Goal: Obtain resource: Download file/media

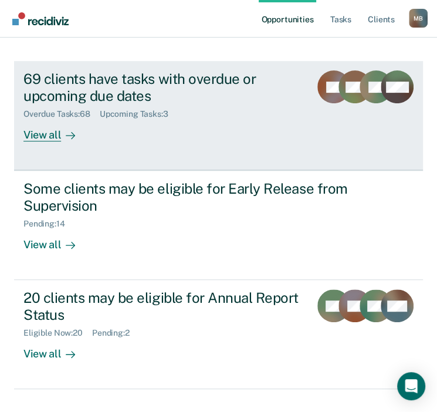
scroll to position [161, 0]
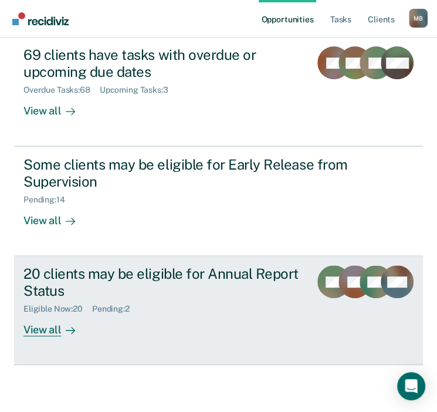
click at [42, 330] on div "View all" at bounding box center [56, 325] width 66 height 23
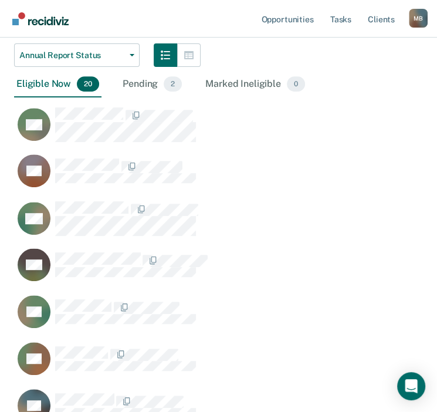
scroll to position [222, 0]
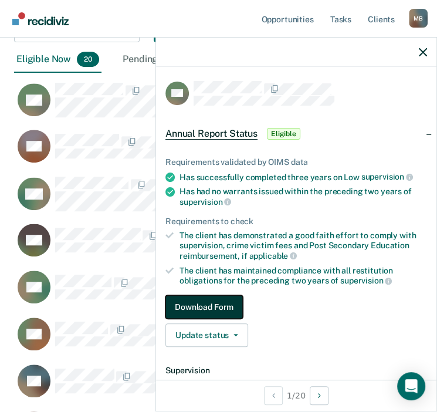
click at [231, 305] on button "Download Form" at bounding box center [203, 306] width 77 height 23
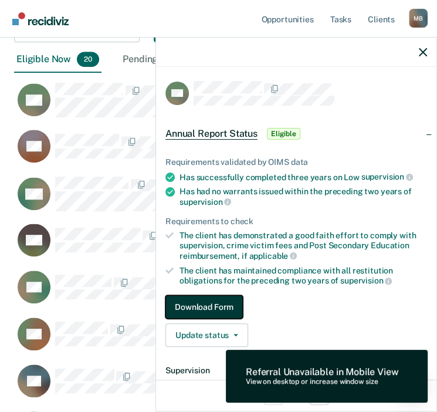
click at [216, 303] on button "Download Form" at bounding box center [203, 306] width 77 height 23
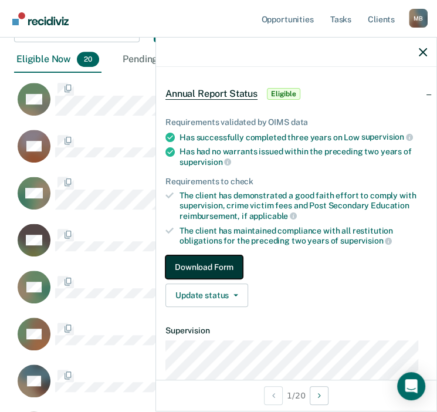
scroll to position [0, 0]
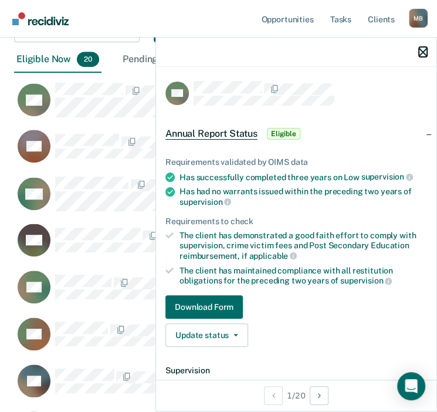
click at [422, 52] on icon "button" at bounding box center [423, 52] width 8 height 8
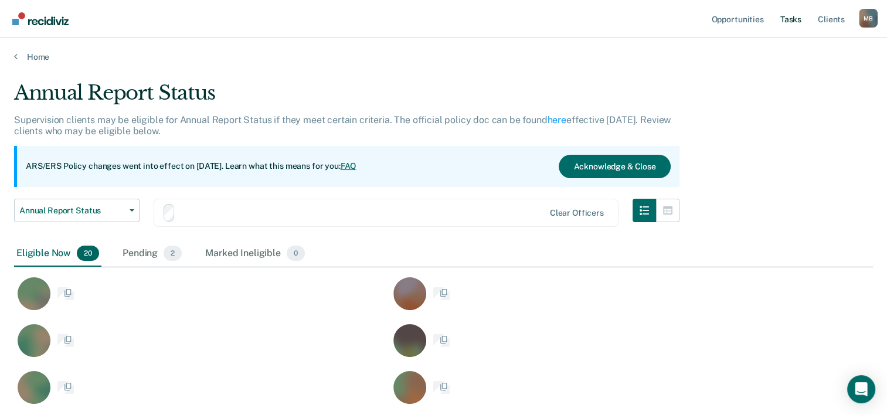
scroll to position [651, 850]
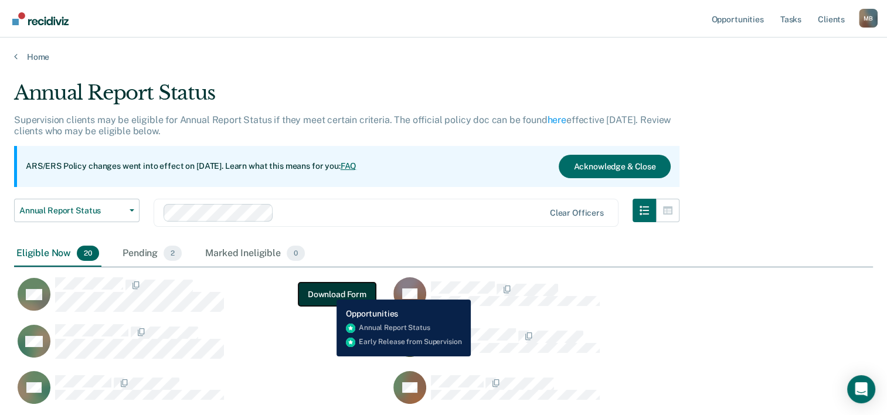
click at [328, 291] on button "Download Form" at bounding box center [336, 294] width 77 height 23
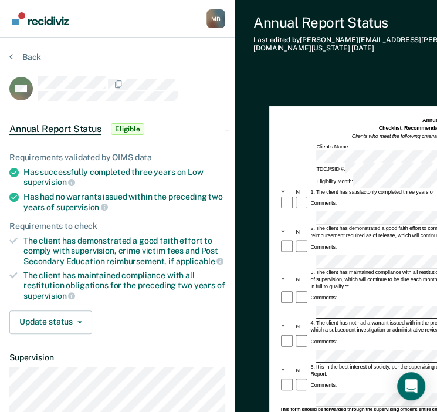
click at [262, 60] on div "Annual Report Status Last edited by Margaret.Bustamante@tdcj.texas.gov 21 days …" at bounding box center [409, 298] width 348 height 597
click at [267, 63] on div "Annual Report Status Last edited by Margaret.Bustamante@tdcj.texas.gov 21 days …" at bounding box center [409, 298] width 348 height 597
click at [377, 82] on div "Annual Reporting Checklist, Recommendation, and Determination Form Clients who …" at bounding box center [409, 371] width 348 height 579
click at [409, 5] on div "Annual Report Status Last edited by Margaret.Bustamante@tdcj.texas.gov a few se…" at bounding box center [409, 33] width 348 height 67
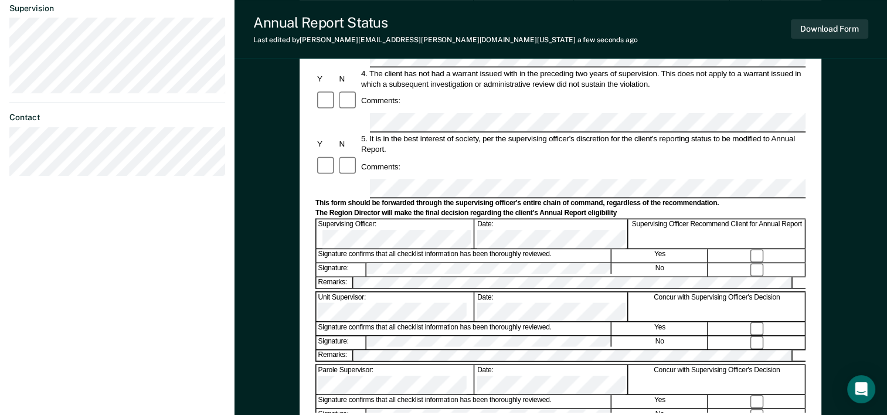
scroll to position [352, 0]
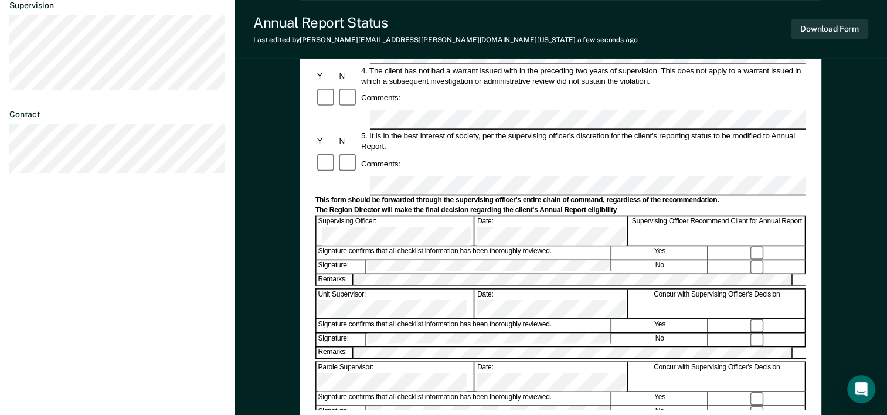
click at [445, 393] on div "Annual Reporting Checklist, Recommendation, and Determination Form Clients who …" at bounding box center [560, 85] width 490 height 648
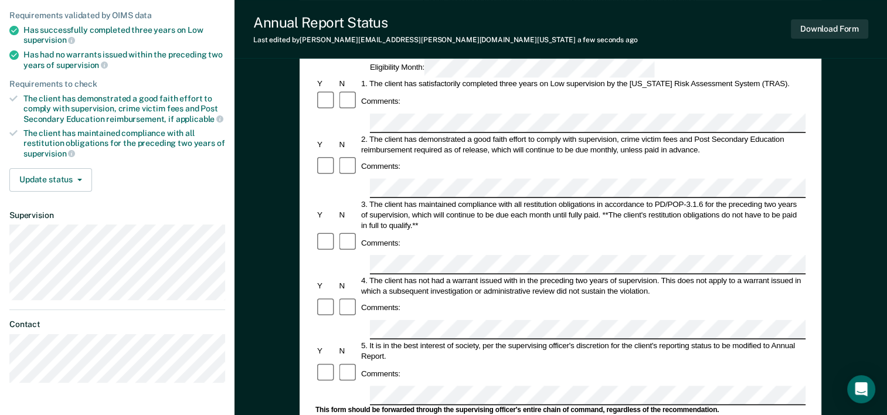
scroll to position [176, 0]
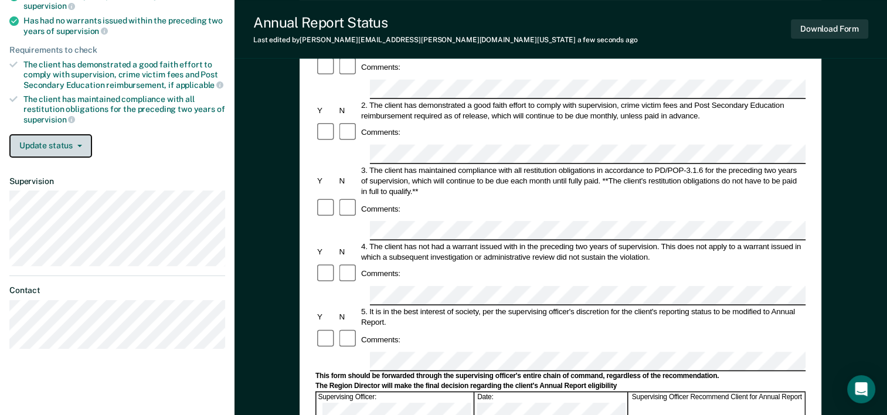
click at [80, 140] on button "Update status" at bounding box center [50, 145] width 83 height 23
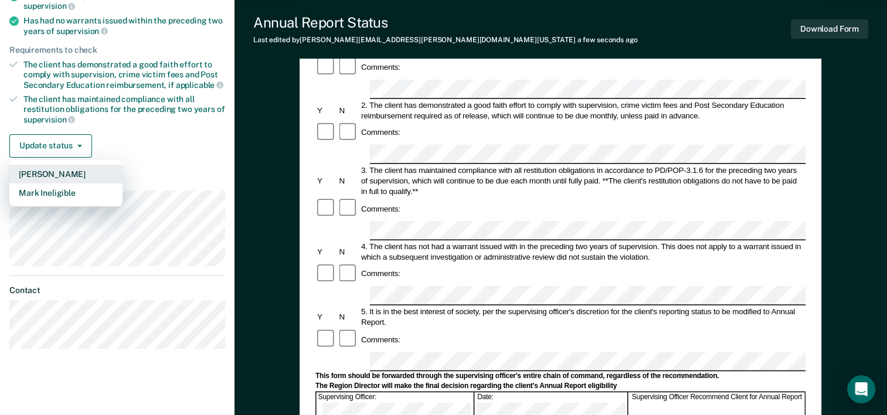
click at [77, 169] on button "Mark Pending" at bounding box center [65, 174] width 113 height 19
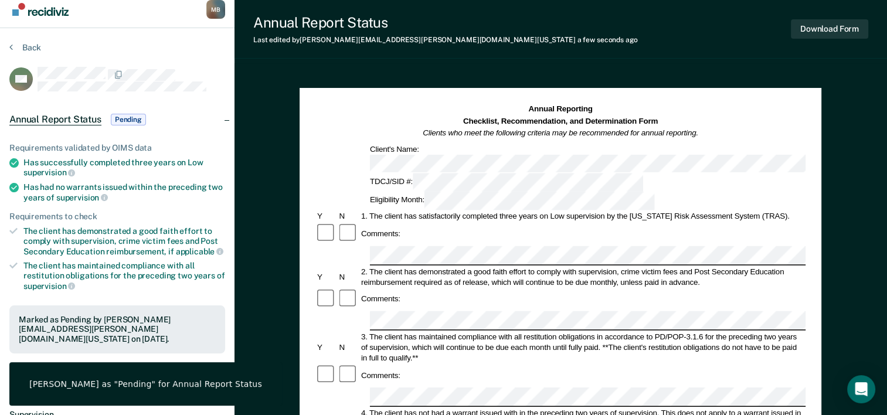
scroll to position [0, 0]
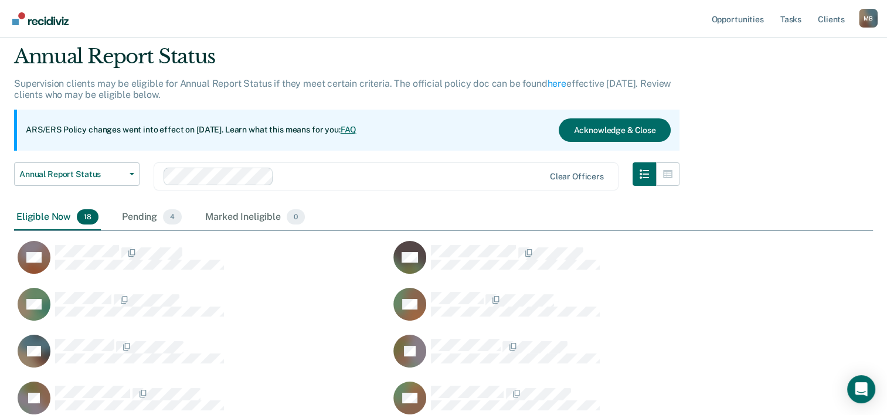
scroll to position [15, 0]
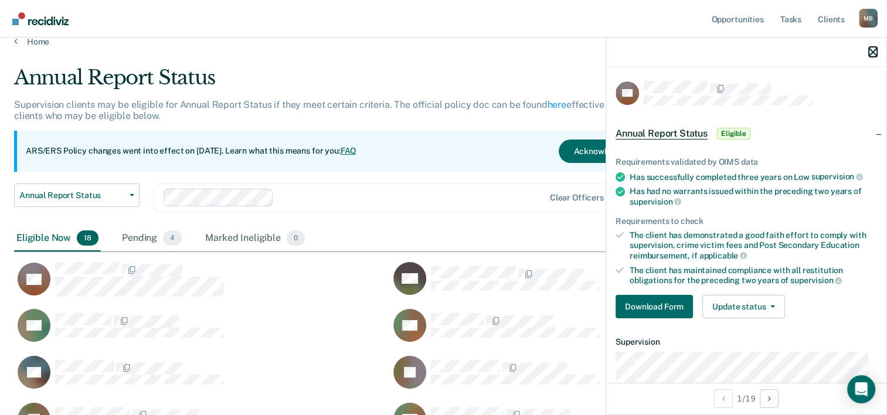
click at [445, 50] on icon "button" at bounding box center [873, 52] width 8 height 8
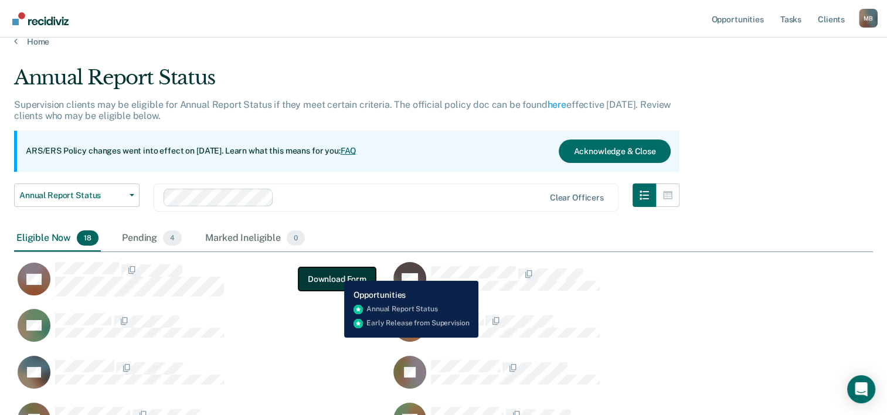
click at [335, 272] on button "Download Form" at bounding box center [336, 278] width 77 height 23
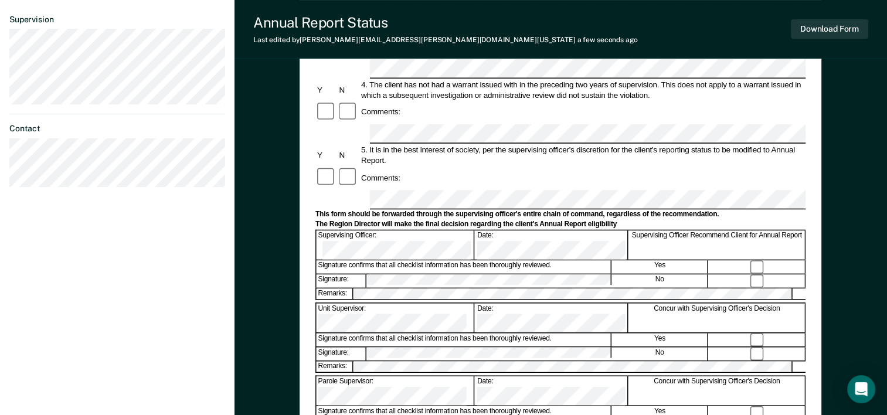
scroll to position [352, 0]
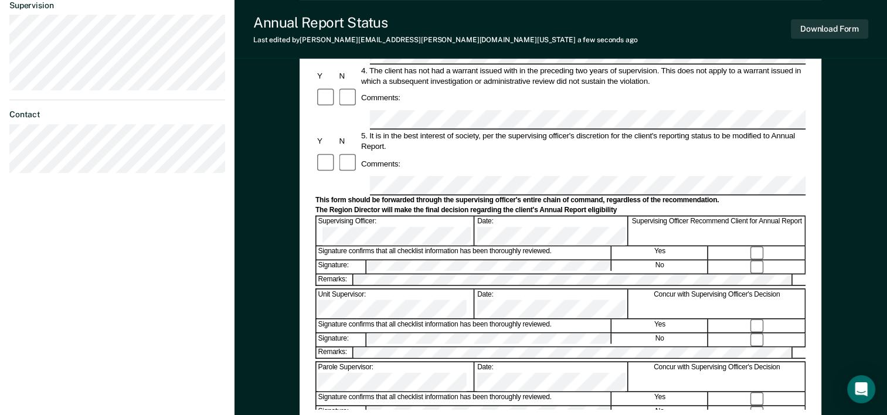
click at [445, 383] on div "Annual Reporting Checklist, Recommendation, and Determination Form Clients who …" at bounding box center [560, 85] width 490 height 648
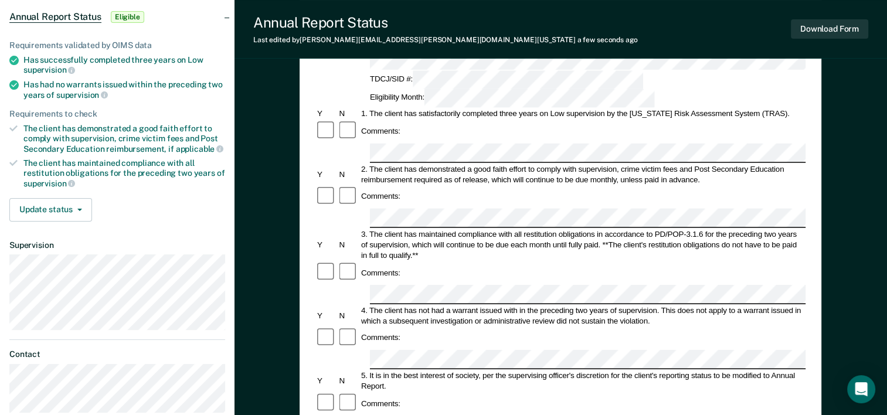
scroll to position [117, 0]
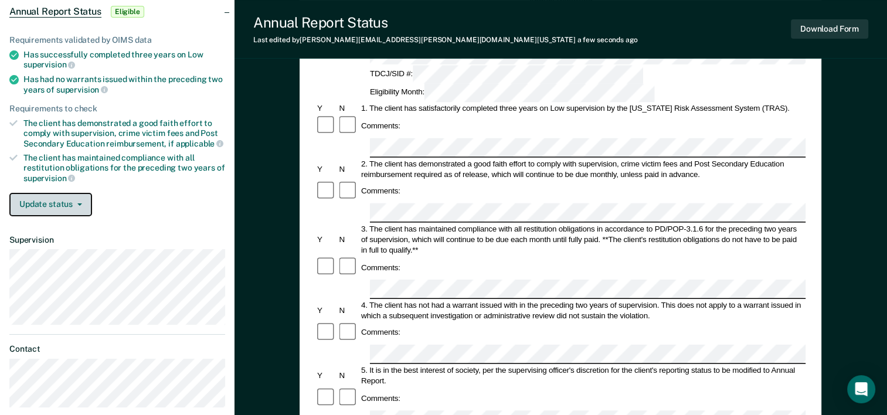
click at [81, 195] on button "Update status" at bounding box center [50, 204] width 83 height 23
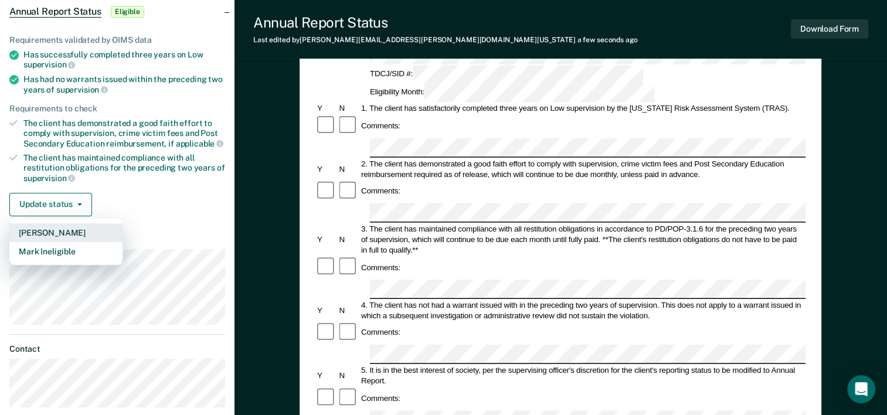
click at [59, 227] on button "Mark Pending" at bounding box center [65, 232] width 113 height 19
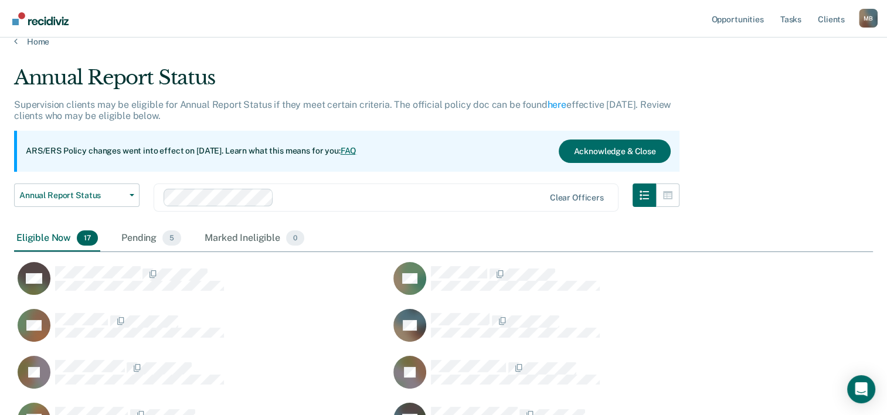
scroll to position [74, 0]
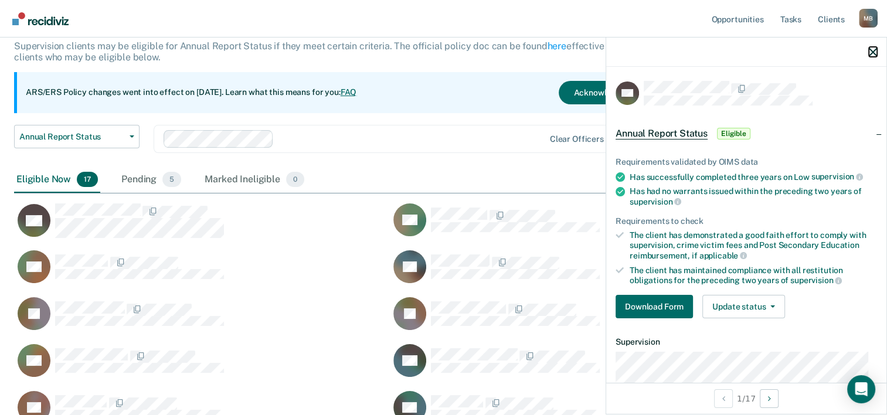
click at [445, 54] on icon "button" at bounding box center [873, 52] width 8 height 8
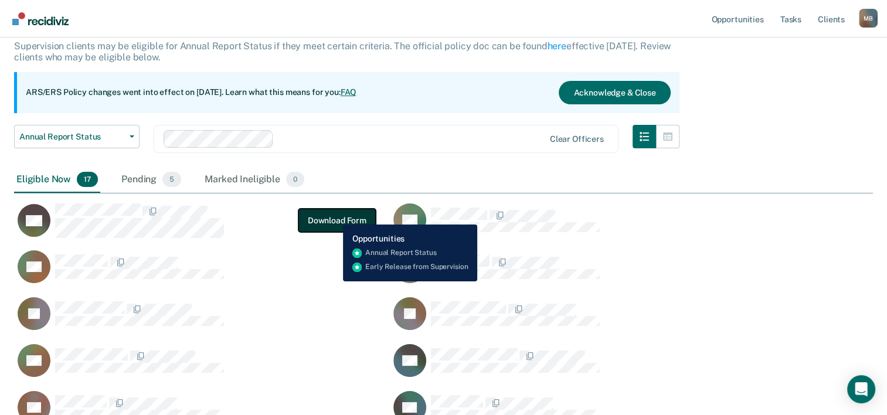
click at [334, 216] on button "Download Form" at bounding box center [336, 220] width 77 height 23
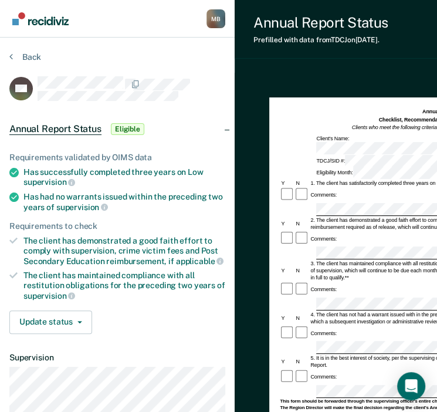
click at [351, 54] on div "Annual Report Status Prefilled with data from TDCJ on 09-30-2025 . Download Form" at bounding box center [409, 29] width 348 height 59
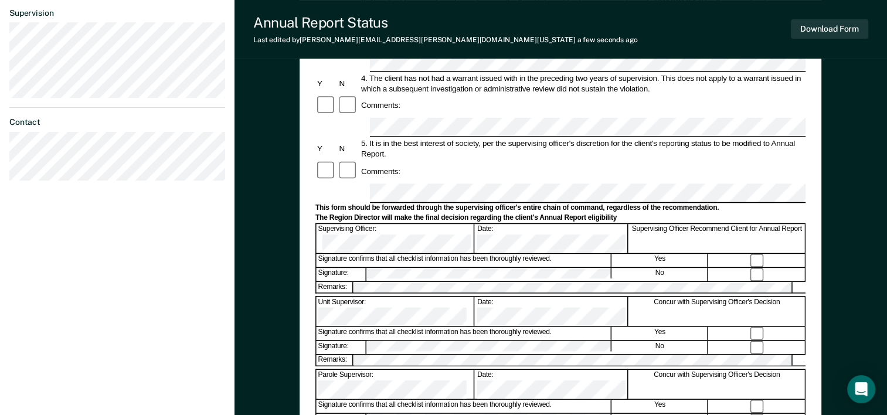
scroll to position [352, 0]
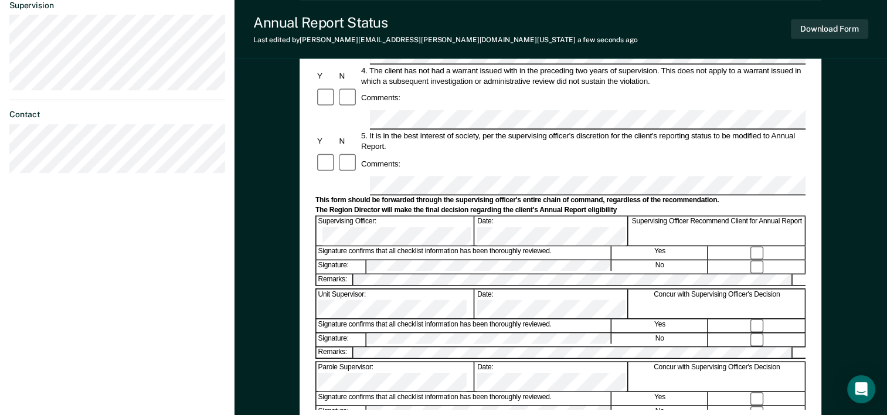
click at [445, 385] on div "Annual Reporting Checklist, Recommendation, and Determination Form Clients who …" at bounding box center [560, 85] width 490 height 648
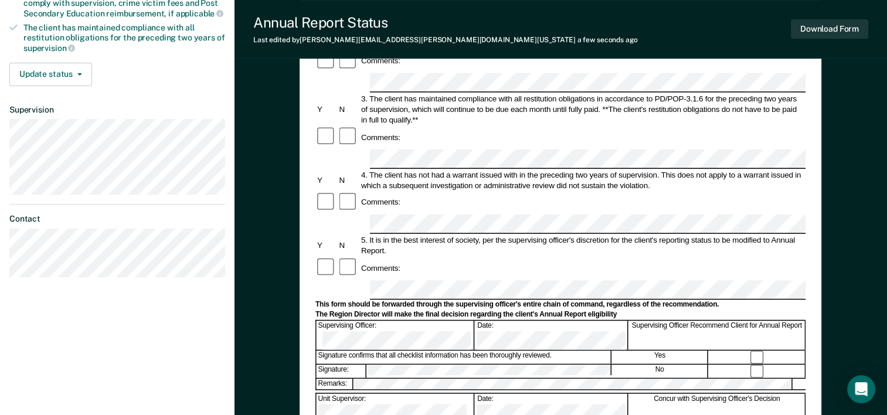
scroll to position [235, 0]
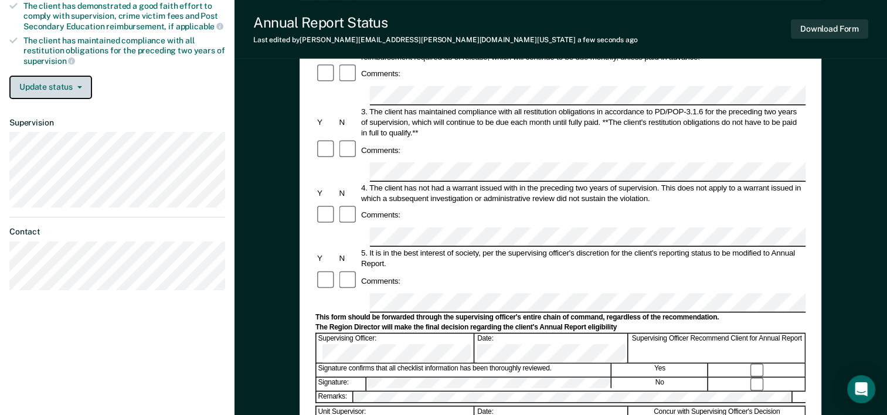
click at [82, 80] on button "Update status" at bounding box center [50, 87] width 83 height 23
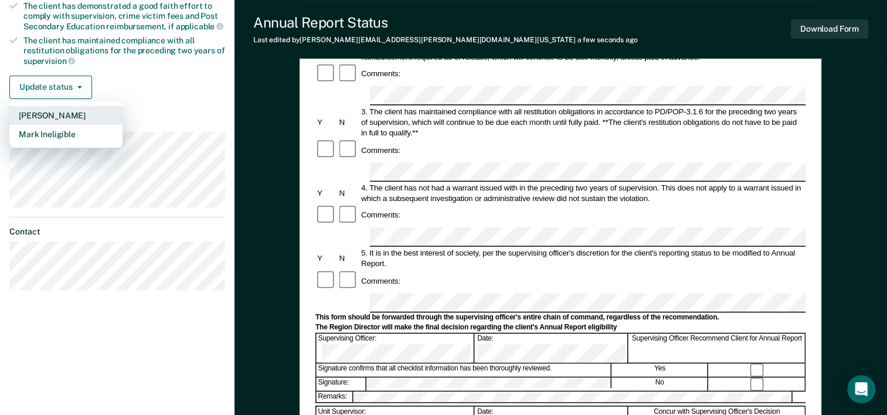
click at [66, 110] on button "Mark Pending" at bounding box center [65, 115] width 113 height 19
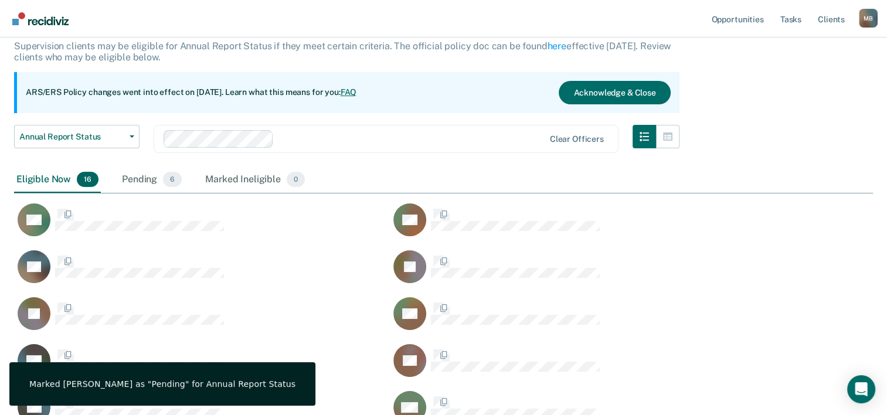
scroll to position [557, 850]
click at [137, 176] on div "Pending 6" at bounding box center [152, 180] width 64 height 26
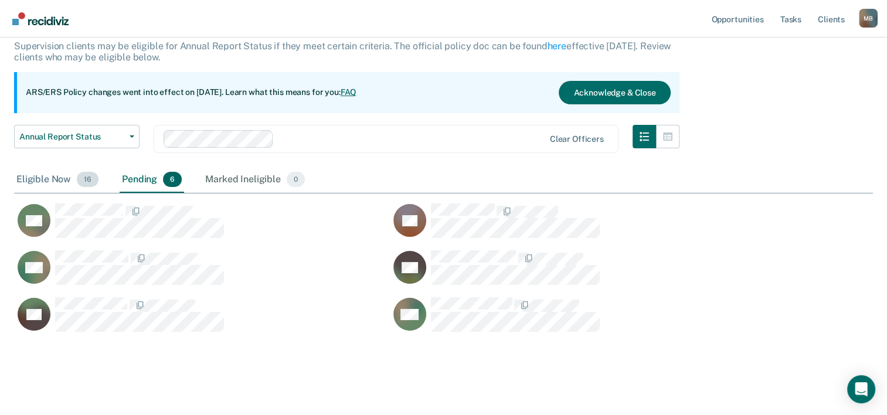
click at [59, 181] on div "Eligible Now 16" at bounding box center [57, 180] width 87 height 26
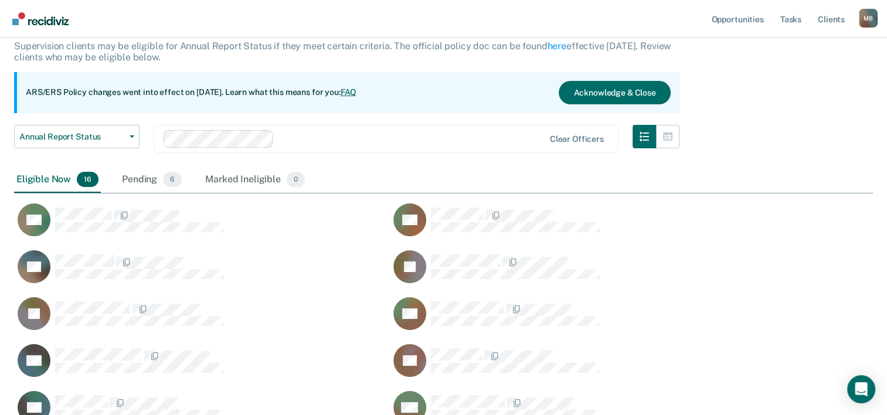
scroll to position [557, 850]
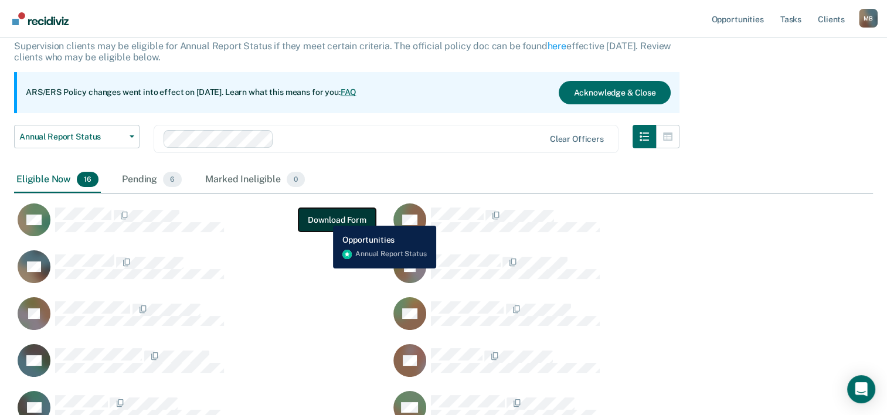
click at [324, 217] on button "Download Form" at bounding box center [336, 219] width 77 height 23
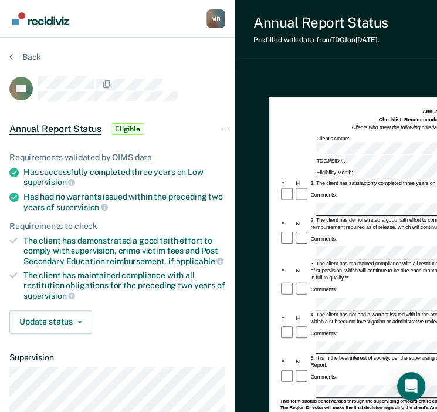
click at [347, 59] on div "Annual Report Status Prefilled with data from TDCJ on 09-30-2025 . Download For…" at bounding box center [409, 294] width 348 height 589
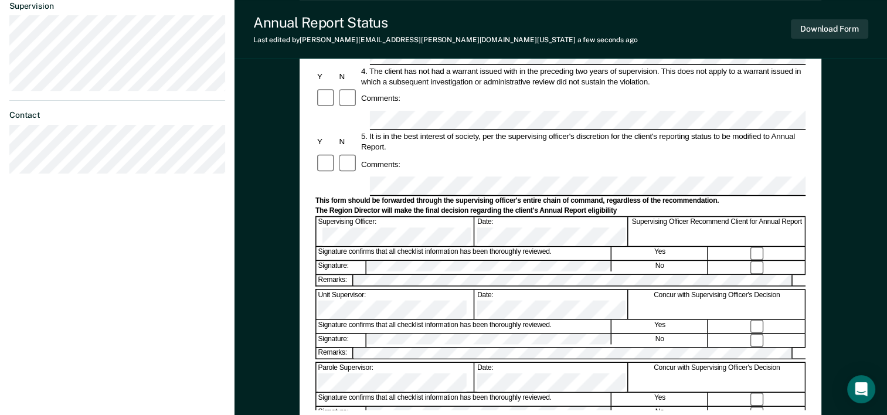
scroll to position [352, 0]
click at [267, 332] on div "Annual Reporting Checklist, Recommendation, and Determination Form Clients who …" at bounding box center [561, 119] width 653 height 796
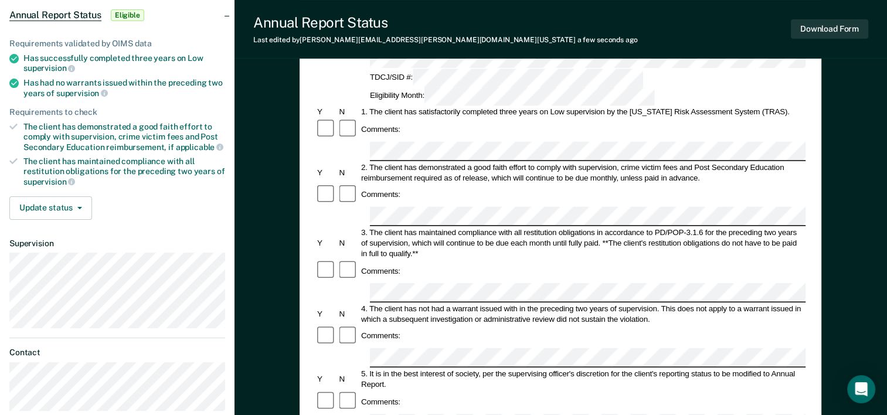
scroll to position [117, 0]
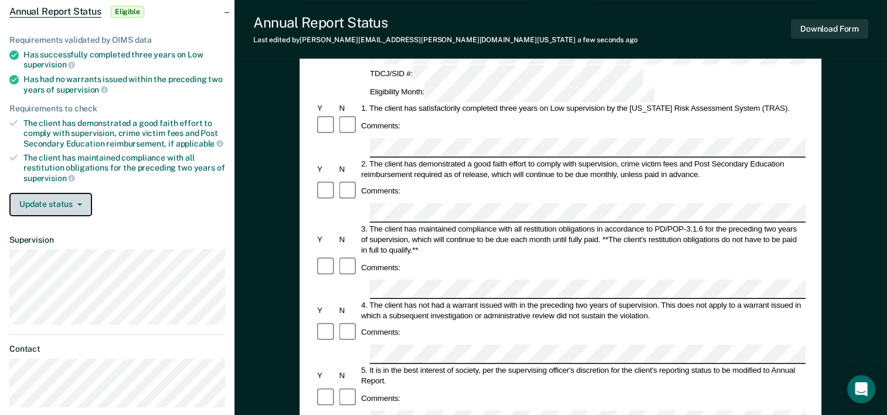
click at [79, 198] on button "Update status" at bounding box center [50, 204] width 83 height 23
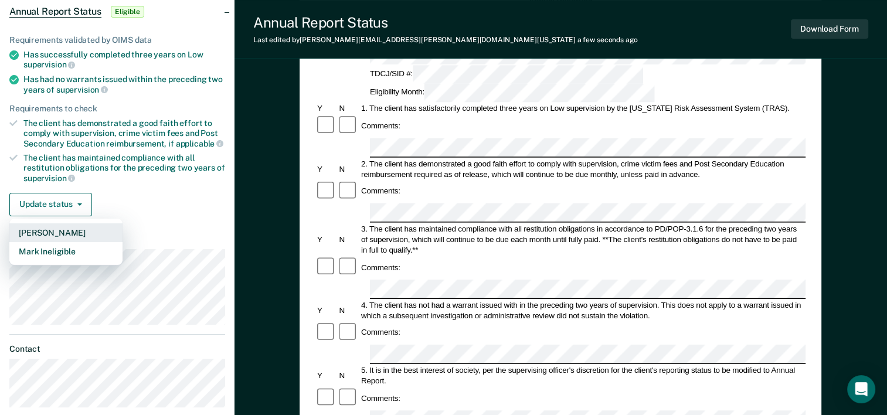
click at [73, 228] on button "Mark Pending" at bounding box center [65, 232] width 113 height 19
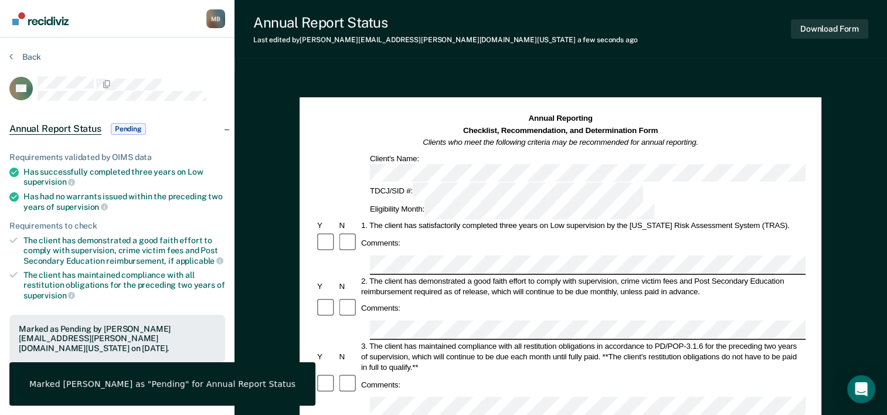
scroll to position [0, 0]
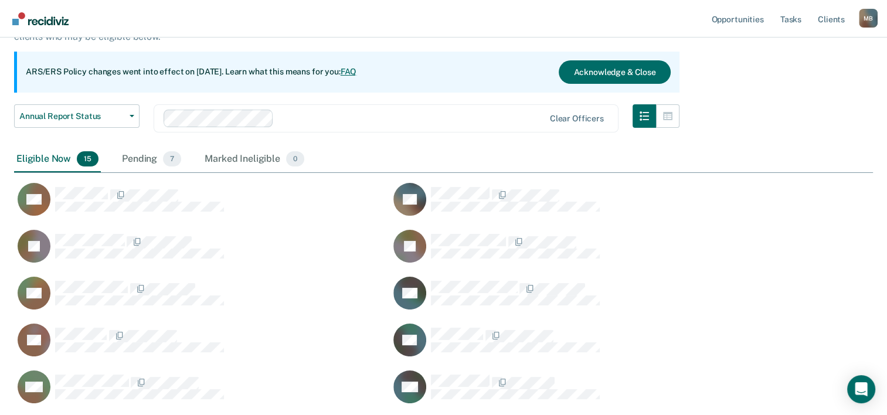
scroll to position [74, 0]
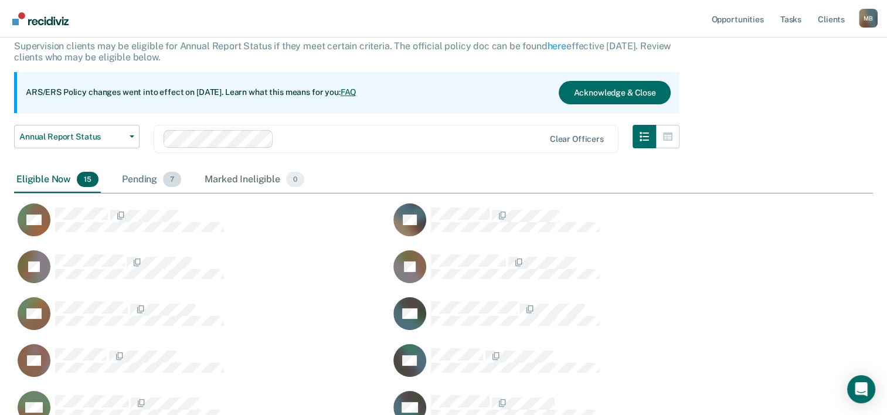
click at [138, 179] on div "Pending 7" at bounding box center [152, 180] width 64 height 26
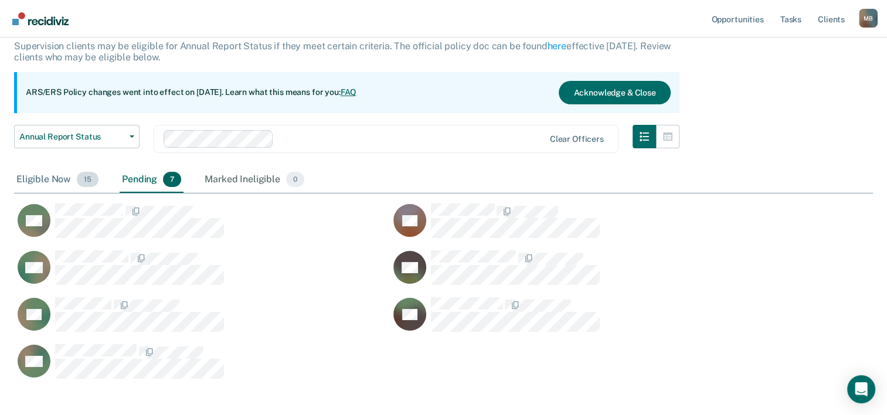
click at [35, 179] on div "Eligible Now 15" at bounding box center [57, 180] width 87 height 26
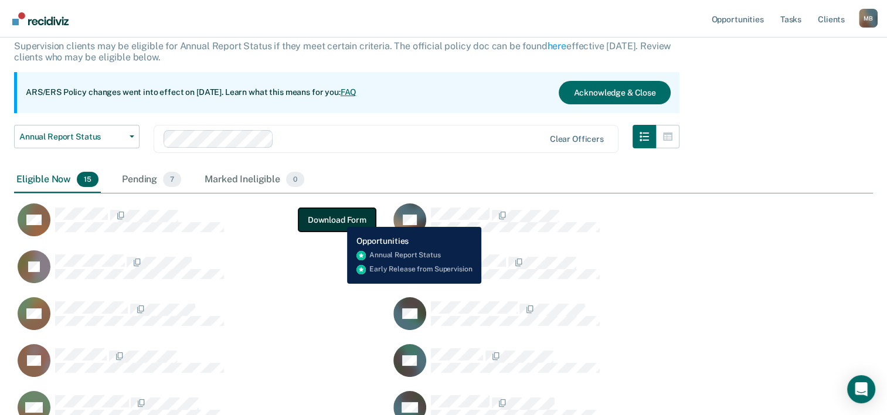
click at [338, 218] on button "Download Form" at bounding box center [336, 219] width 77 height 23
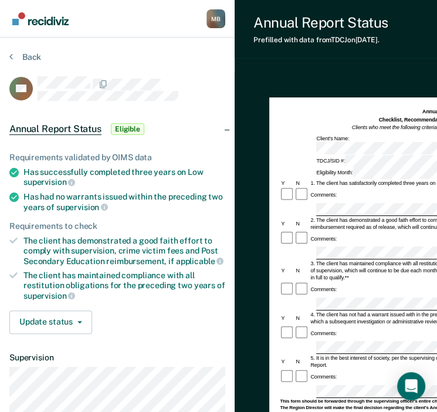
click at [408, 57] on div "Annual Report Status Prefilled with data from TDCJ on 09-30-2025 . Download Form" at bounding box center [409, 29] width 348 height 59
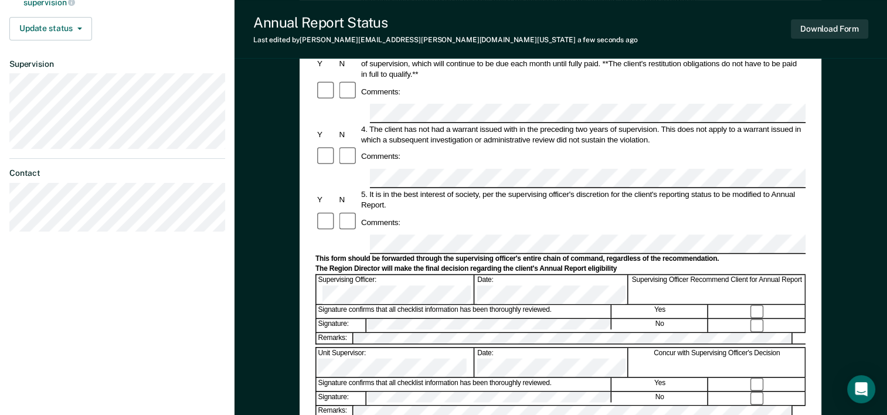
scroll to position [352, 0]
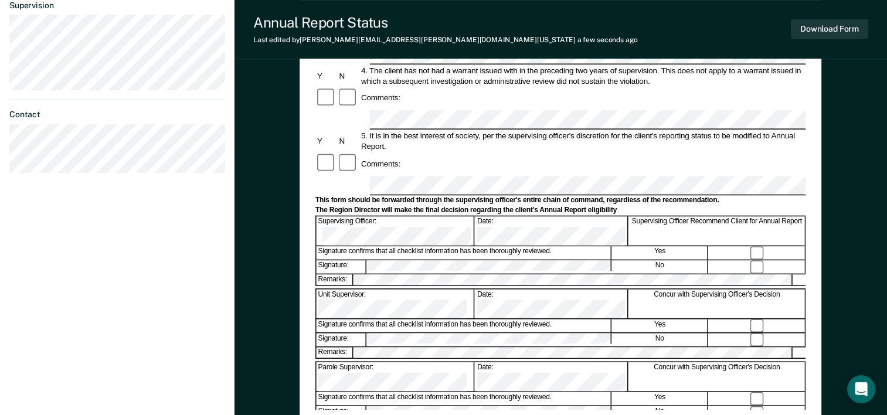
click at [445, 387] on div "Annual Reporting Checklist, Recommendation, and Determination Form Clients who …" at bounding box center [560, 85] width 490 height 648
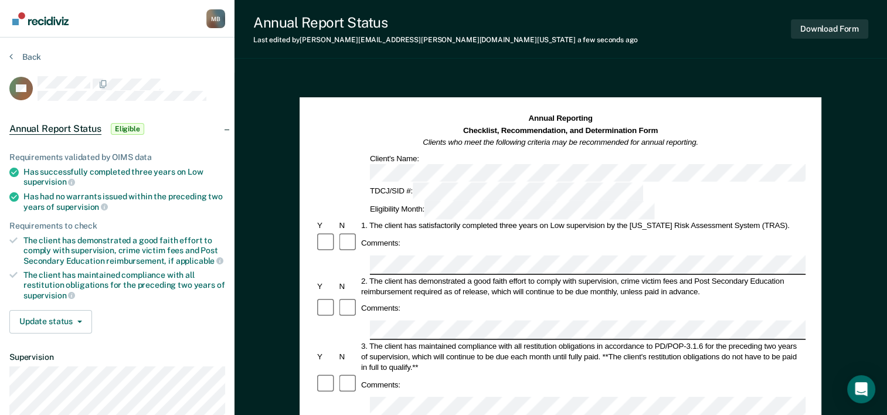
scroll to position [59, 0]
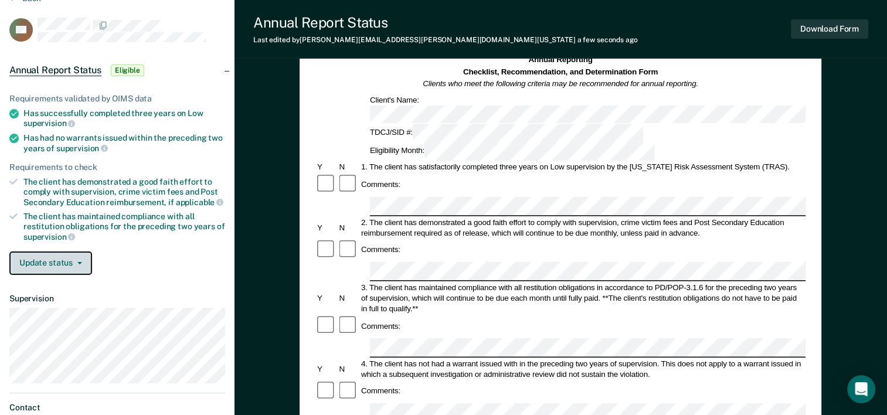
click at [75, 262] on span "button" at bounding box center [77, 263] width 9 height 2
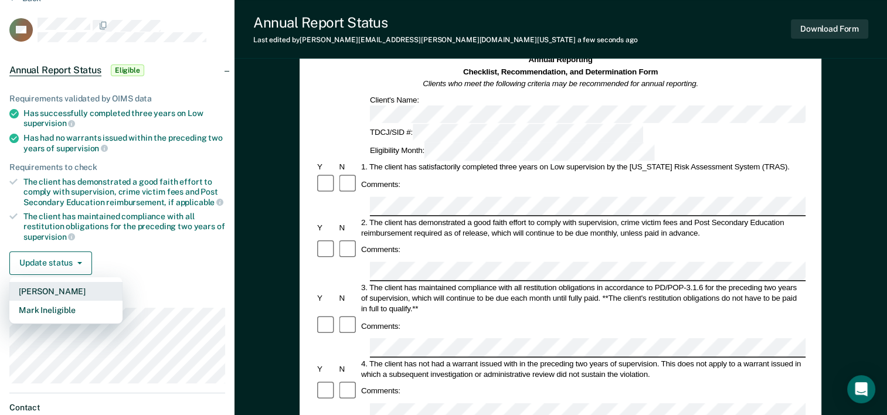
click at [71, 287] on button "Mark Pending" at bounding box center [65, 291] width 113 height 19
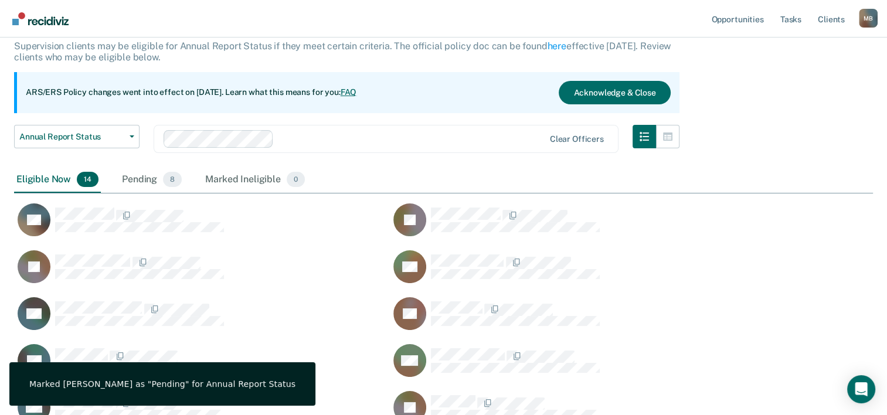
scroll to position [133, 0]
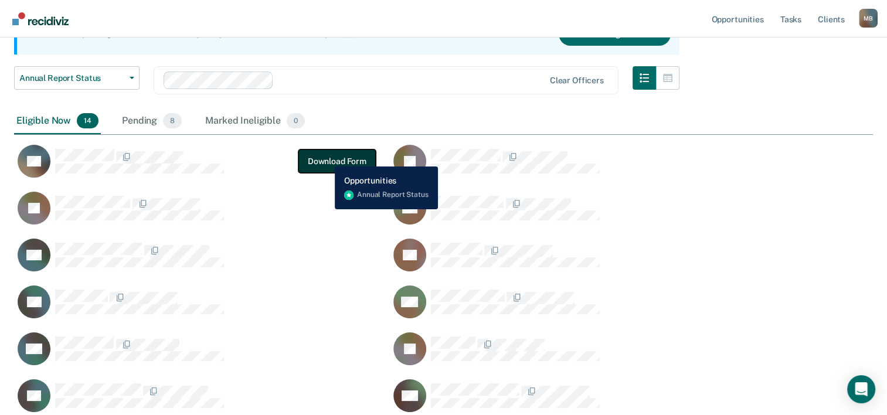
click at [326, 158] on button "Download Form" at bounding box center [336, 161] width 77 height 23
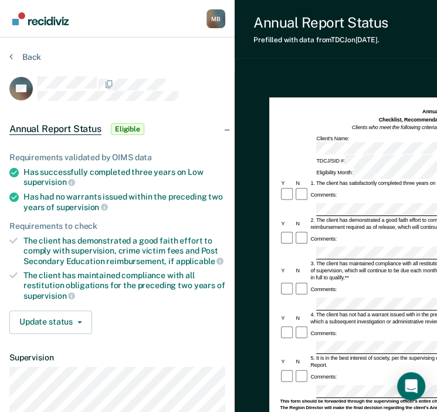
click at [378, 55] on div "Annual Report Status Prefilled with data from TDCJ on 09-30-2025 . Download Form" at bounding box center [409, 29] width 348 height 59
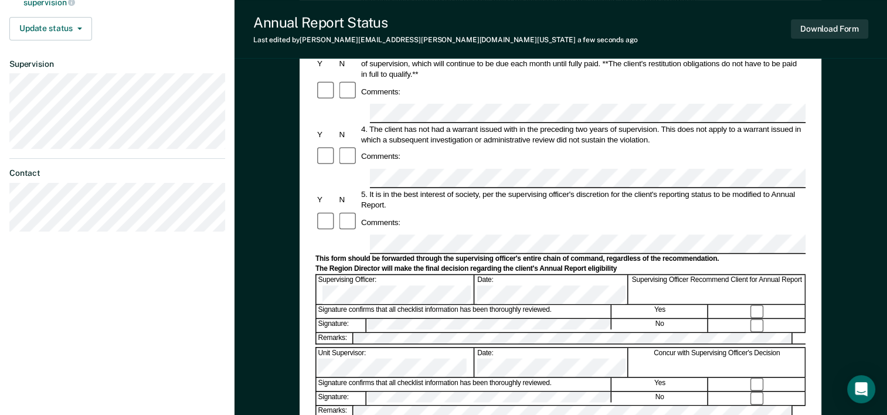
scroll to position [410, 0]
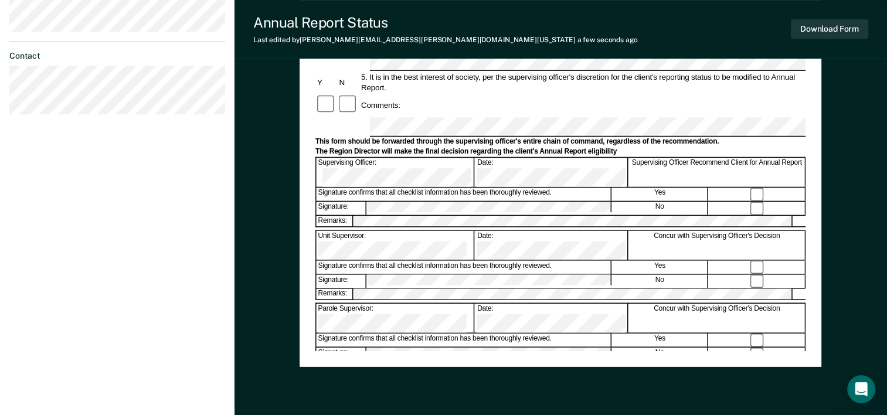
click at [270, 310] on div "Annual Reporting Checklist, Recommendation, and Determination Form Clients who …" at bounding box center [561, 60] width 653 height 796
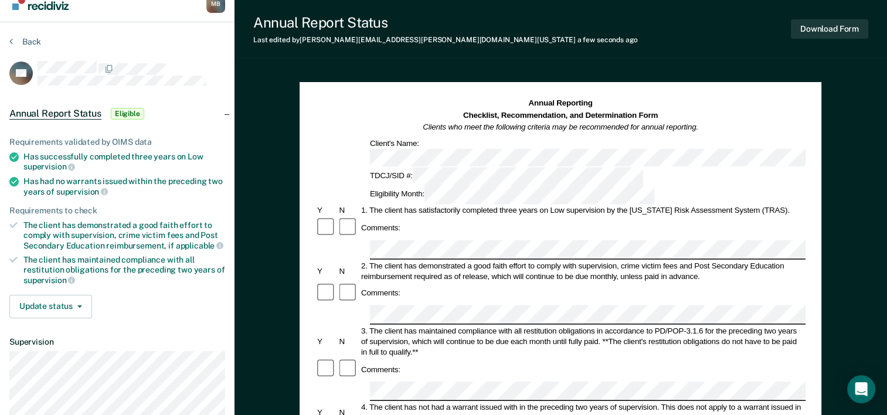
scroll to position [0, 0]
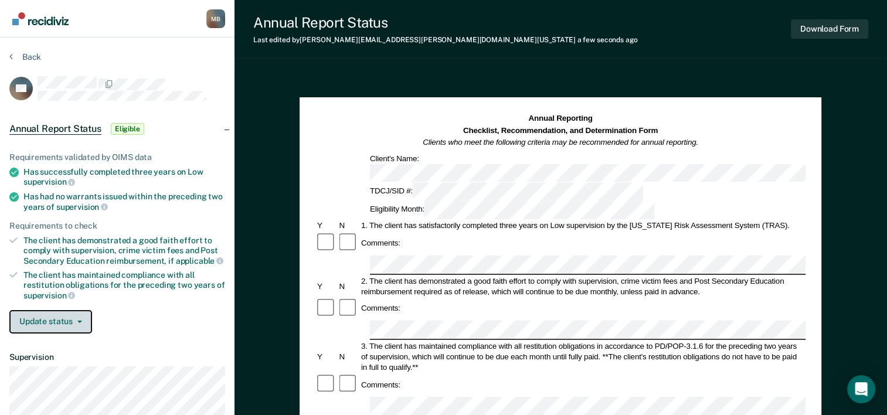
click at [77, 315] on button "Update status" at bounding box center [50, 321] width 83 height 23
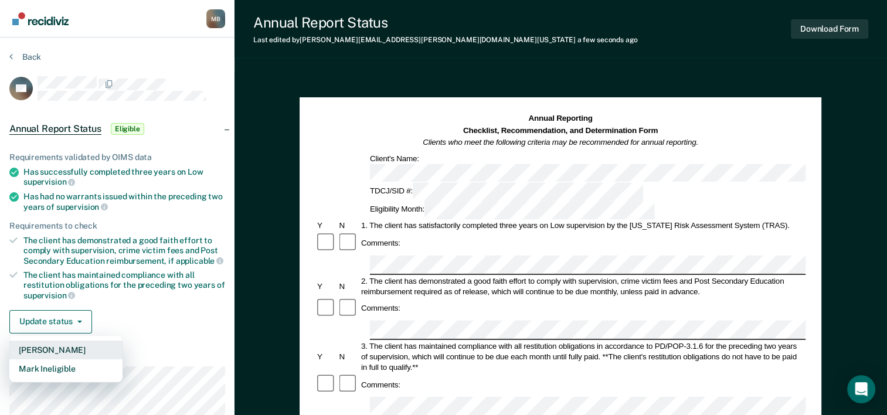
click at [74, 347] on button "Mark Pending" at bounding box center [65, 350] width 113 height 19
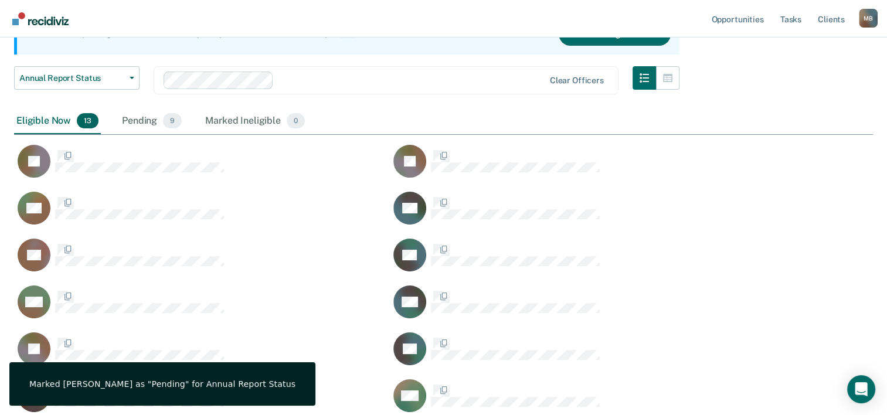
scroll to position [510, 850]
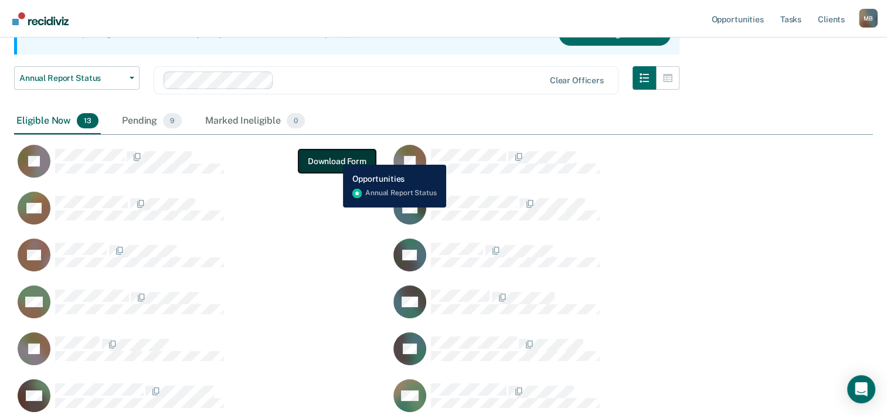
click at [334, 156] on button "Download Form" at bounding box center [336, 161] width 77 height 23
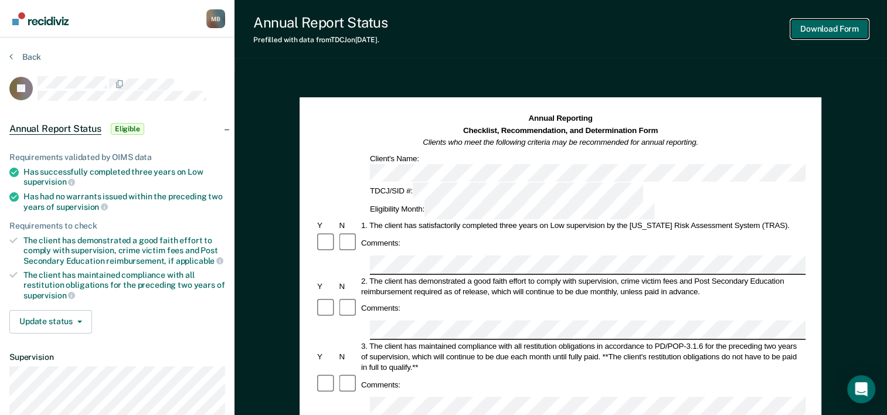
click at [445, 28] on button "Download Form" at bounding box center [829, 28] width 77 height 19
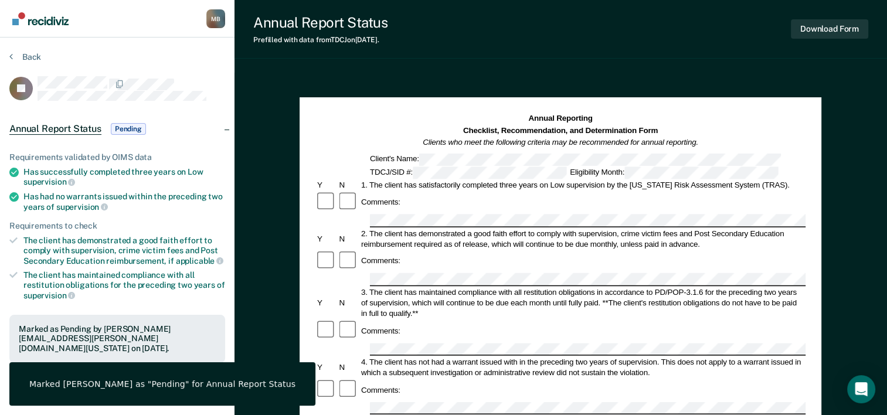
click at [445, 47] on div "Annual Report Status Prefilled with data from TDCJ on 09-30-2025 . Download Form" at bounding box center [561, 29] width 653 height 59
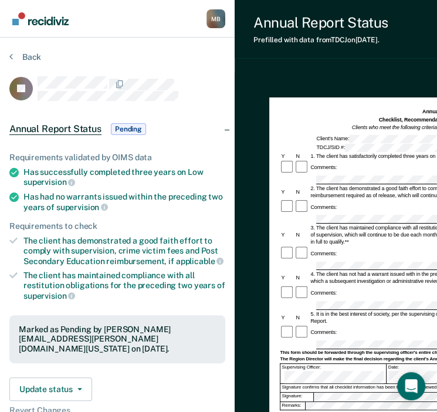
click at [390, 57] on div "Annual Report Status Prefilled with data from TDCJ on 09-30-2025 . Download Form" at bounding box center [409, 29] width 348 height 59
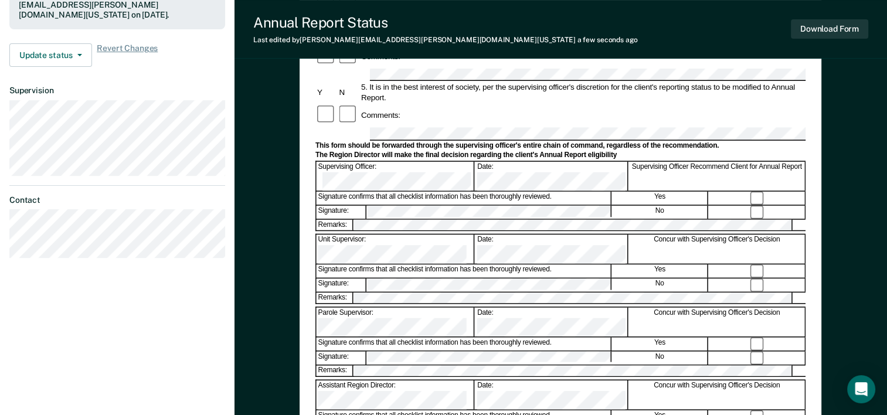
scroll to position [352, 0]
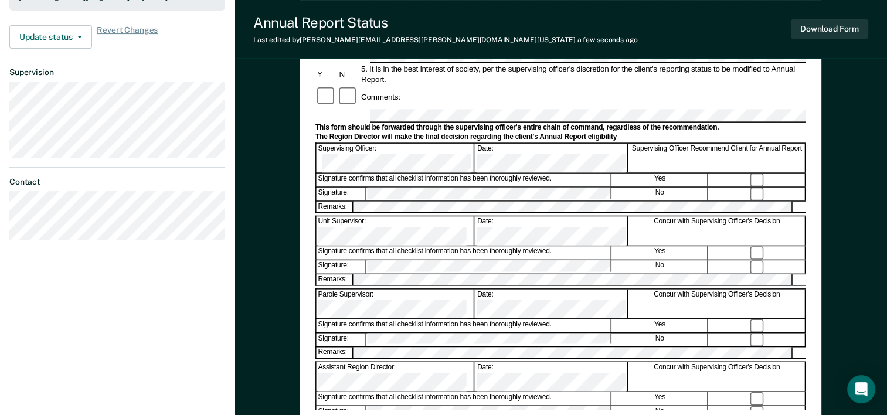
click at [278, 325] on div "Annual Reporting Checklist, Recommendation, and Determination Form Clients who …" at bounding box center [561, 119] width 653 height 796
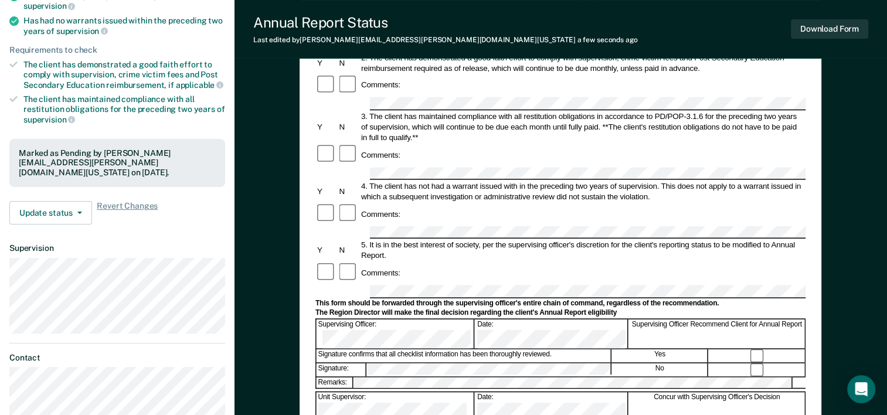
scroll to position [235, 0]
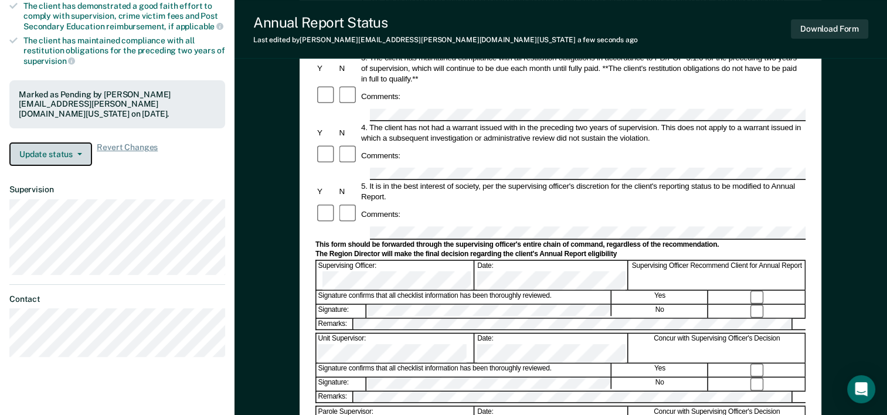
click at [72, 148] on button "Update status" at bounding box center [50, 153] width 83 height 23
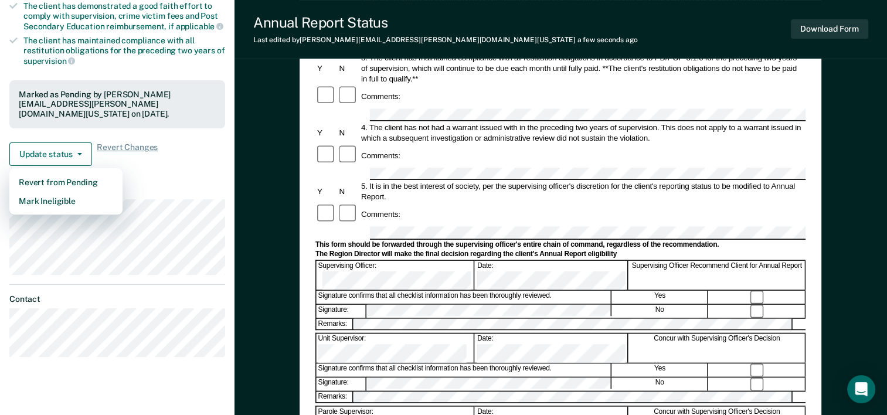
click at [259, 148] on div "Annual Reporting Checklist, Recommendation, and Determination Form Clients who …" at bounding box center [561, 236] width 653 height 796
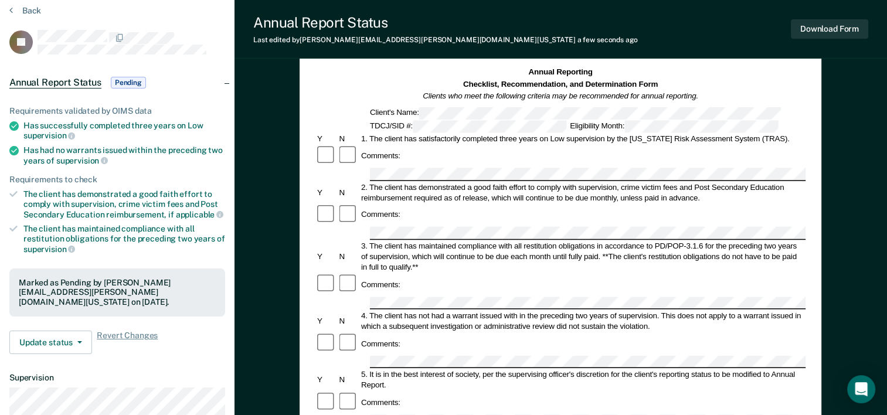
scroll to position [0, 0]
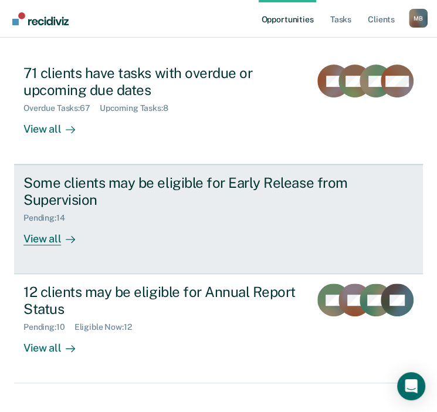
scroll to position [161, 0]
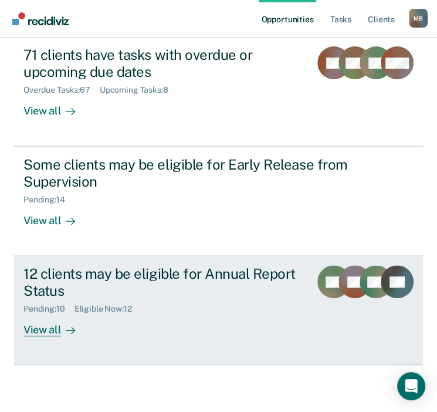
click at [38, 331] on div "View all" at bounding box center [56, 325] width 66 height 23
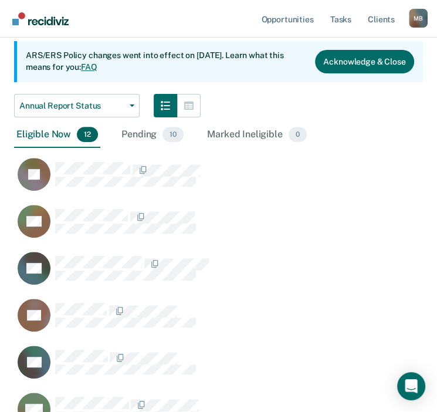
scroll to position [140, 0]
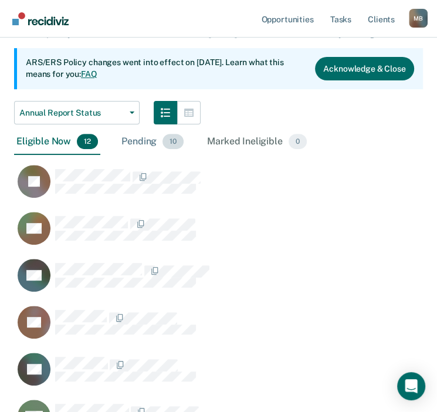
click at [141, 150] on div "Pending 10" at bounding box center [152, 142] width 67 height 26
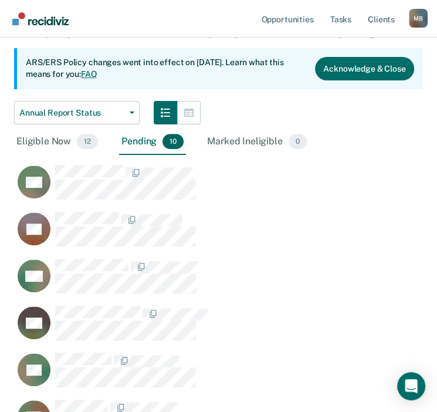
scroll to position [82, 0]
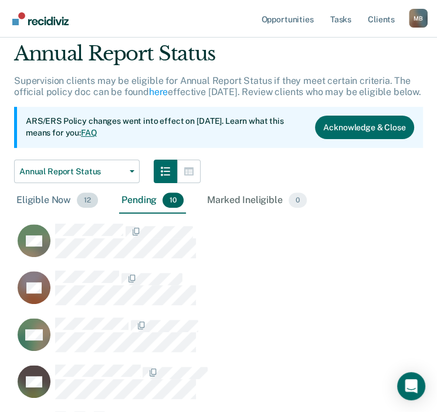
click at [48, 209] on div "Eligible Now 12" at bounding box center [57, 201] width 86 height 26
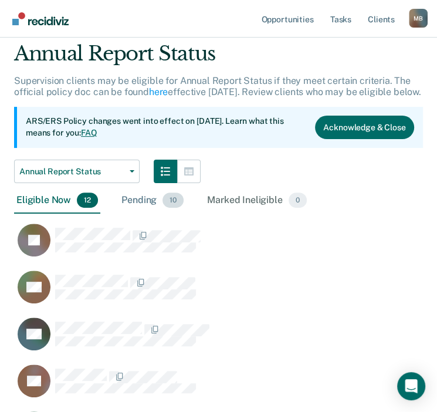
click at [138, 213] on div "Pending 10" at bounding box center [152, 201] width 67 height 26
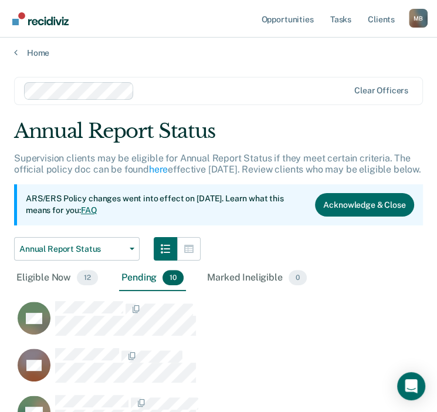
scroll to position [0, 0]
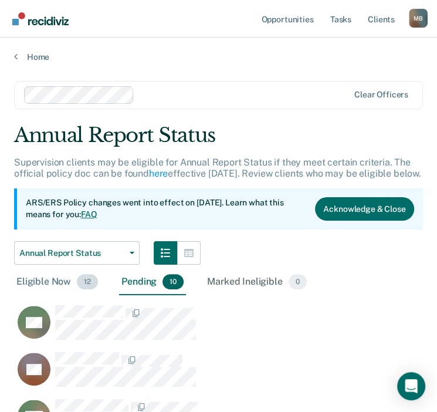
click at [28, 294] on div "Eligible Now 12" at bounding box center [57, 282] width 86 height 26
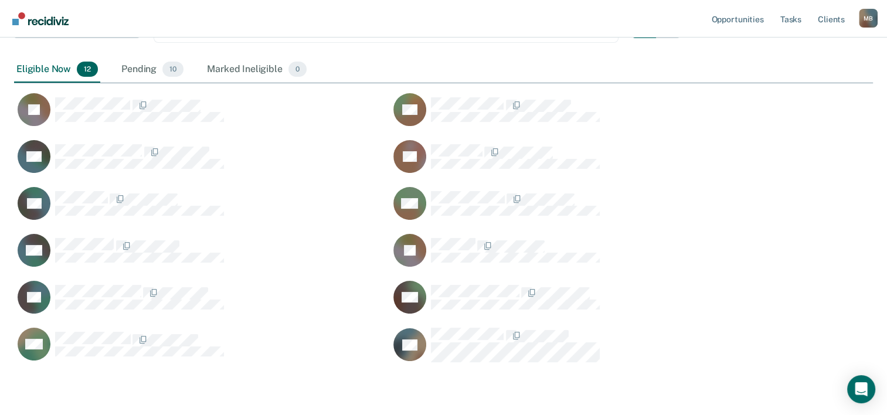
scroll to position [226, 0]
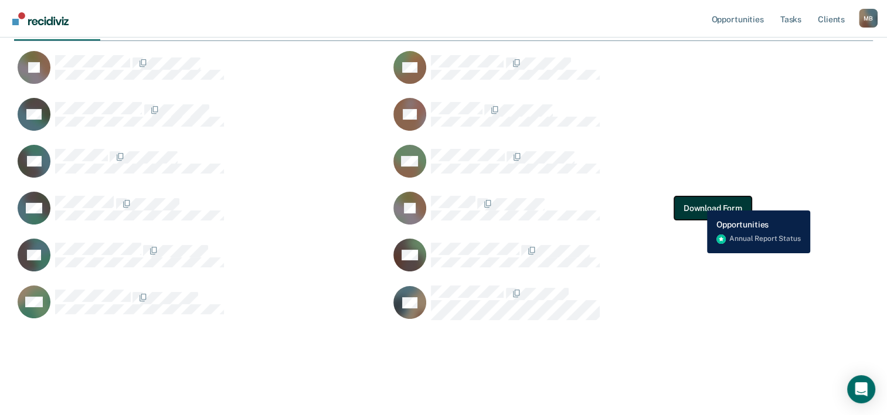
click at [445, 202] on button "Download Form" at bounding box center [712, 207] width 77 height 23
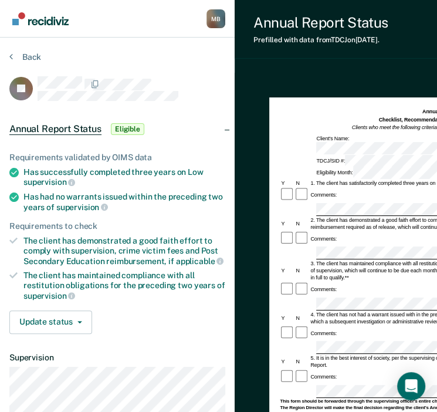
click at [335, 59] on div "Annual Report Status Prefilled with data from TDCJ on 09-30-2025 . Download For…" at bounding box center [409, 294] width 348 height 589
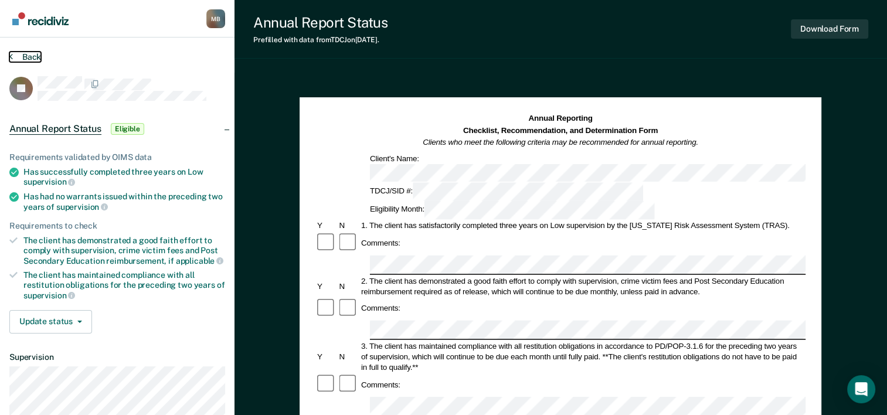
click at [26, 57] on button "Back" at bounding box center [25, 57] width 32 height 11
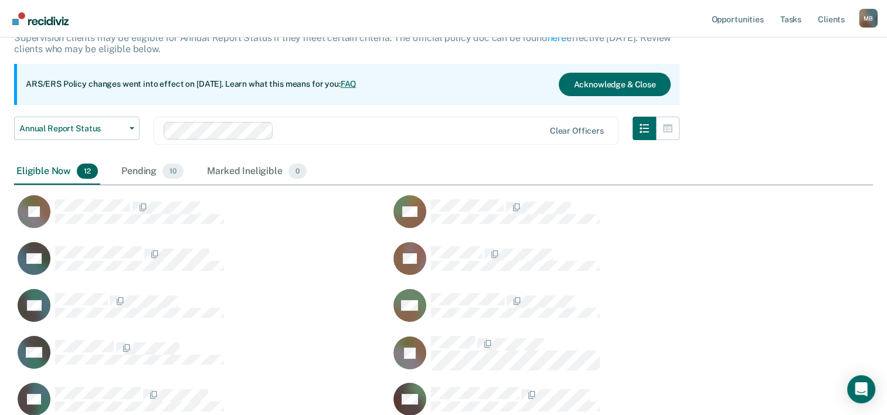
scroll to position [117, 0]
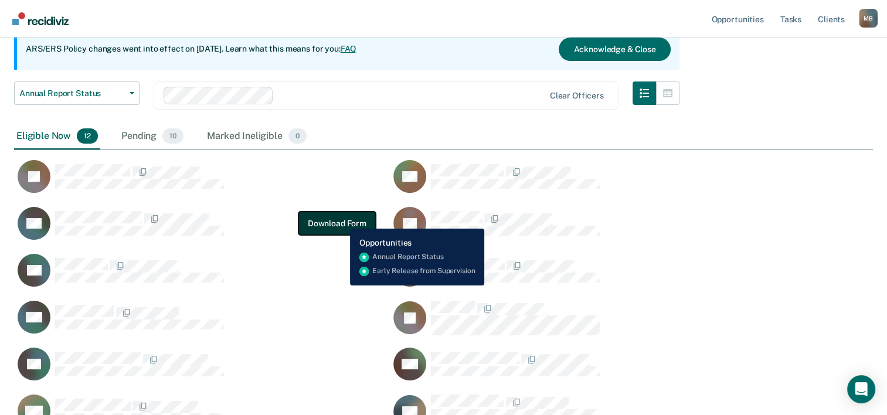
click at [341, 220] on button "Download Form" at bounding box center [336, 223] width 77 height 23
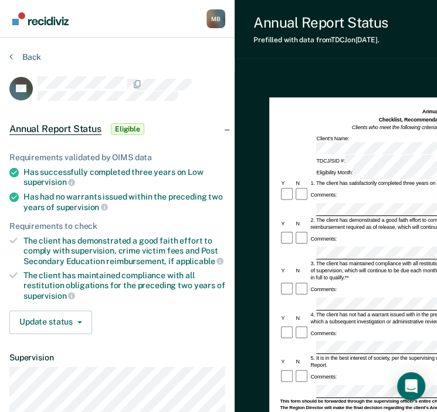
click at [385, 56] on div "Annual Report Status Prefilled with data from TDCJ on 09-30-2025 . Download Form" at bounding box center [409, 29] width 348 height 59
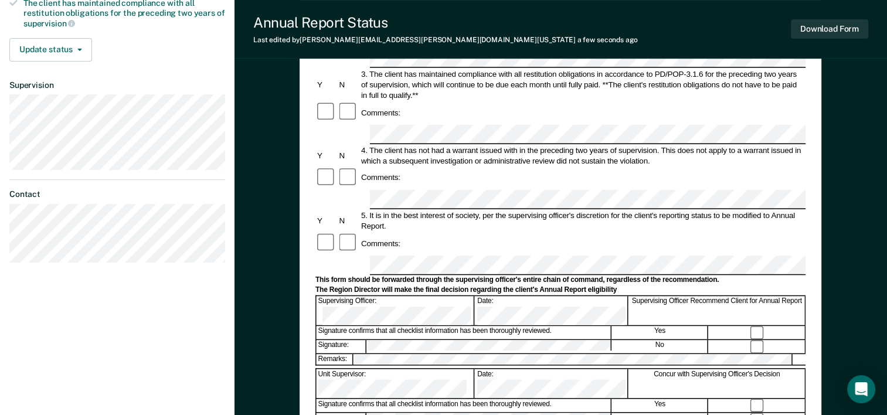
scroll to position [293, 0]
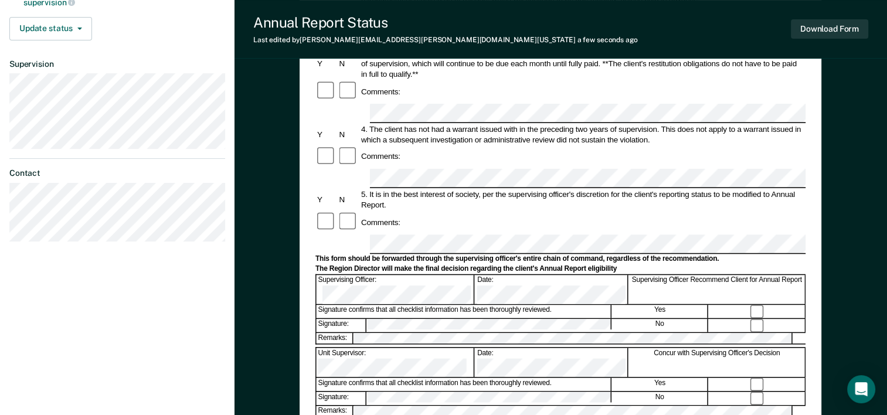
click at [284, 345] on div "Annual Reporting Checklist, Recommendation, and Determination Form Clients who …" at bounding box center [561, 178] width 653 height 796
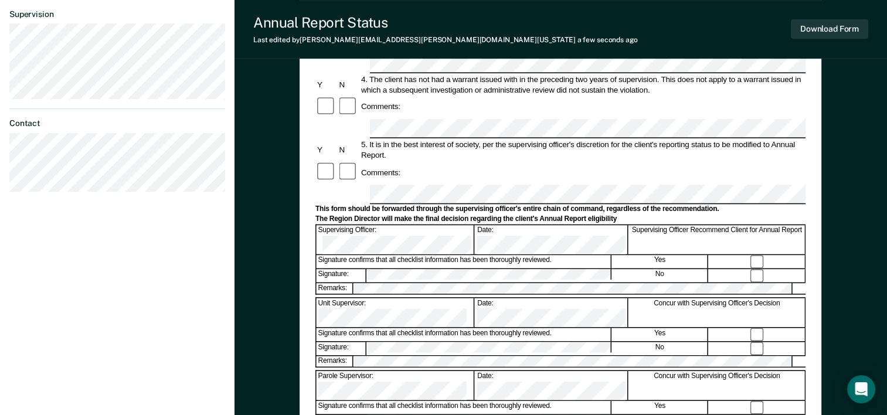
scroll to position [410, 0]
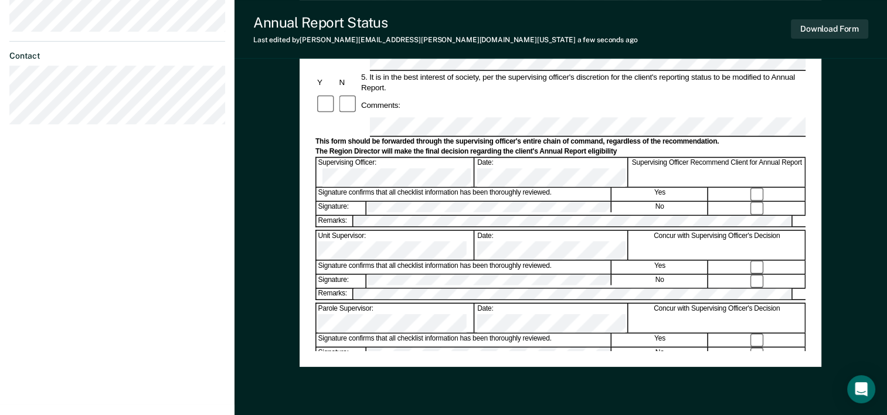
click at [281, 331] on div "Annual Reporting Checklist, Recommendation, and Determination Form Clients who …" at bounding box center [561, 60] width 653 height 796
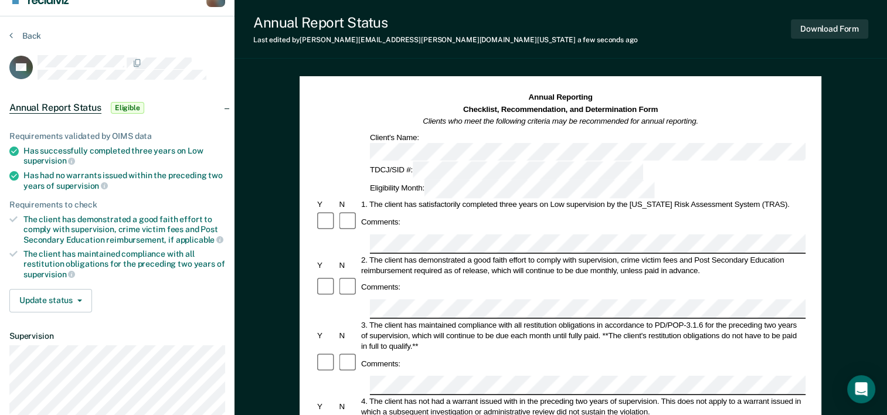
scroll to position [0, 0]
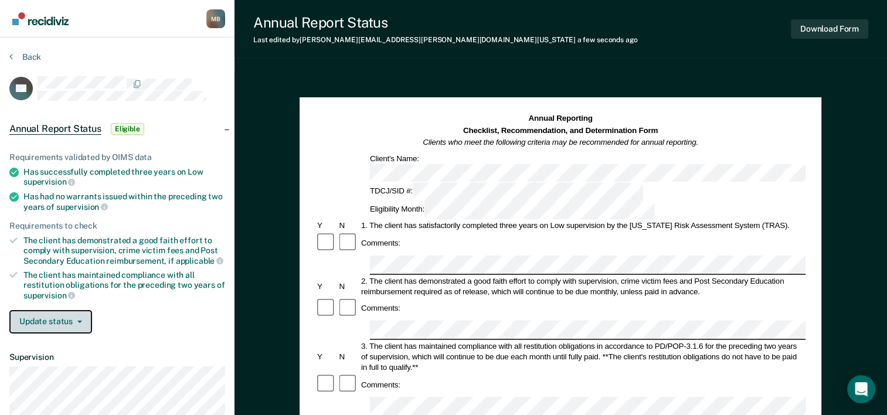
click at [77, 321] on icon "button" at bounding box center [79, 322] width 5 height 2
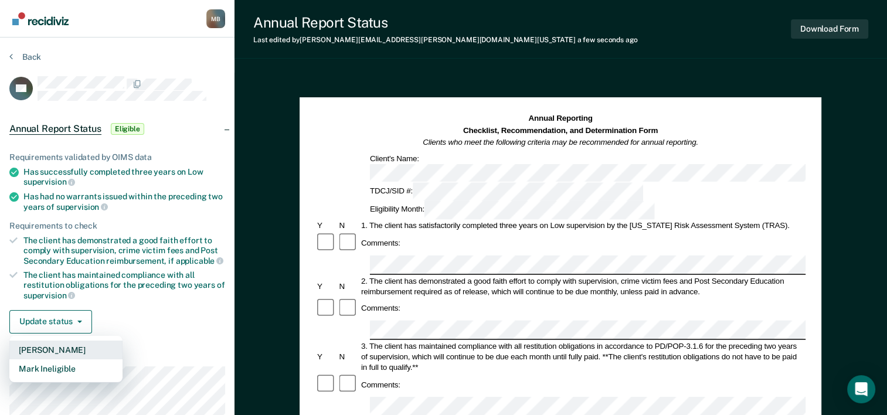
click at [72, 347] on button "Mark Pending" at bounding box center [65, 350] width 113 height 19
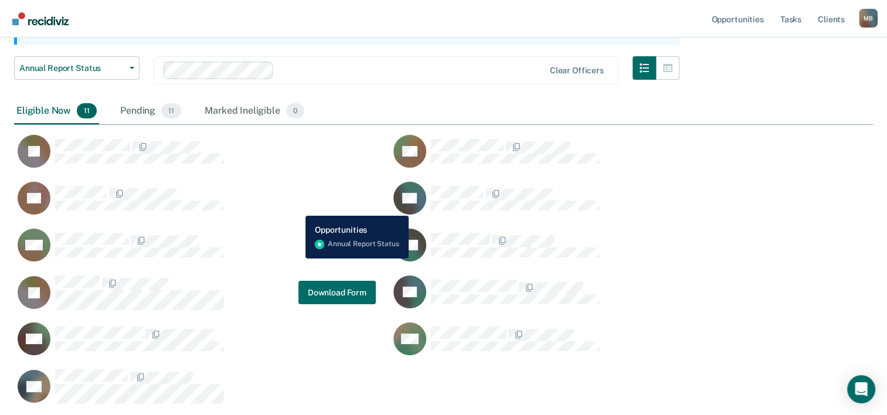
scroll to position [109, 0]
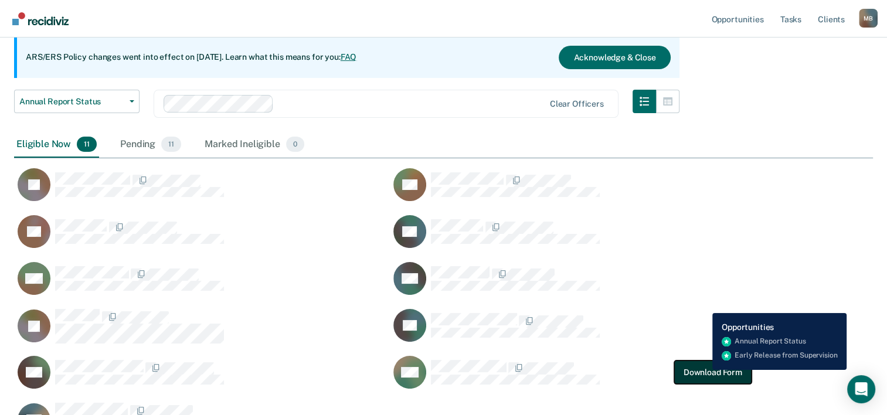
click at [445, 370] on button "Download Form" at bounding box center [712, 372] width 77 height 23
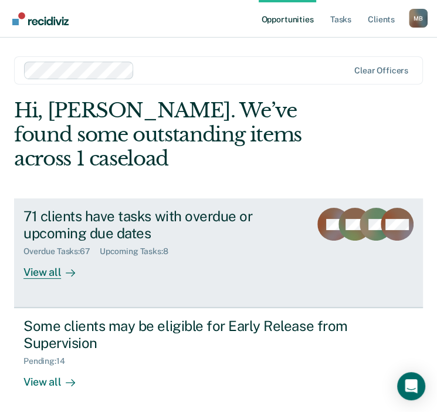
click at [30, 277] on div "View all" at bounding box center [56, 267] width 66 height 23
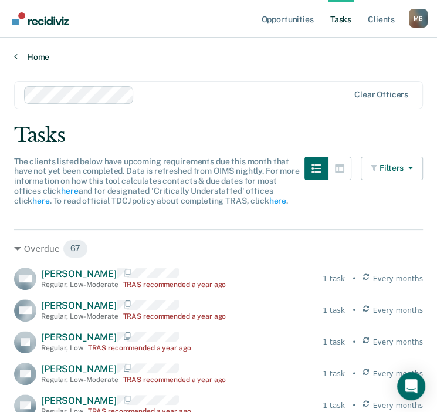
click at [25, 59] on link "Home" at bounding box center [218, 57] width 409 height 11
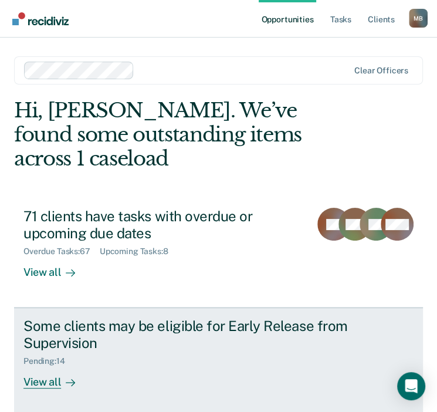
click at [47, 379] on div "View all" at bounding box center [56, 377] width 66 height 23
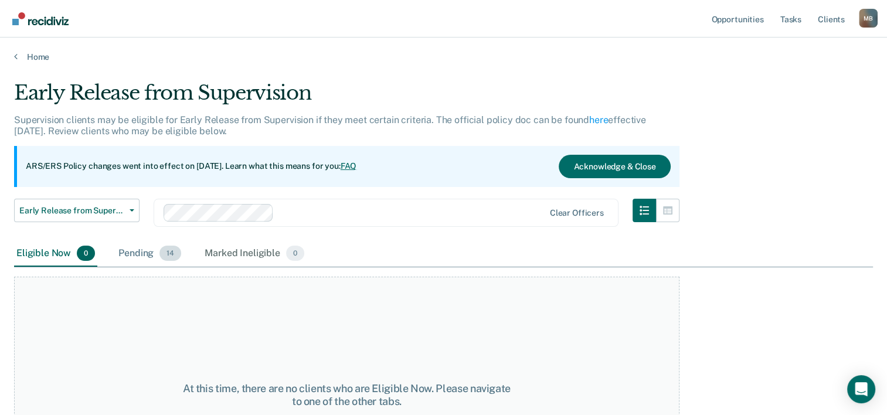
click at [134, 254] on div "Pending 14" at bounding box center [149, 254] width 67 height 26
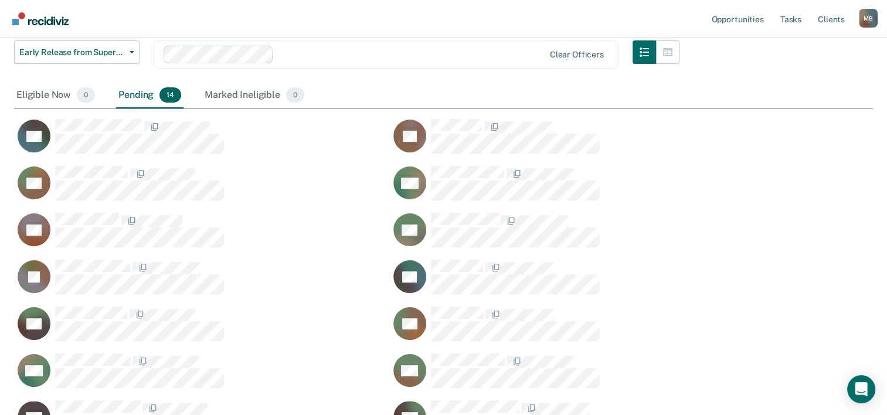
scroll to position [176, 0]
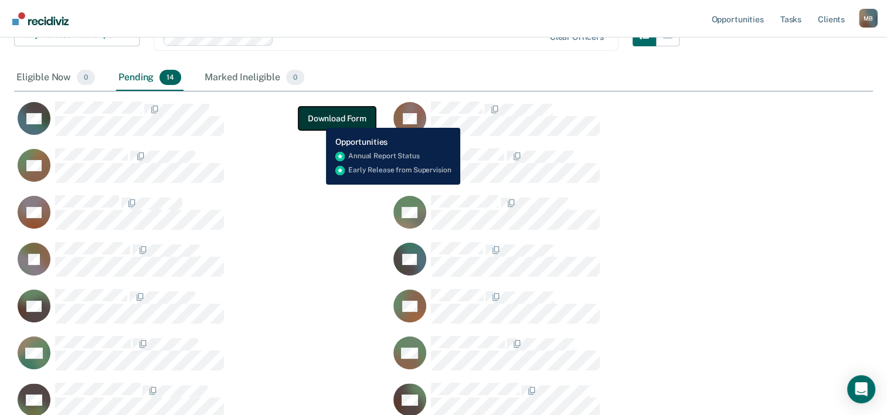
click at [317, 119] on button "Download Form" at bounding box center [336, 118] width 77 height 23
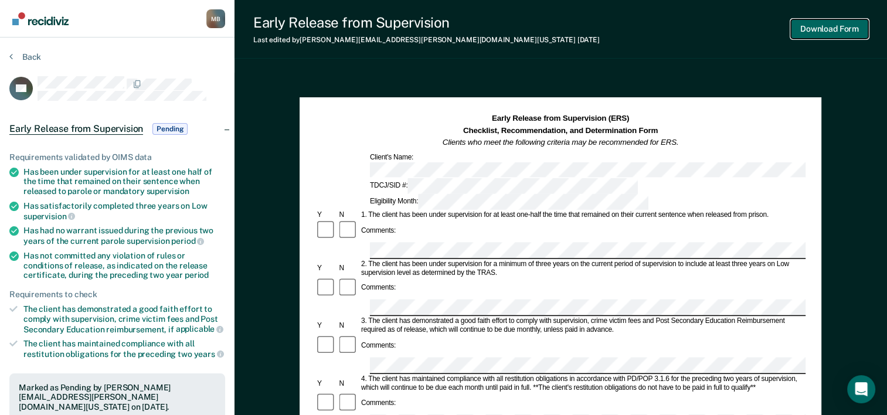
click at [445, 28] on button "Download Form" at bounding box center [829, 28] width 77 height 19
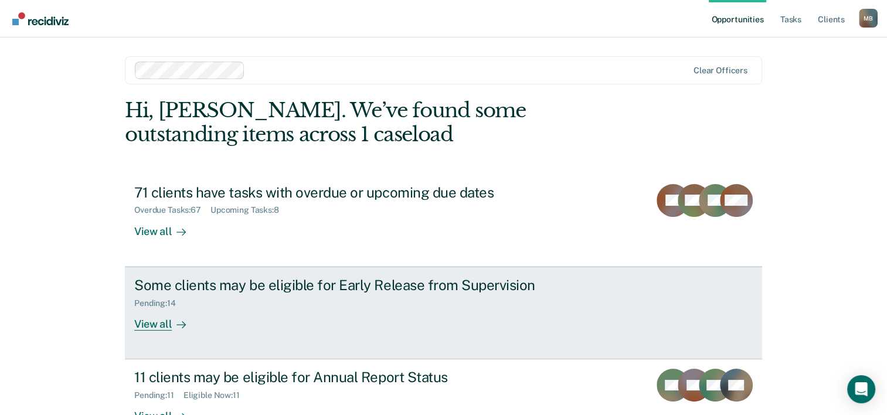
click at [145, 317] on div "View all" at bounding box center [167, 319] width 66 height 23
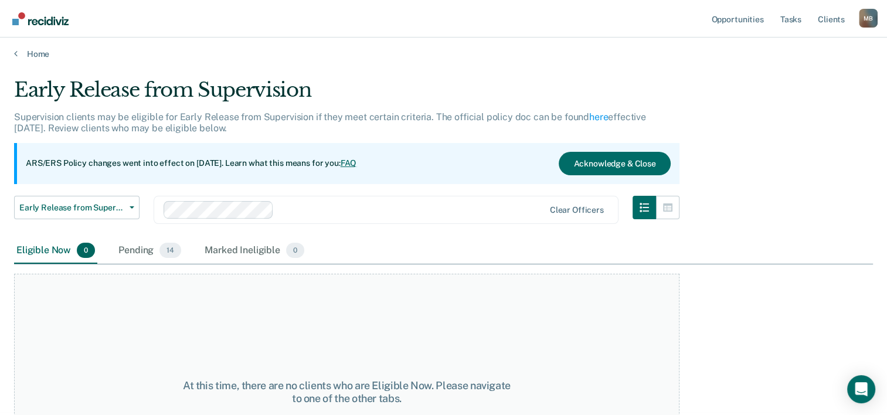
scroll to position [59, 0]
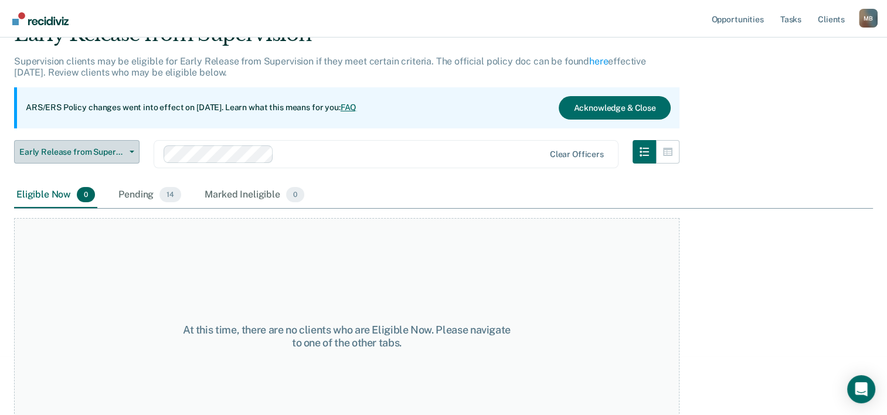
click at [137, 198] on div "Pending 14" at bounding box center [149, 195] width 67 height 26
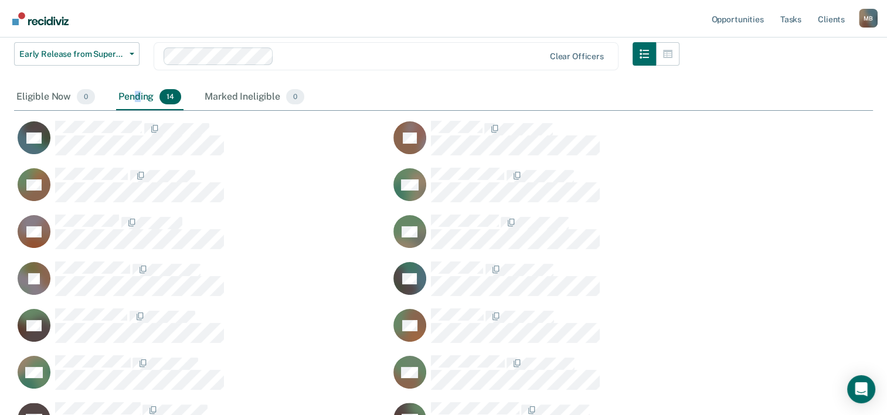
scroll to position [176, 0]
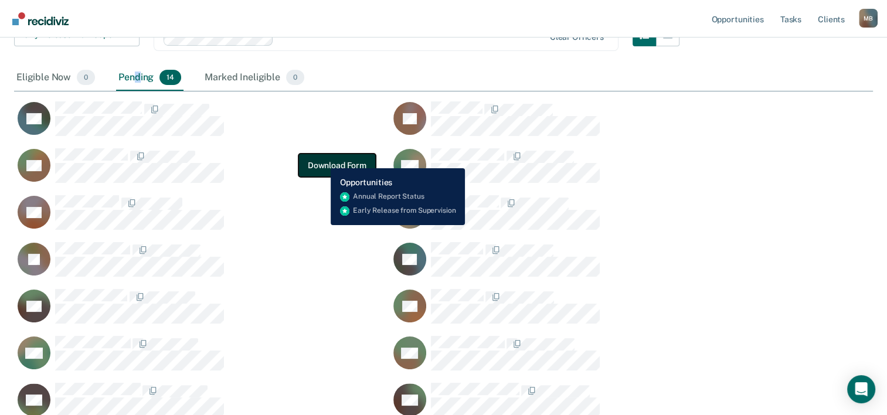
click at [322, 159] on button "Download Form" at bounding box center [336, 165] width 77 height 23
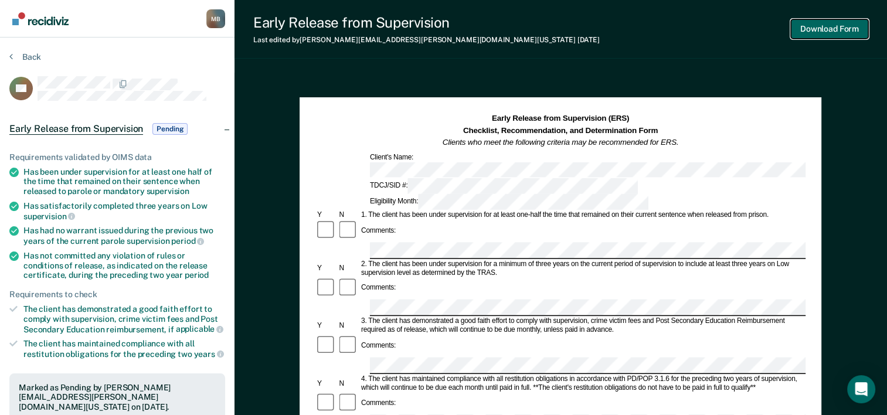
click at [829, 28] on button "Download Form" at bounding box center [829, 28] width 77 height 19
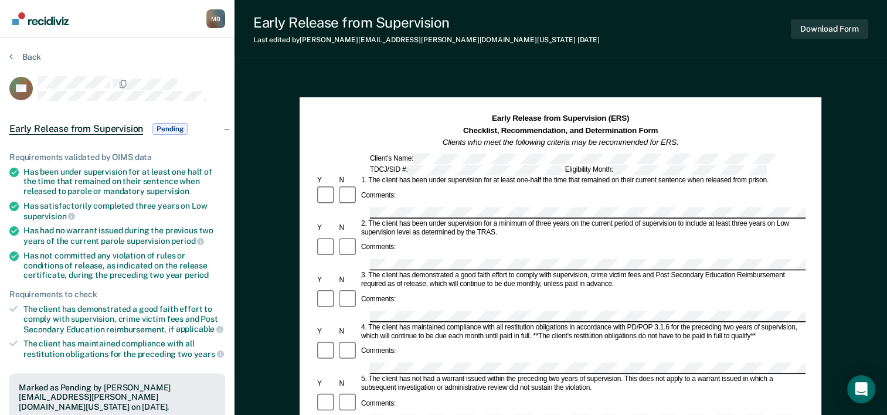
scroll to position [97, 0]
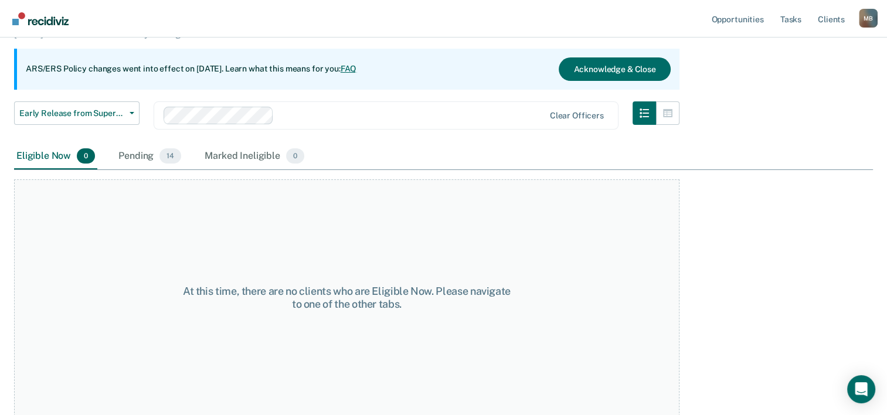
click at [147, 155] on div "Pending 14" at bounding box center [149, 157] width 67 height 26
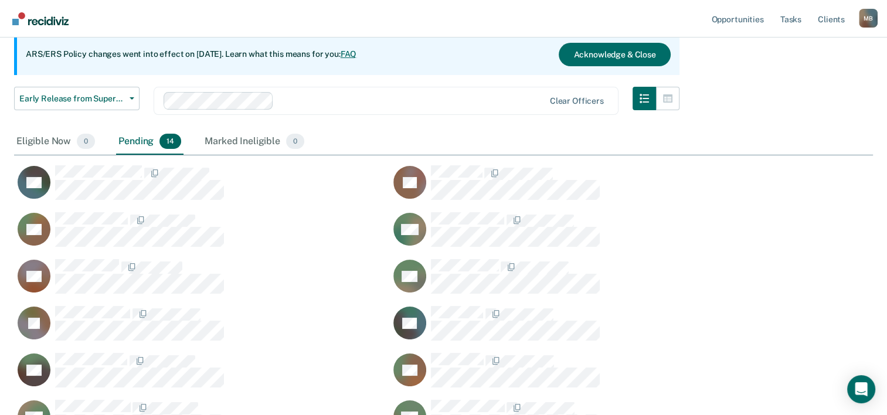
scroll to position [117, 0]
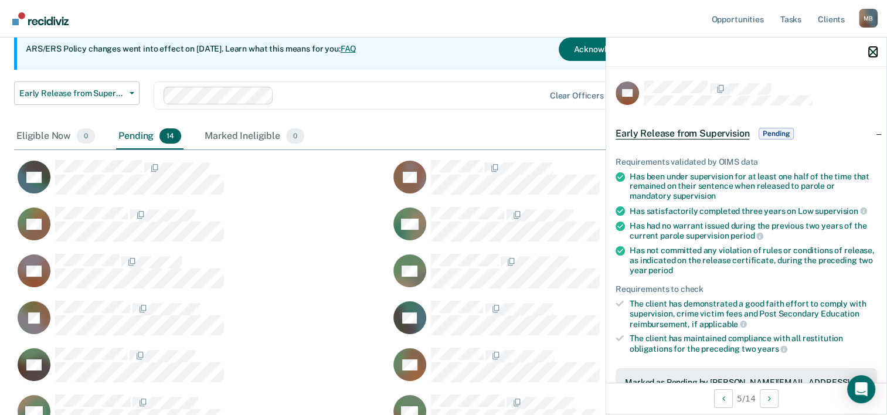
click at [874, 50] on icon "button" at bounding box center [873, 52] width 8 height 8
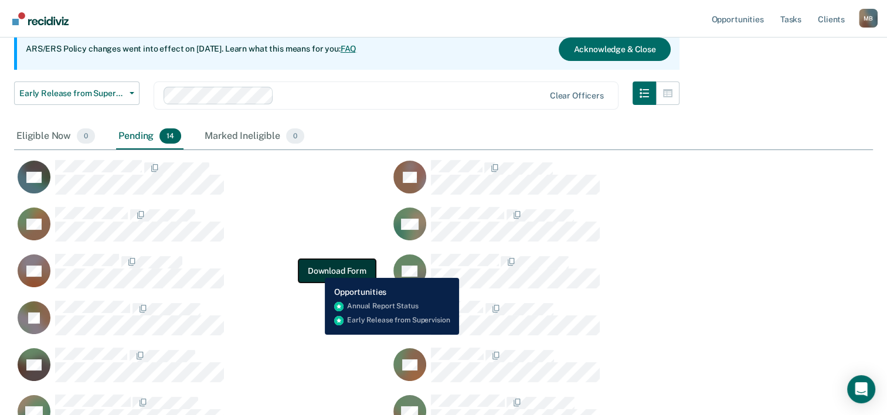
click at [316, 269] on button "Download Form" at bounding box center [336, 270] width 77 height 23
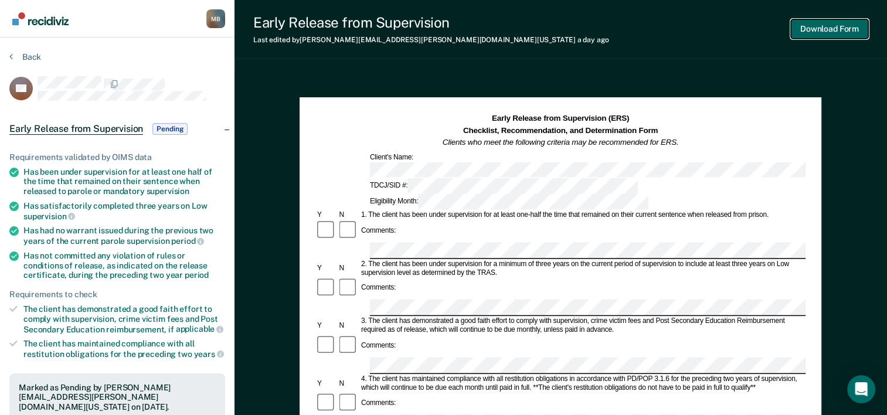
click at [854, 32] on button "Download Form" at bounding box center [829, 28] width 77 height 19
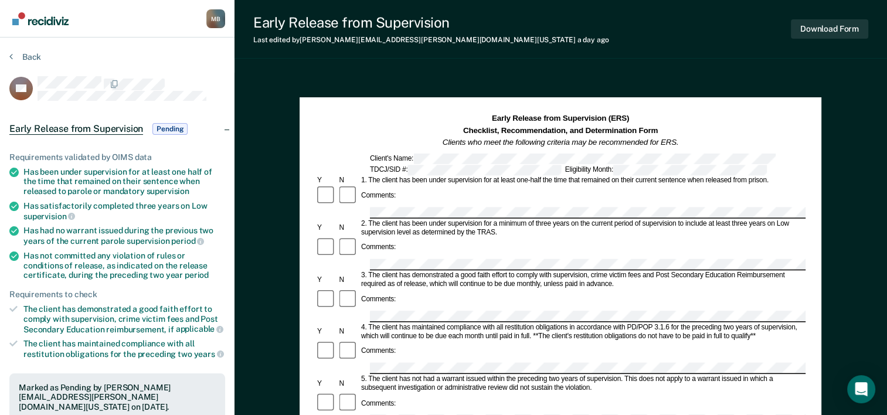
scroll to position [97, 0]
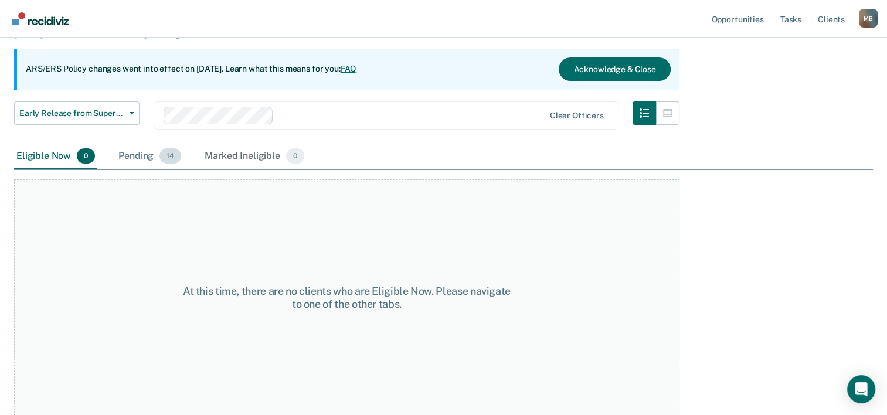
click at [141, 155] on div "Pending 14" at bounding box center [149, 157] width 67 height 26
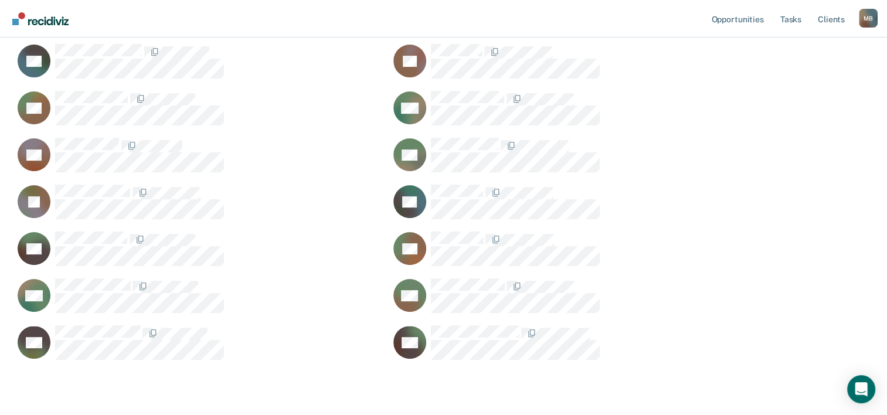
scroll to position [235, 0]
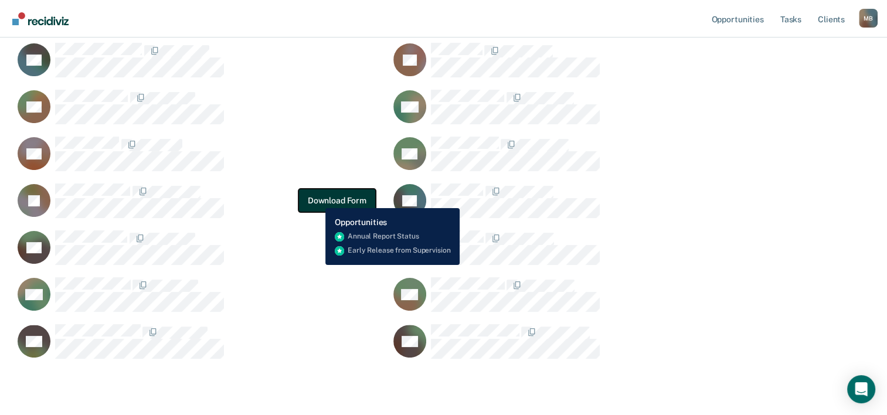
click at [317, 199] on button "Download Form" at bounding box center [336, 200] width 77 height 23
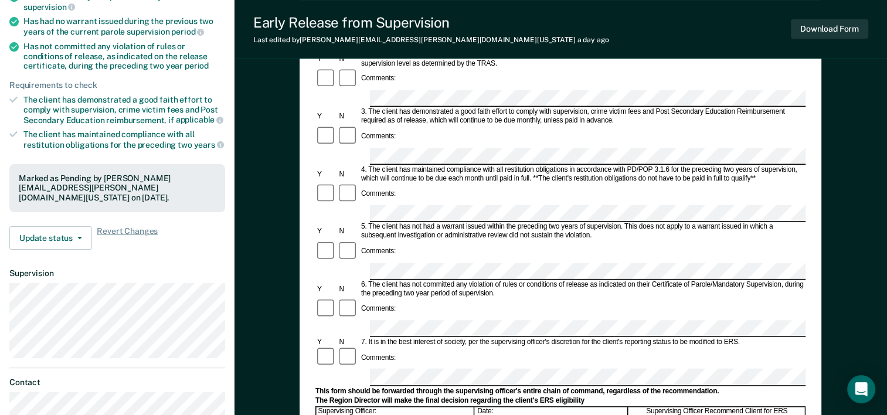
scroll to position [117, 0]
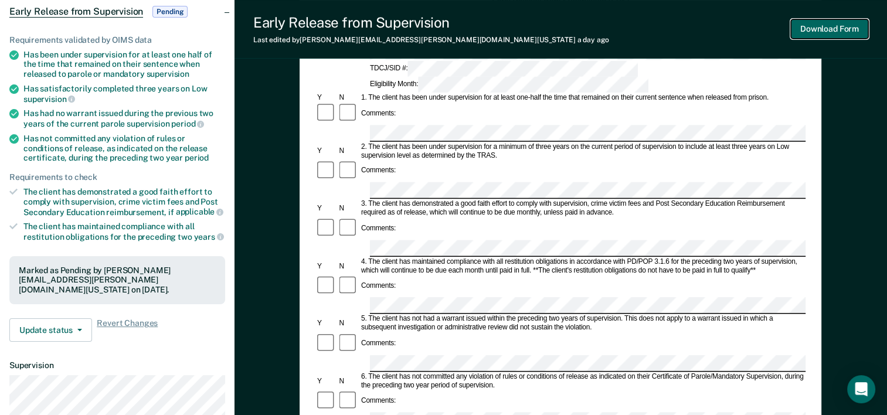
click at [845, 30] on button "Download Form" at bounding box center [829, 28] width 77 height 19
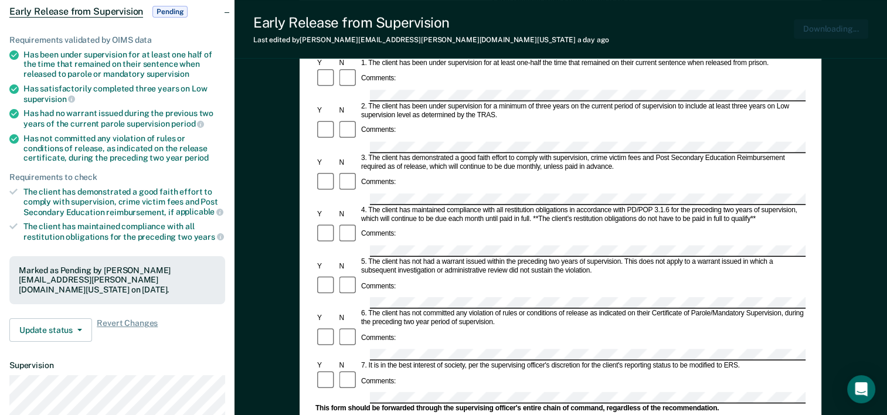
scroll to position [0, 0]
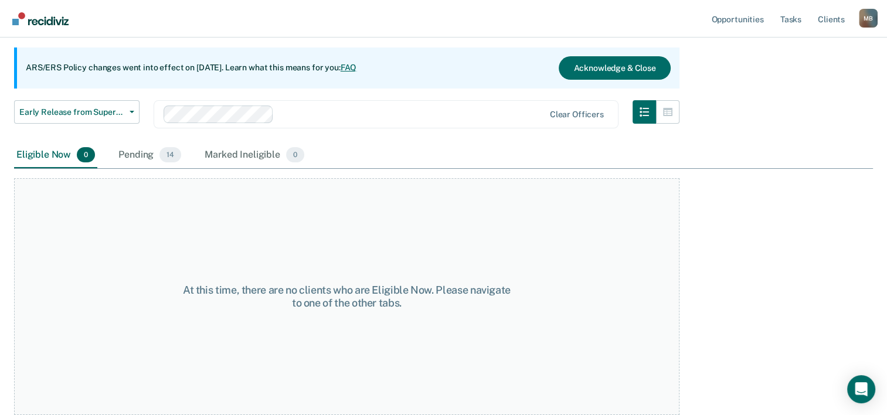
scroll to position [97, 0]
click at [122, 154] on div "Pending 14" at bounding box center [149, 157] width 67 height 26
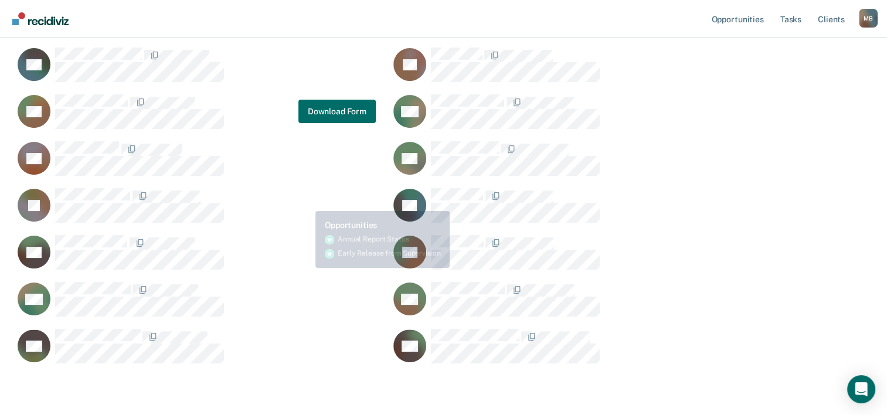
scroll to position [235, 0]
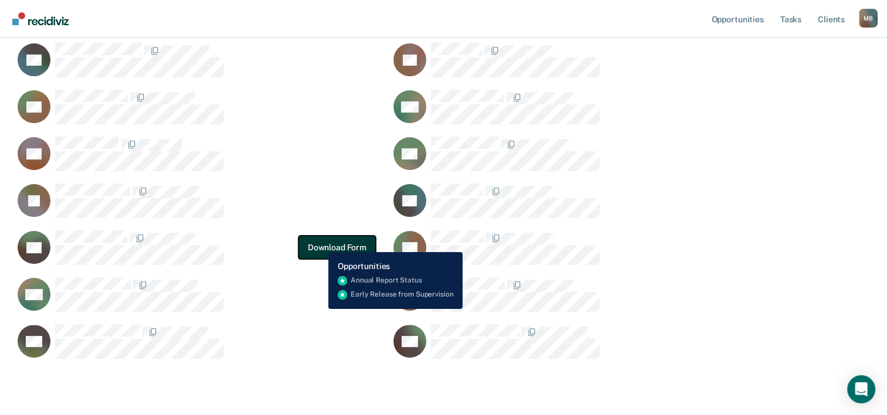
click at [320, 243] on button "Download Form" at bounding box center [336, 247] width 77 height 23
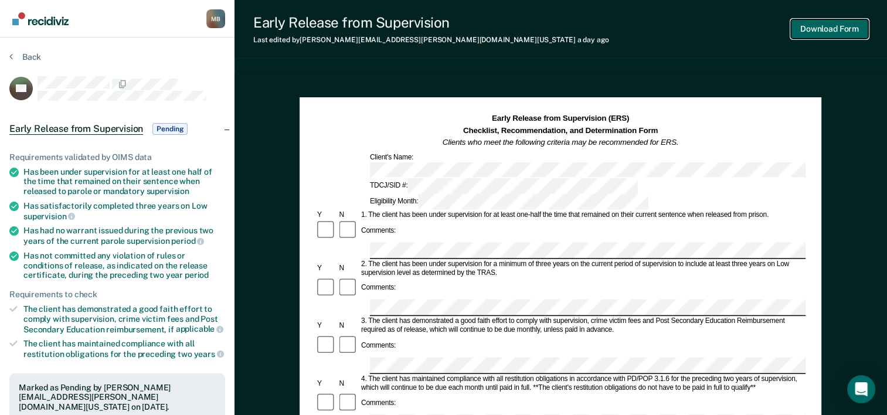
click at [831, 26] on button "Download Form" at bounding box center [829, 28] width 77 height 19
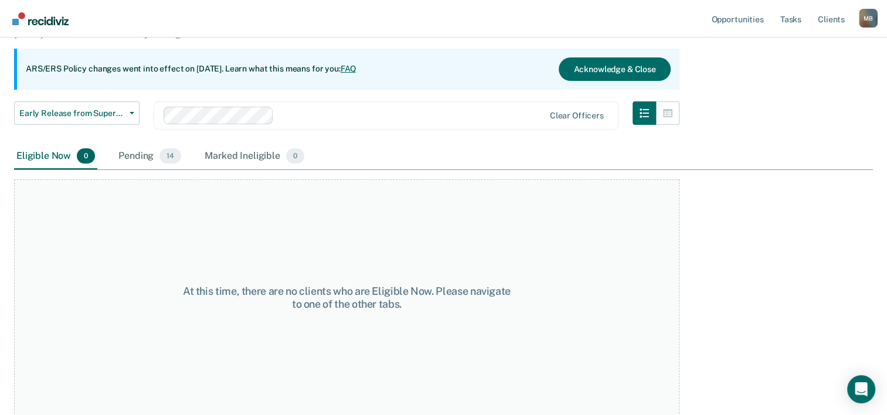
click at [128, 154] on div "Pending 14" at bounding box center [149, 157] width 67 height 26
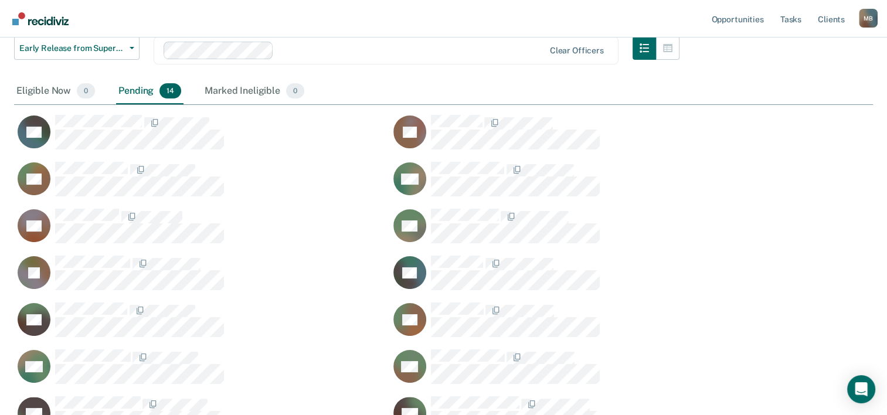
scroll to position [235, 0]
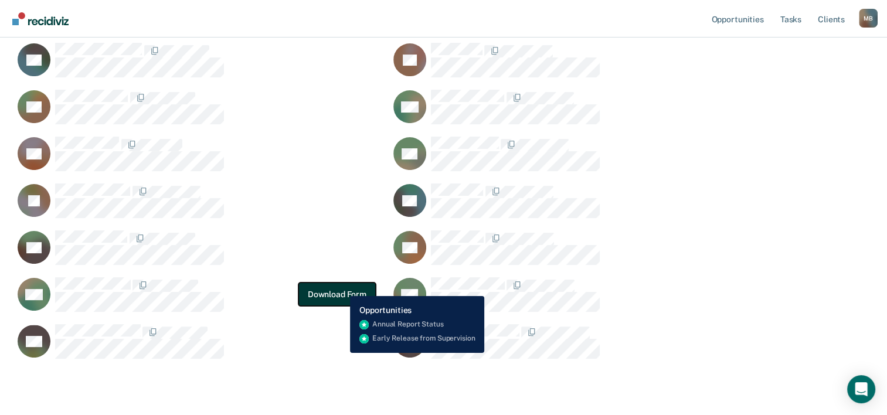
click at [341, 287] on button "Download Form" at bounding box center [336, 294] width 77 height 23
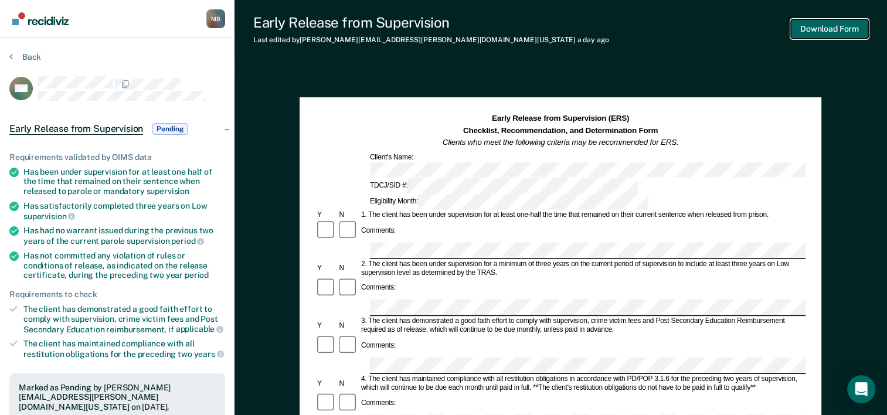
click at [831, 25] on button "Download Form" at bounding box center [829, 28] width 77 height 19
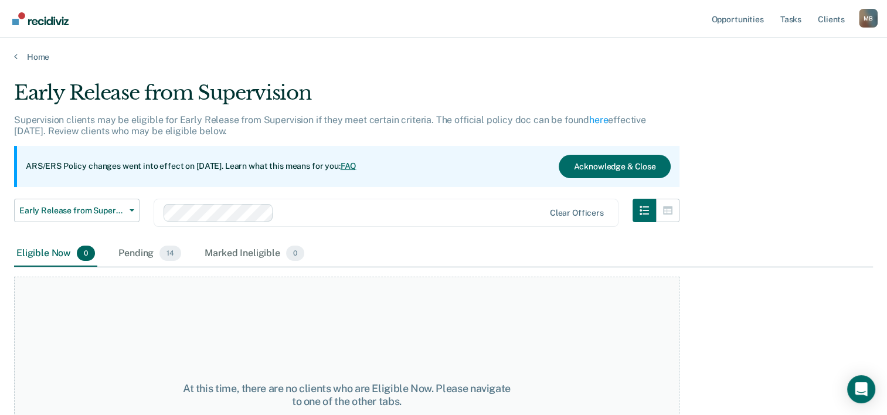
scroll to position [97, 0]
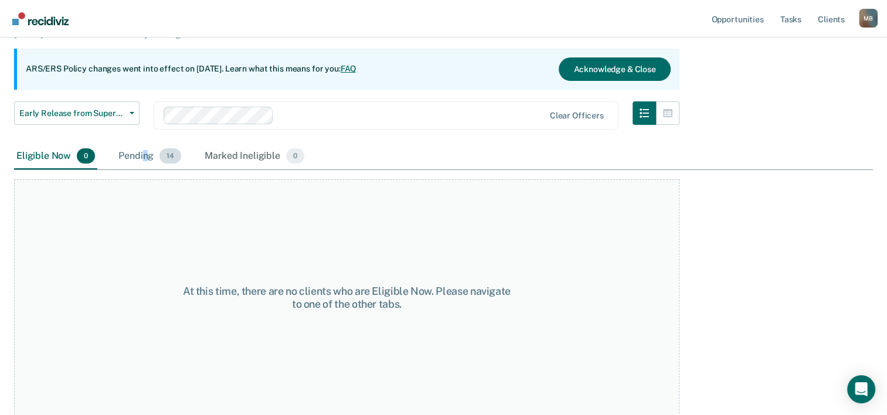
click at [145, 154] on div "Pending 14" at bounding box center [149, 157] width 67 height 26
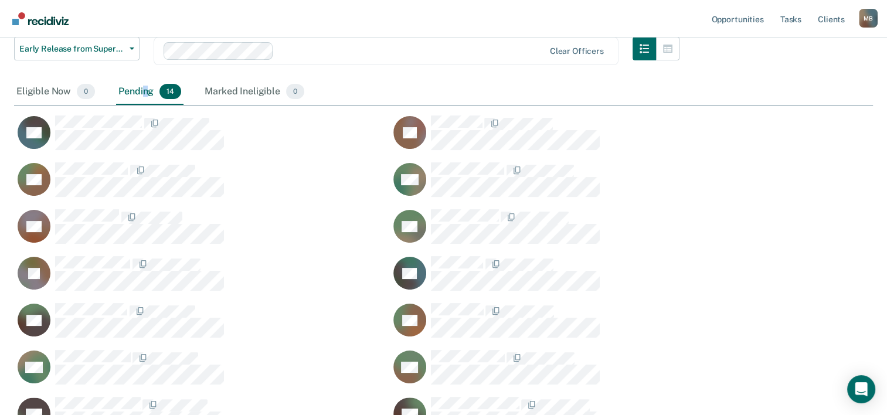
scroll to position [235, 0]
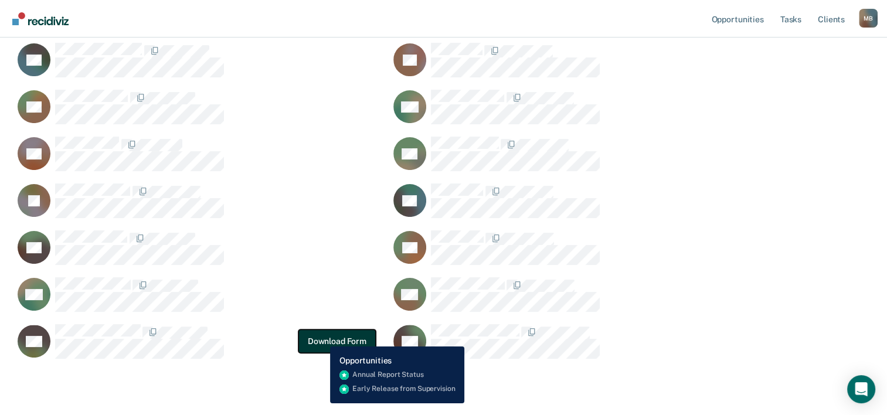
click at [321, 338] on button "Download Form" at bounding box center [336, 341] width 77 height 23
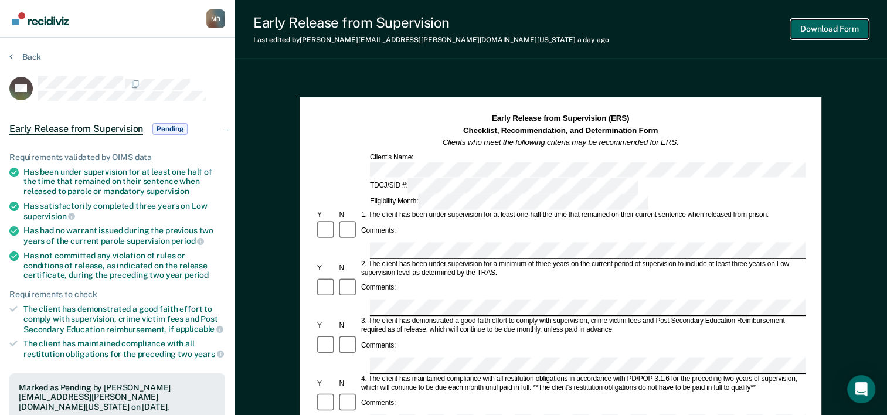
click at [830, 26] on button "Download Form" at bounding box center [829, 28] width 77 height 19
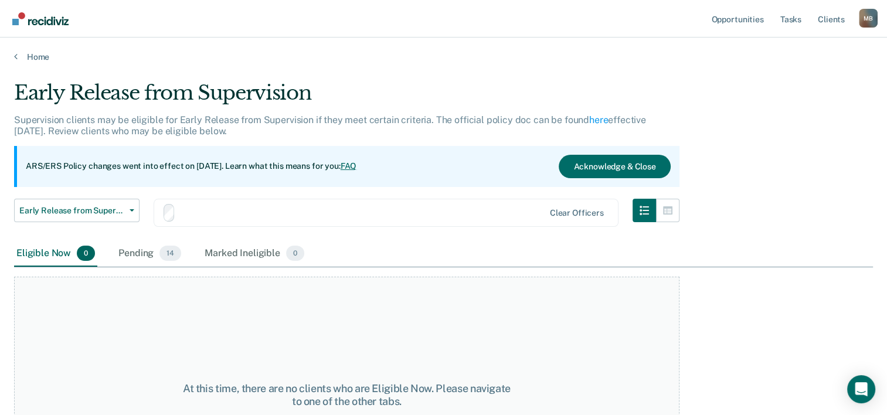
scroll to position [97, 0]
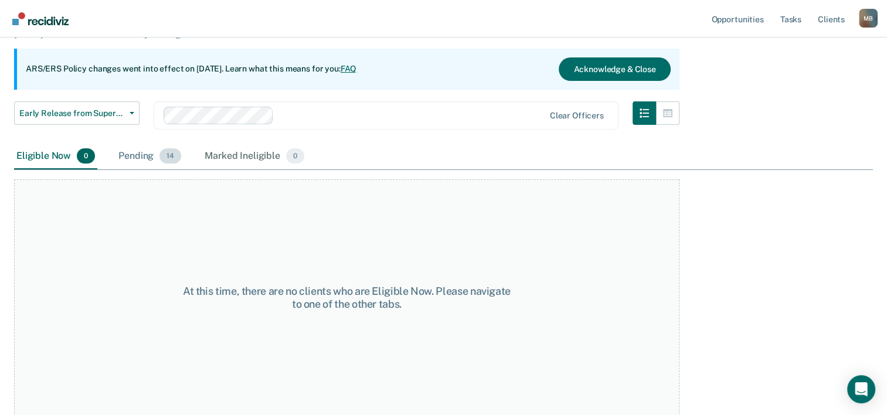
click at [132, 152] on div "Pending 14" at bounding box center [149, 157] width 67 height 26
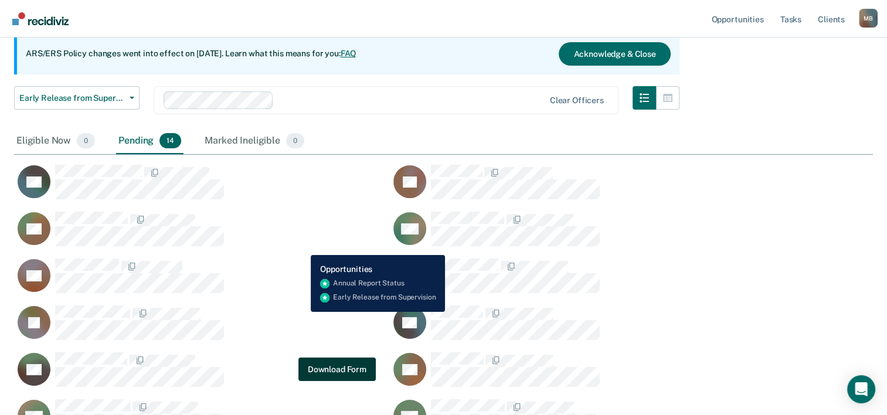
scroll to position [59, 0]
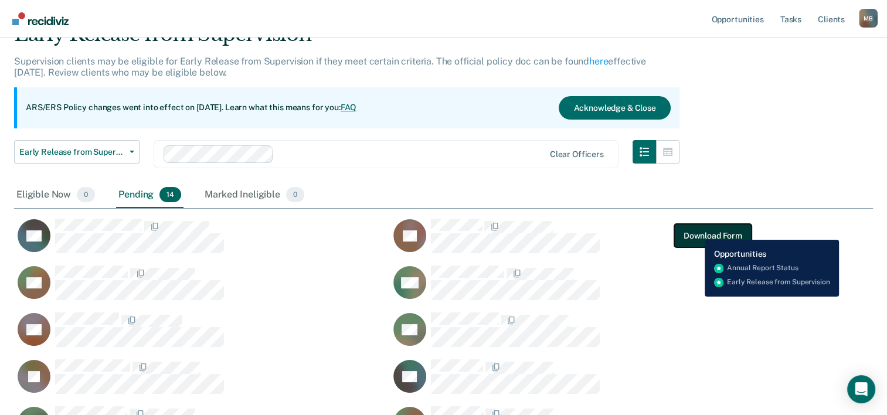
click at [696, 231] on button "Download Form" at bounding box center [712, 235] width 77 height 23
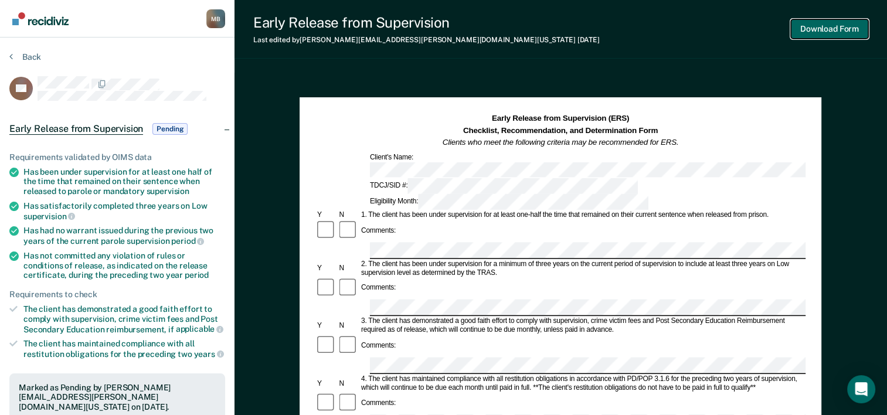
click at [822, 30] on button "Download Form" at bounding box center [829, 28] width 77 height 19
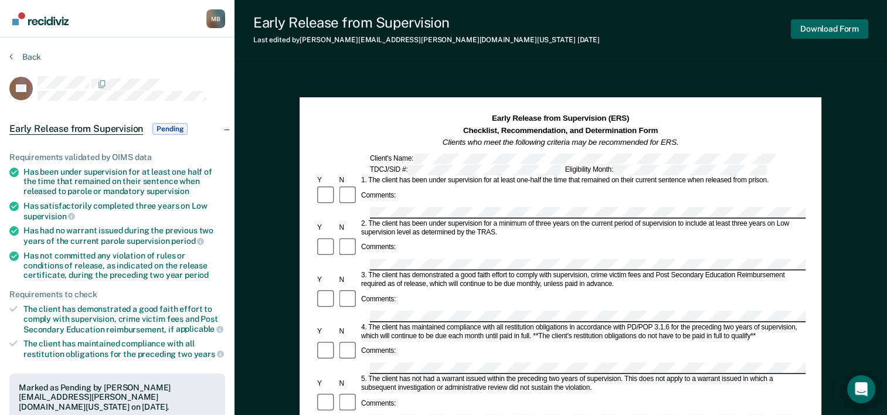
scroll to position [59, 0]
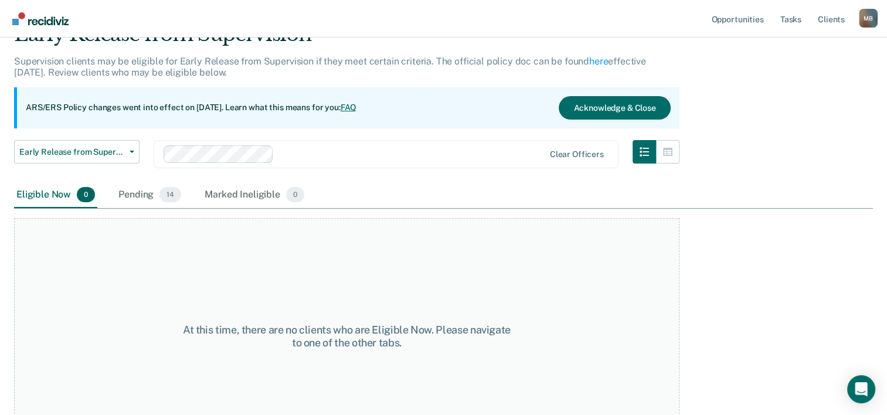
click at [132, 196] on div "Pending 14" at bounding box center [149, 195] width 67 height 26
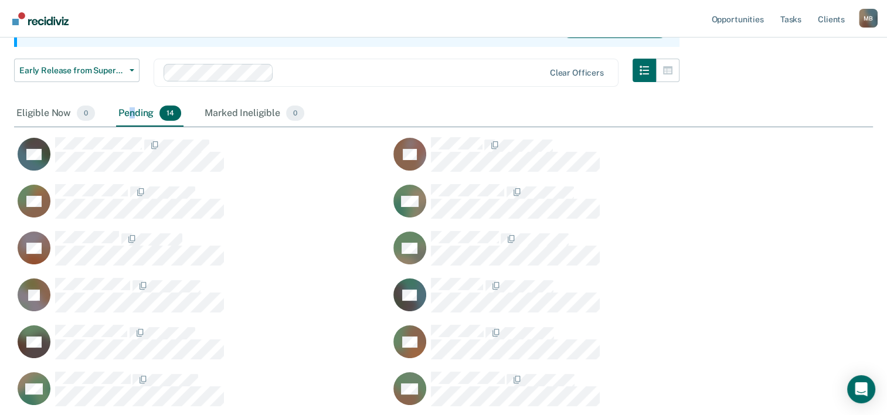
scroll to position [176, 0]
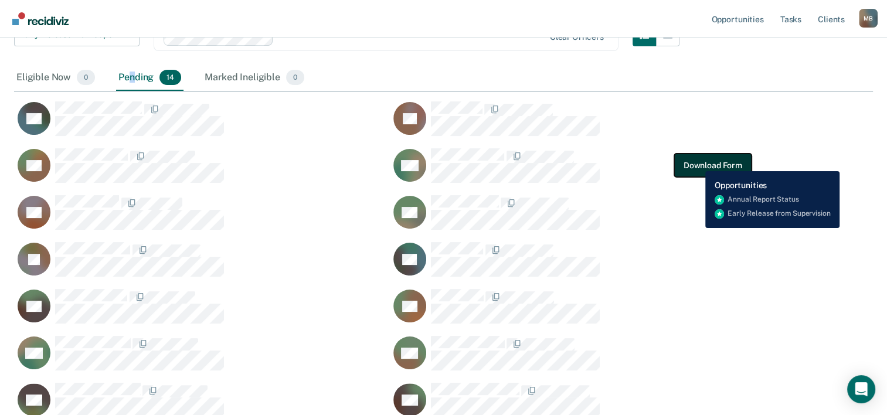
click at [697, 162] on button "Download Form" at bounding box center [712, 165] width 77 height 23
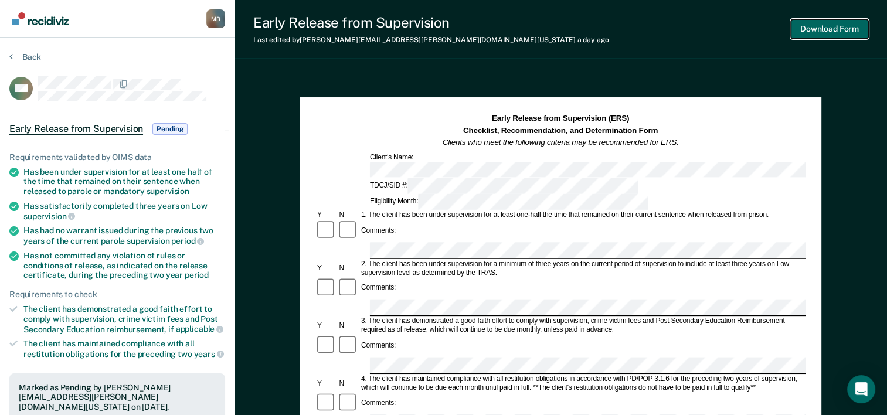
click at [848, 30] on button "Download Form" at bounding box center [829, 28] width 77 height 19
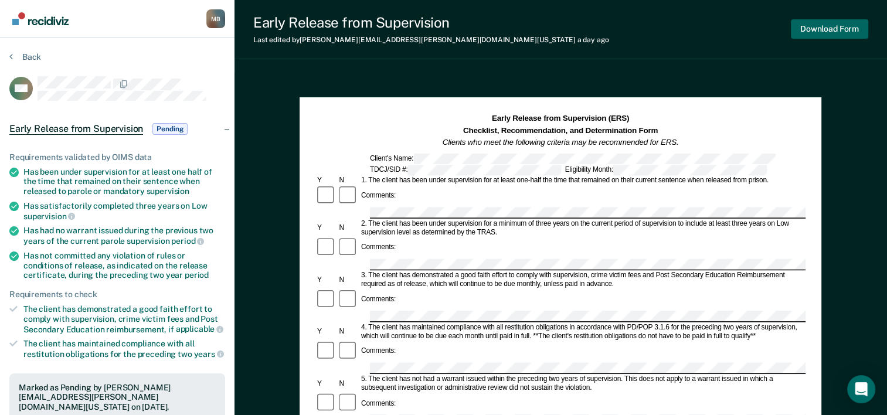
scroll to position [97, 0]
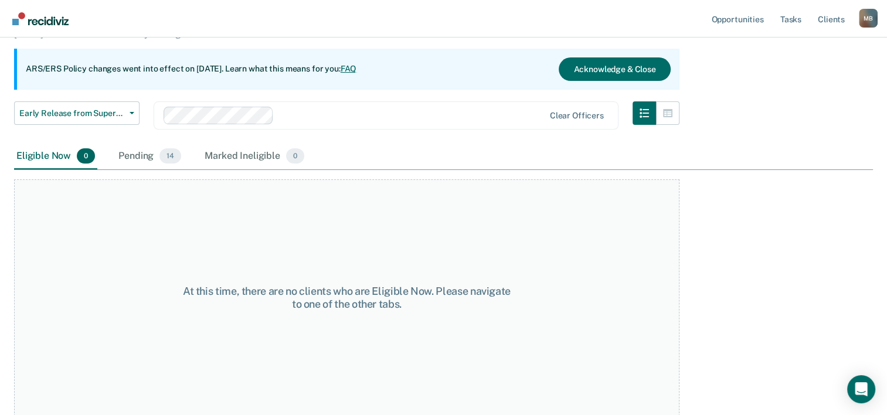
drag, startPoint x: 144, startPoint y: 157, endPoint x: 150, endPoint y: 155, distance: 6.1
click at [145, 155] on div "Pending 14" at bounding box center [149, 157] width 67 height 26
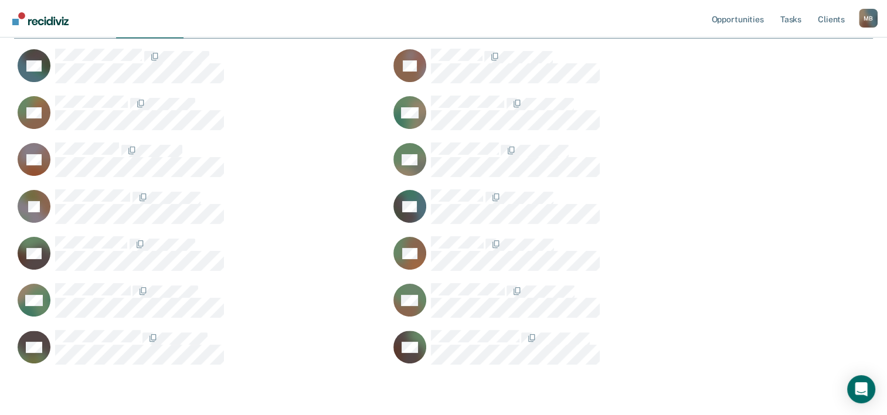
scroll to position [235, 0]
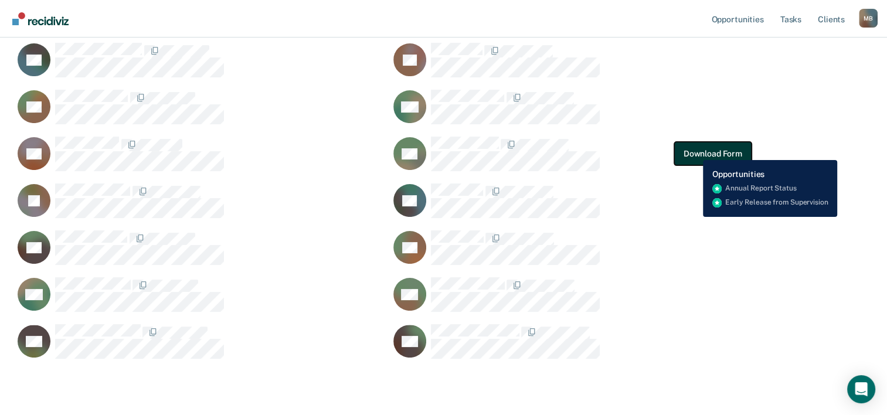
click at [696, 151] on button "Download Form" at bounding box center [712, 153] width 77 height 23
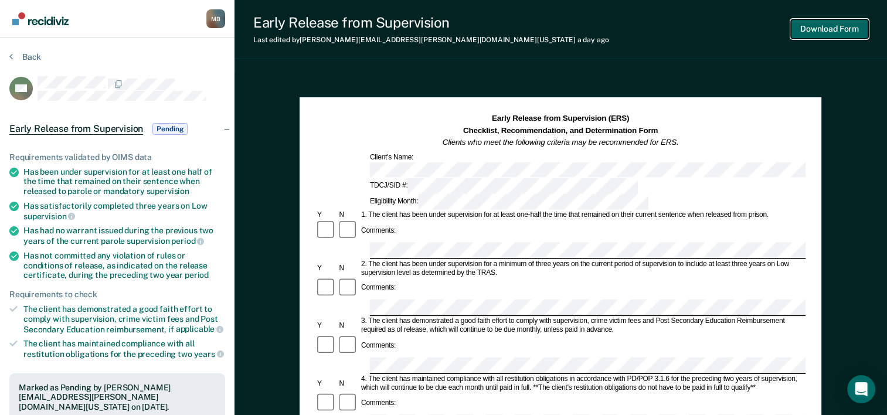
click at [827, 33] on button "Download Form" at bounding box center [829, 28] width 77 height 19
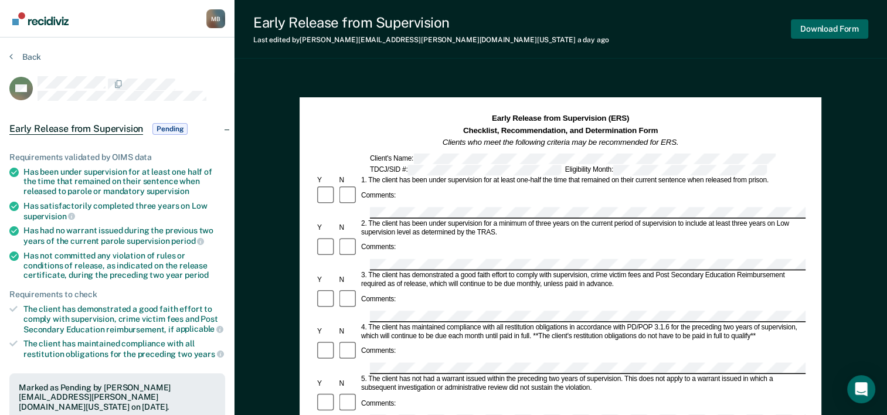
scroll to position [97, 0]
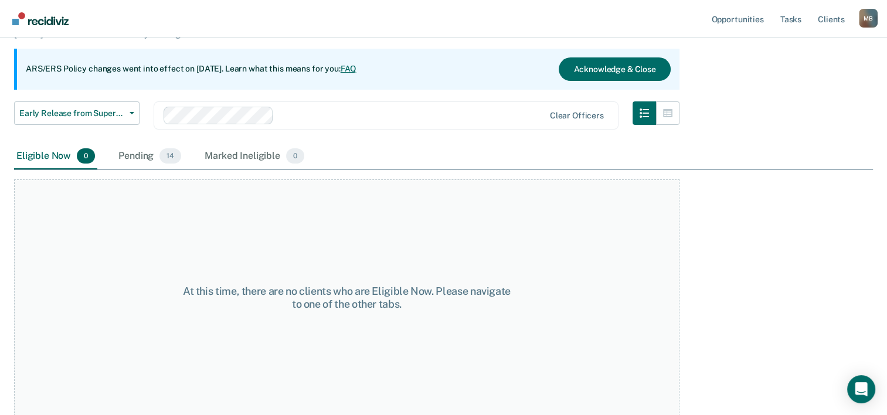
click at [142, 155] on div "Pending 14" at bounding box center [149, 157] width 67 height 26
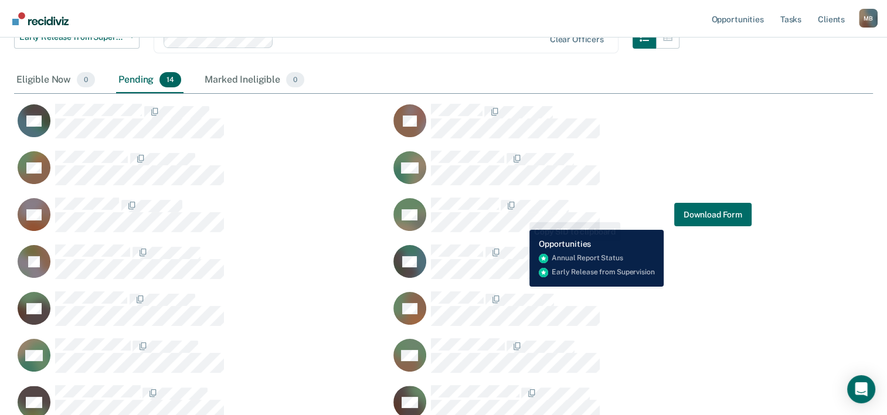
scroll to position [176, 0]
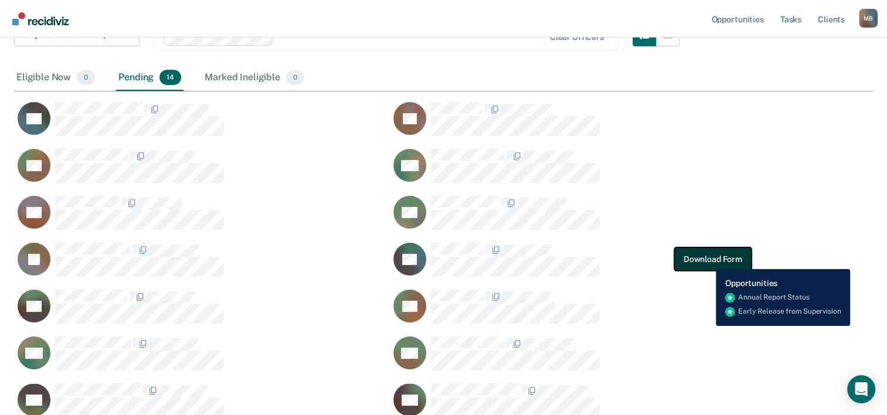
click at [708, 260] on button "Download Form" at bounding box center [712, 258] width 77 height 23
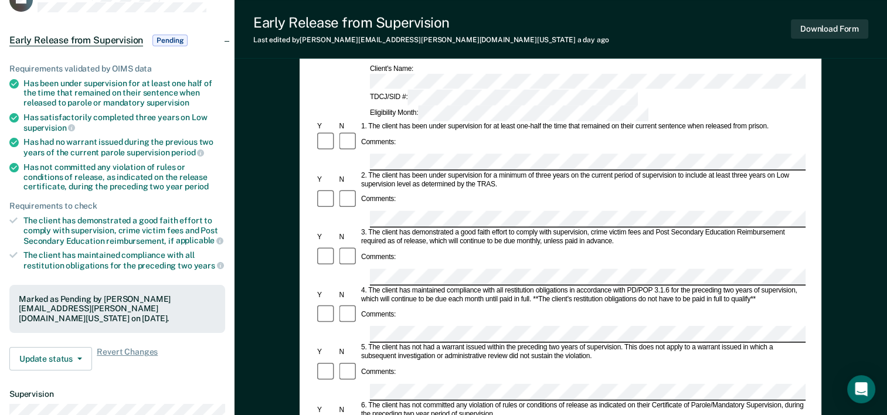
scroll to position [117, 0]
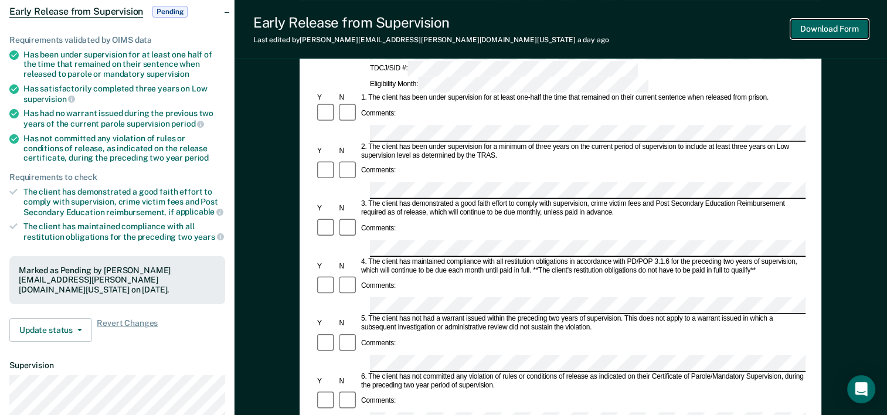
click at [833, 29] on button "Download Form" at bounding box center [829, 28] width 77 height 19
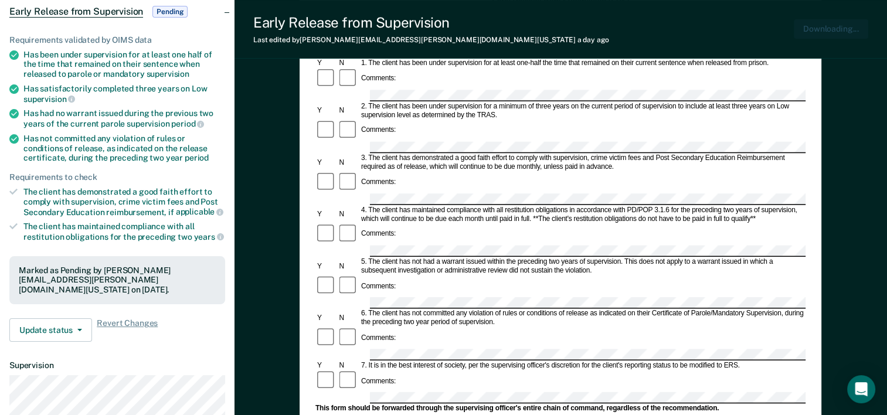
scroll to position [0, 0]
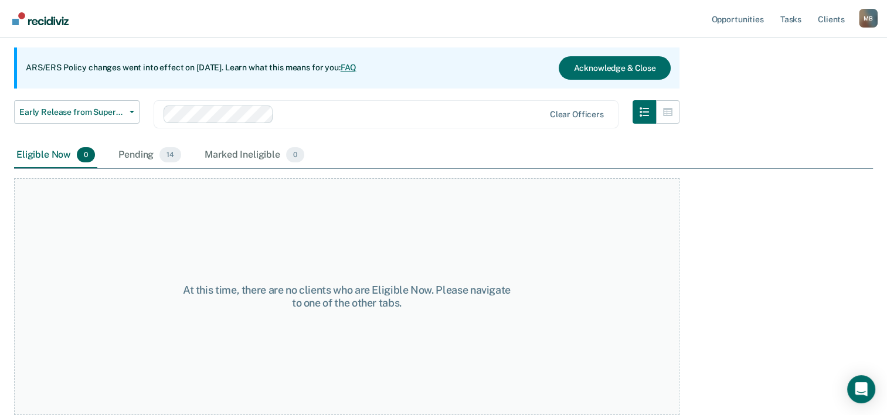
scroll to position [97, 0]
click at [152, 156] on div "Pending 14" at bounding box center [149, 157] width 67 height 26
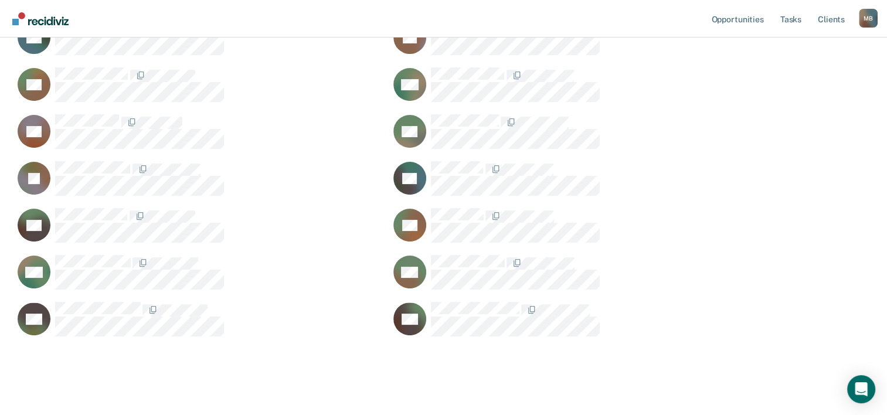
scroll to position [273, 0]
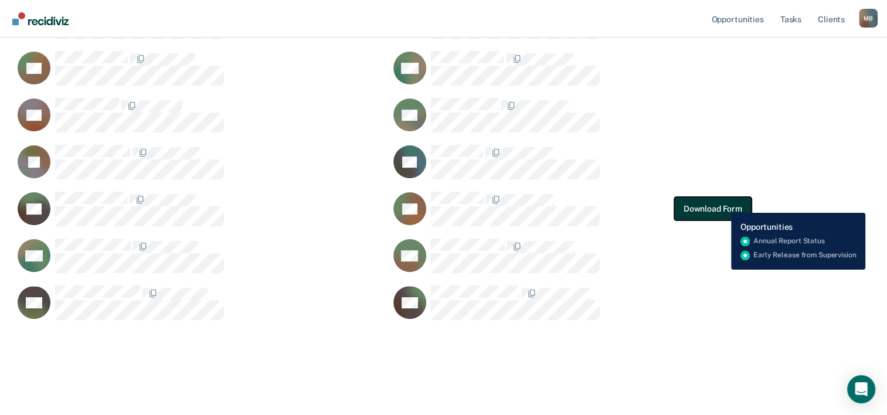
click at [722, 204] on button "Download Form" at bounding box center [712, 208] width 77 height 23
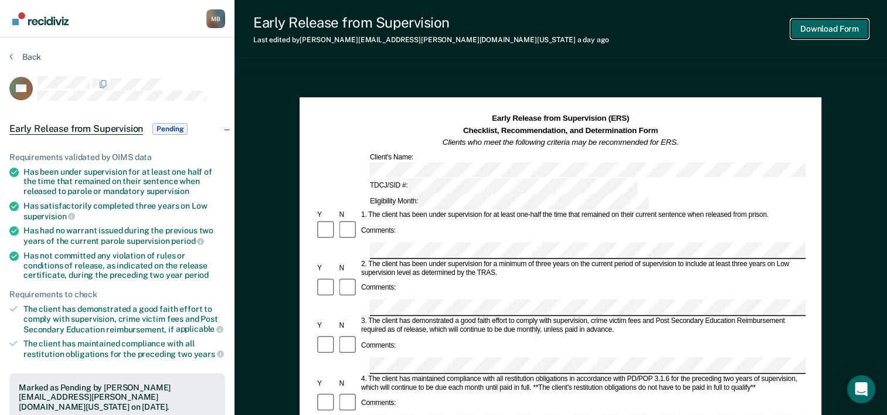
click at [833, 29] on button "Download Form" at bounding box center [829, 28] width 77 height 19
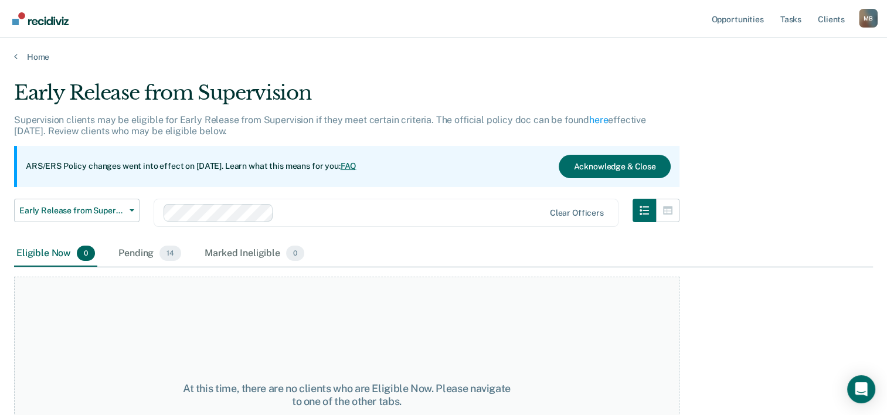
scroll to position [97, 0]
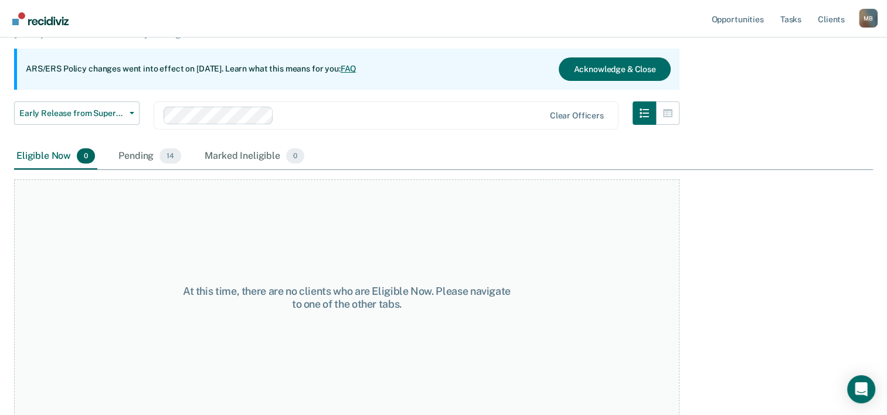
drag, startPoint x: 133, startPoint y: 150, endPoint x: 138, endPoint y: 155, distance: 7.1
click at [133, 150] on div "Pending 14" at bounding box center [149, 157] width 67 height 26
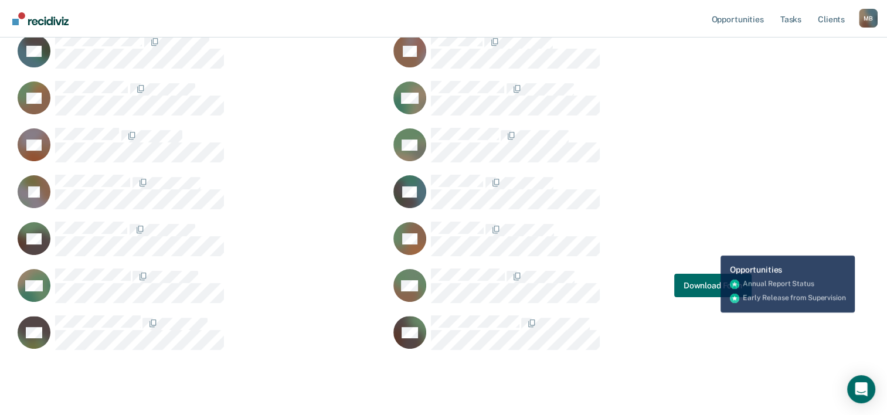
scroll to position [273, 0]
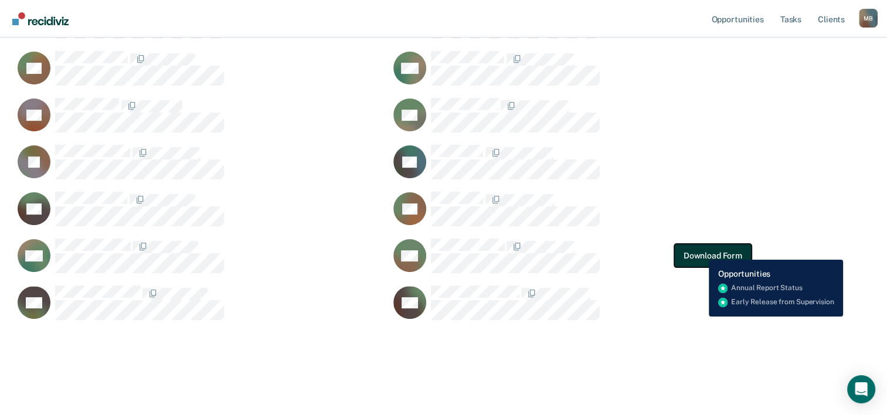
click at [700, 251] on button "Download Form" at bounding box center [712, 255] width 77 height 23
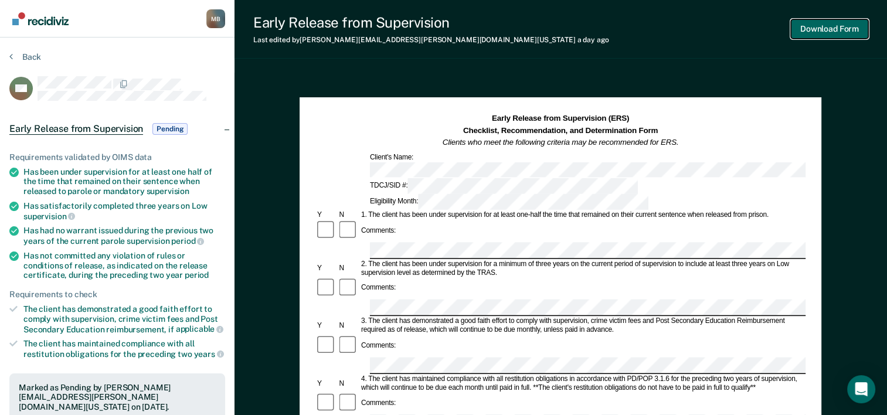
click at [833, 29] on button "Download Form" at bounding box center [829, 28] width 77 height 19
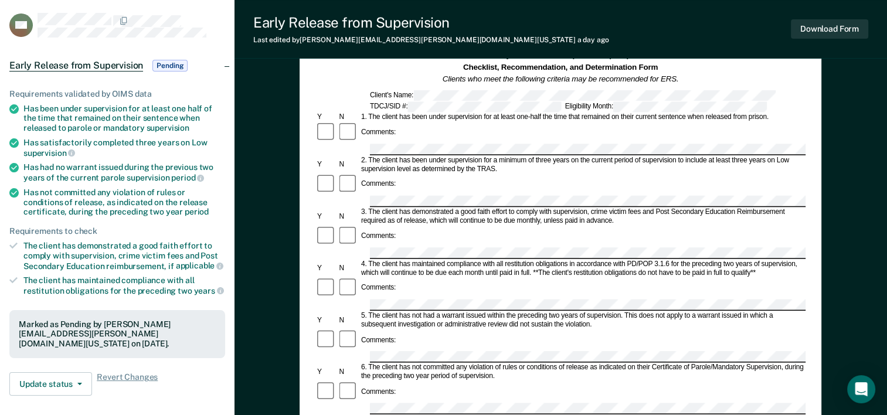
scroll to position [59, 0]
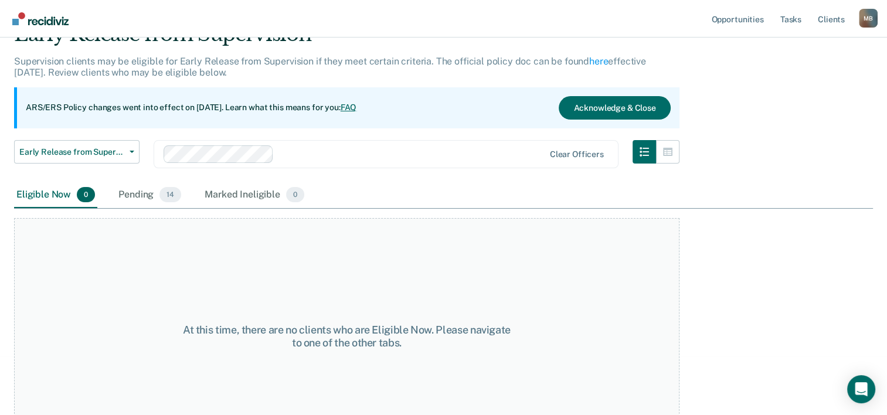
scroll to position [97, 0]
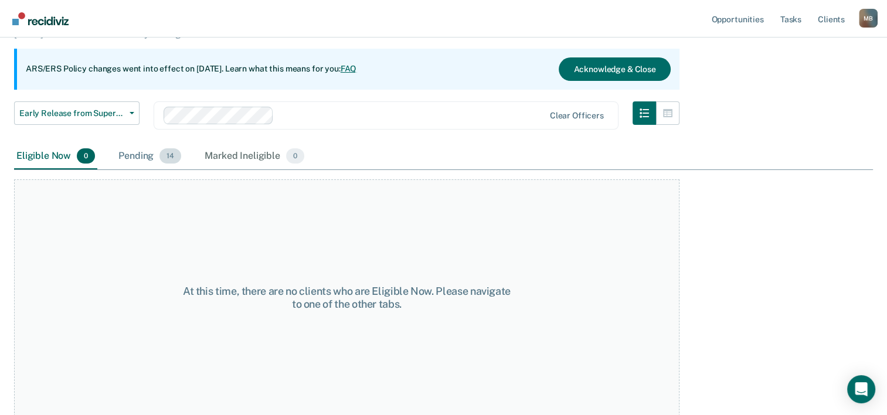
click at [137, 156] on div "Pending 14" at bounding box center [149, 157] width 67 height 26
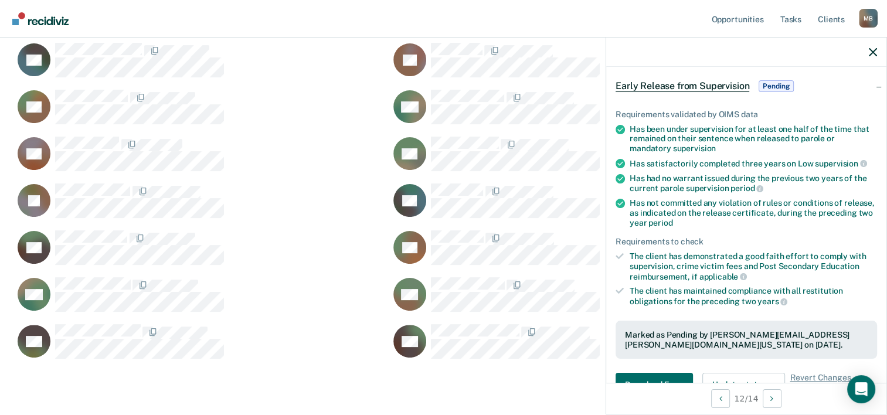
scroll to position [117, 0]
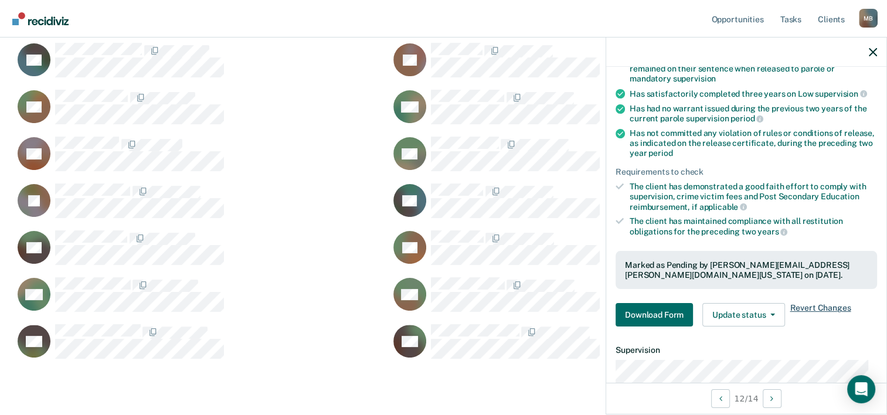
click at [816, 305] on span "Revert Changes" at bounding box center [820, 314] width 61 height 23
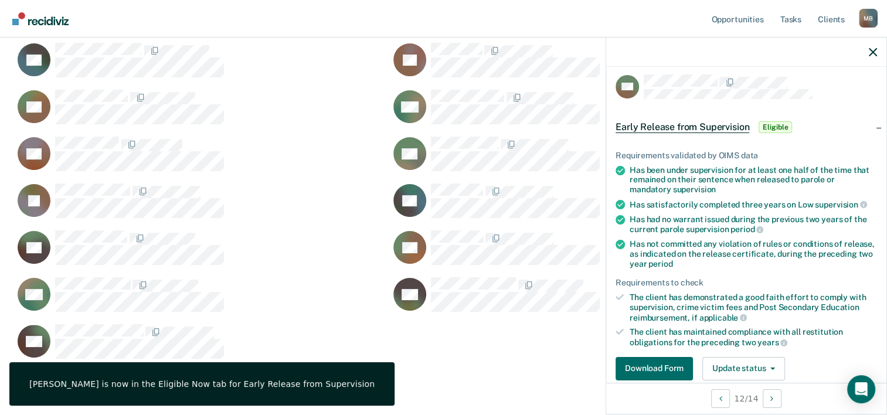
scroll to position [0, 0]
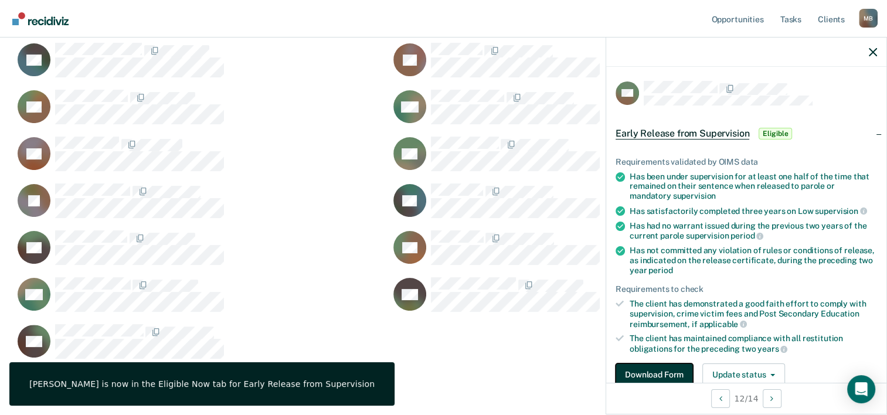
click at [654, 373] on button "Download Form" at bounding box center [654, 375] width 77 height 23
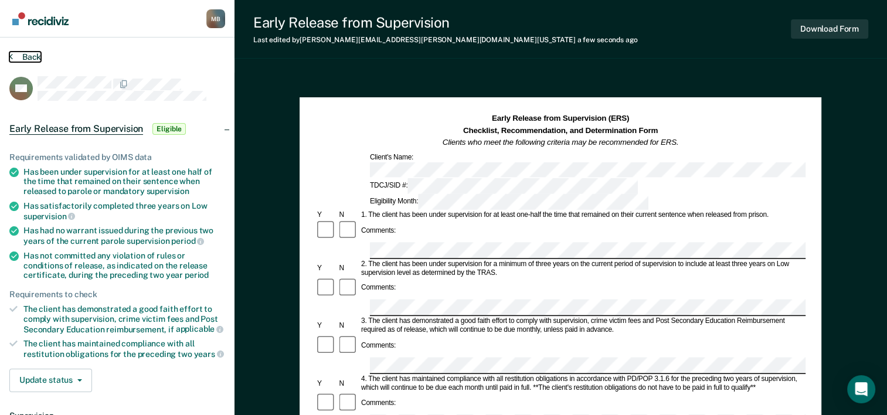
click at [29, 56] on button "Back" at bounding box center [25, 57] width 32 height 11
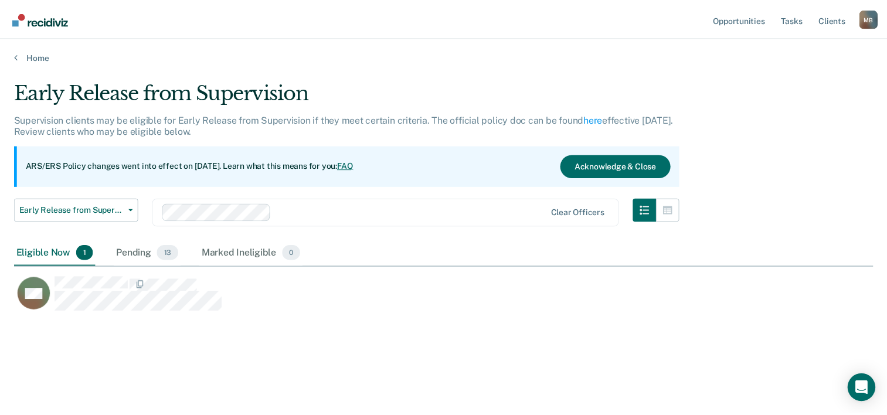
scroll to position [237, 858]
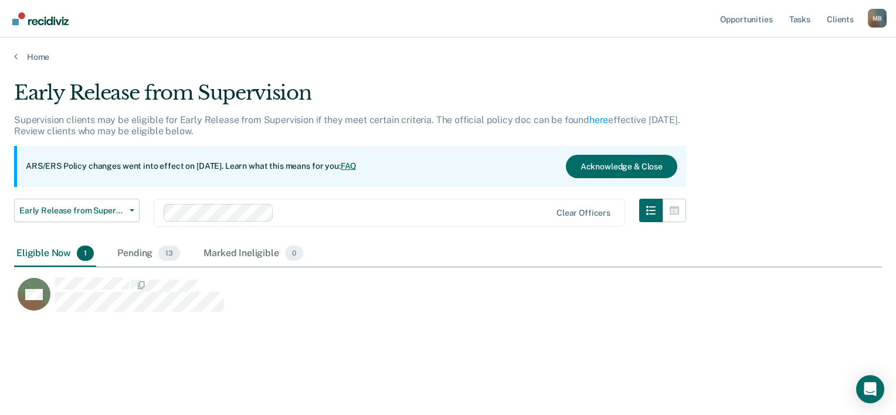
click at [50, 253] on div "Eligible Now 1" at bounding box center [55, 254] width 82 height 26
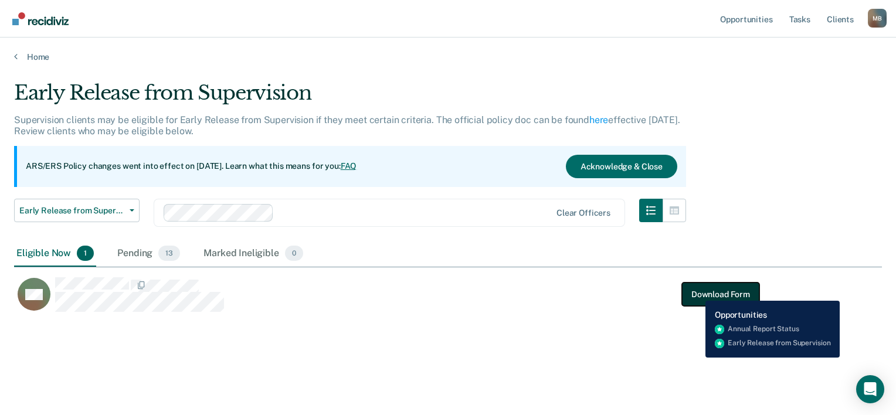
click at [697, 292] on button "Download Form" at bounding box center [720, 294] width 77 height 23
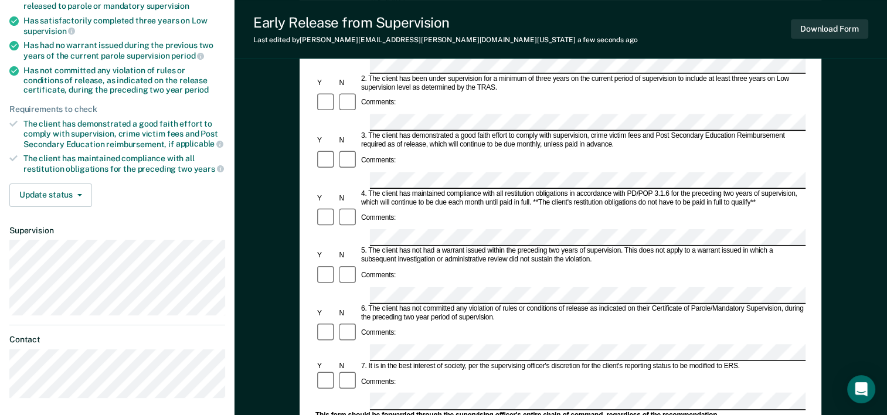
scroll to position [117, 0]
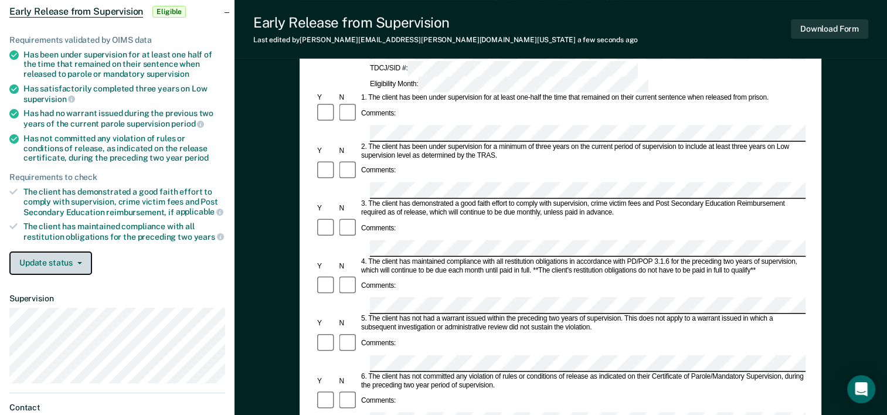
click at [76, 256] on button "Update status" at bounding box center [50, 263] width 83 height 23
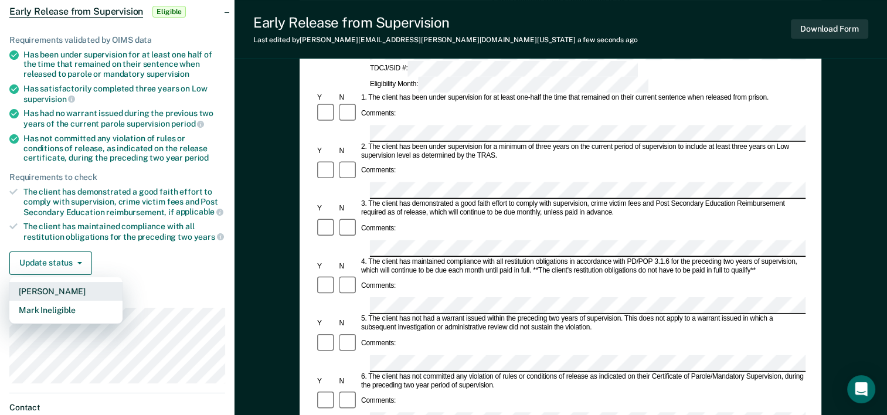
click at [82, 290] on button "Mark Pending" at bounding box center [65, 291] width 113 height 19
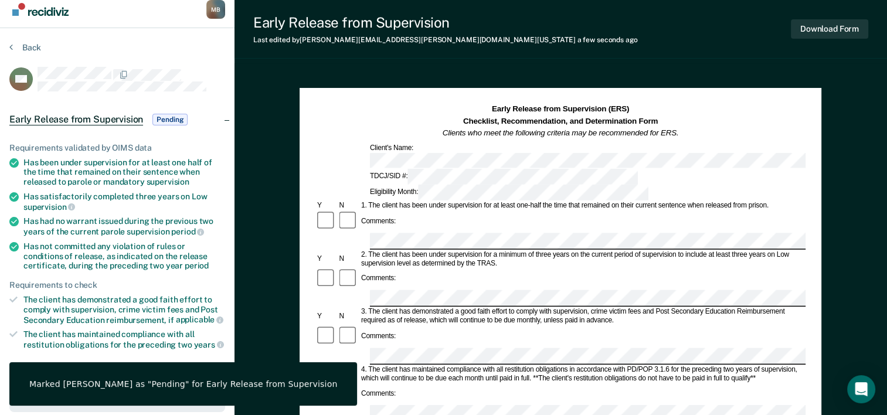
scroll to position [0, 0]
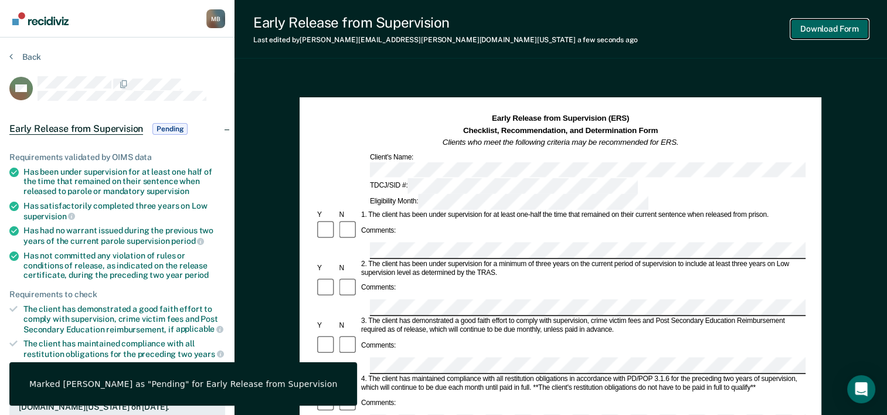
click at [814, 31] on button "Download Form" at bounding box center [829, 28] width 77 height 19
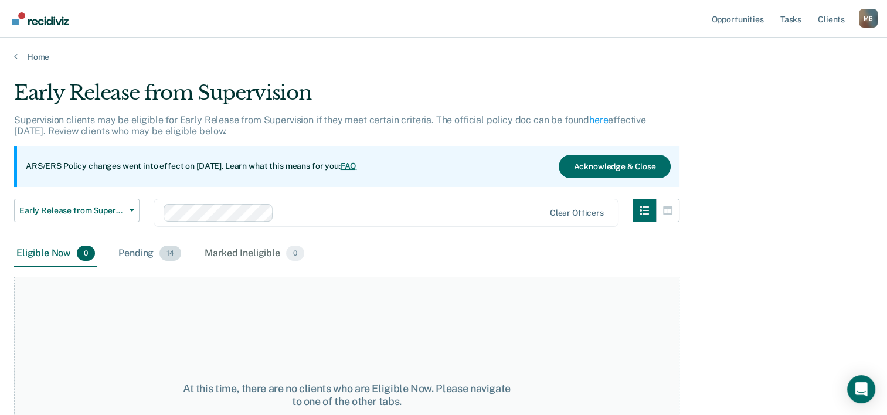
click at [136, 256] on div "Pending 14" at bounding box center [149, 254] width 67 height 26
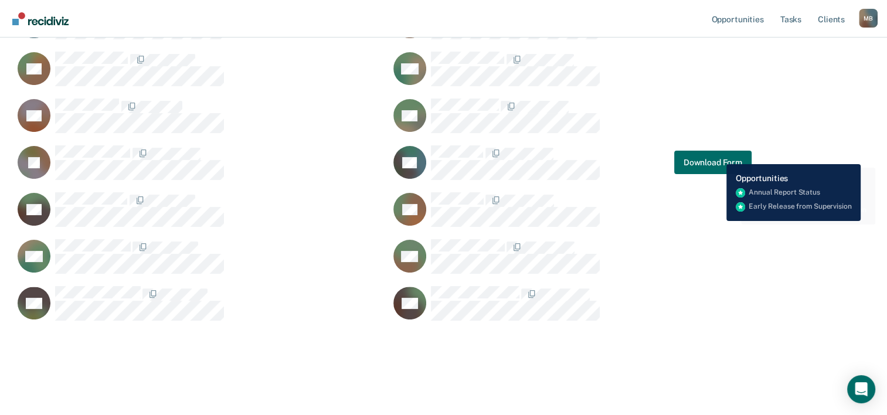
scroll to position [273, 0]
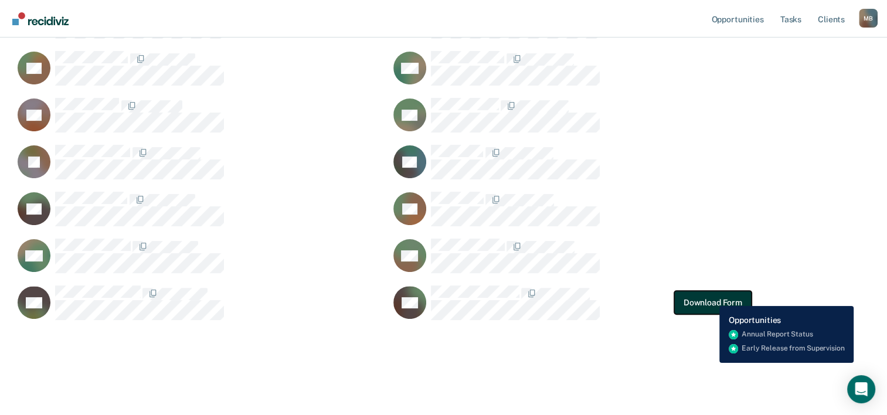
click at [711, 297] on button "Download Form" at bounding box center [712, 302] width 77 height 23
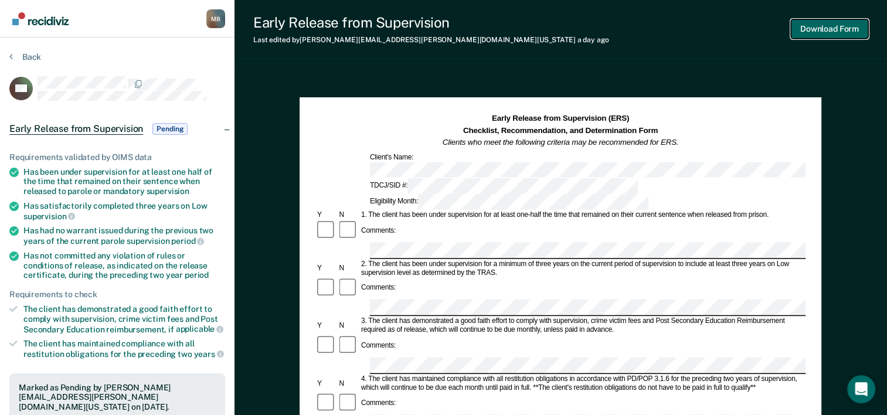
click at [839, 29] on button "Download Form" at bounding box center [829, 28] width 77 height 19
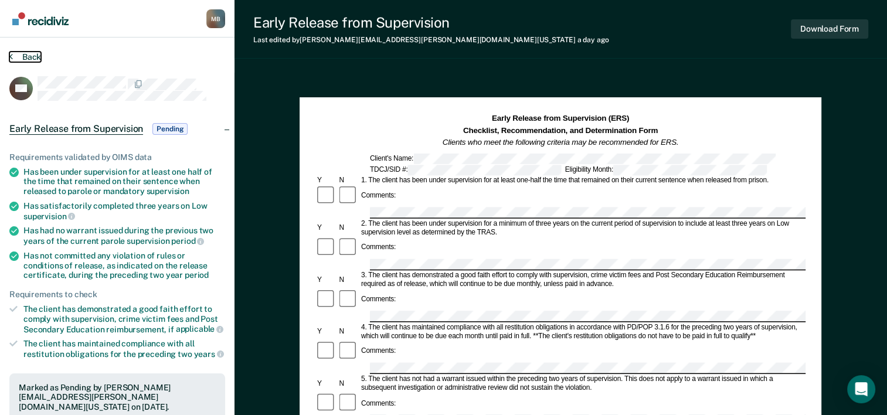
click at [28, 57] on button "Back" at bounding box center [25, 57] width 32 height 11
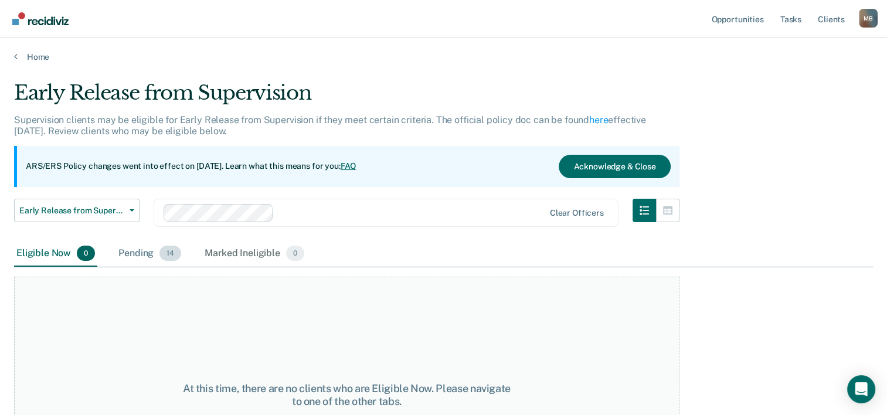
click at [143, 252] on div "Pending 14" at bounding box center [149, 254] width 67 height 26
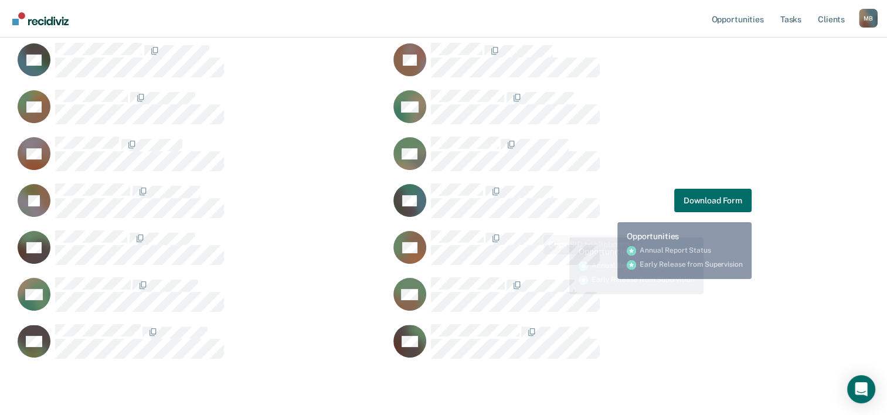
scroll to position [273, 0]
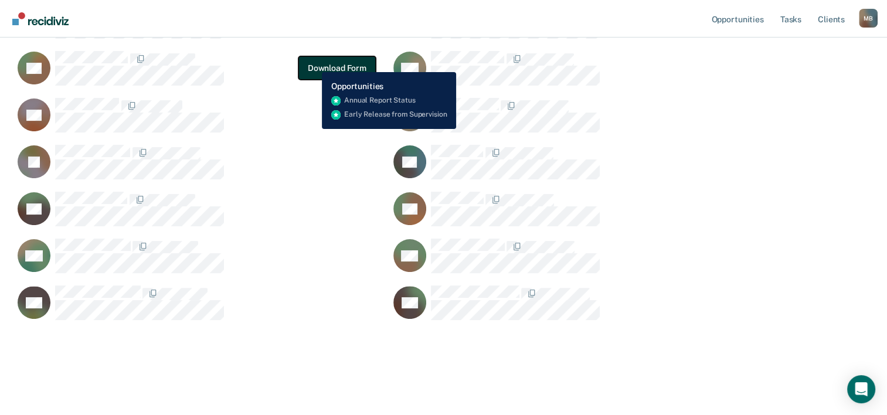
click at [313, 63] on button "Download Form" at bounding box center [336, 67] width 77 height 23
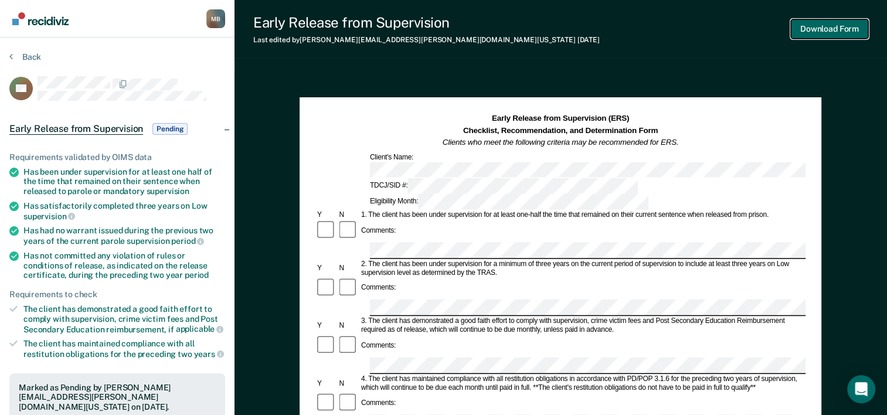
click at [843, 32] on button "Download Form" at bounding box center [829, 28] width 77 height 19
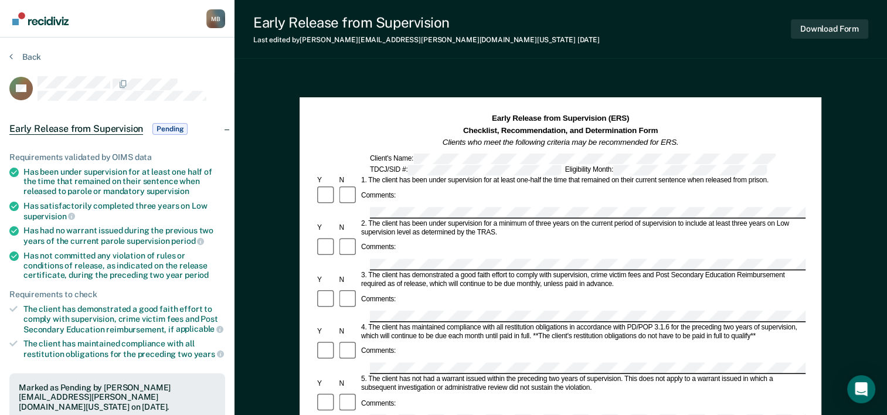
scroll to position [97, 0]
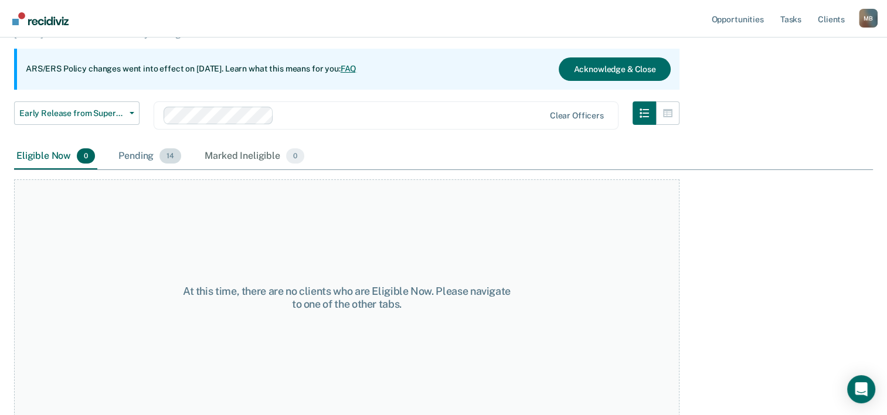
click at [151, 157] on div "Pending 14" at bounding box center [149, 157] width 67 height 26
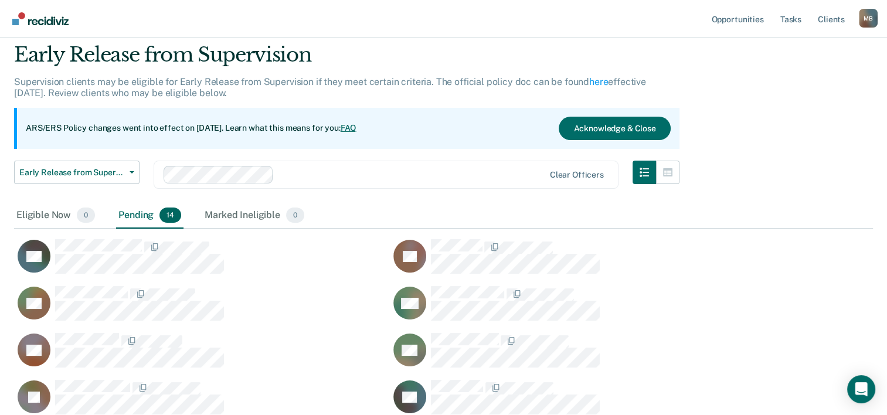
scroll to position [59, 0]
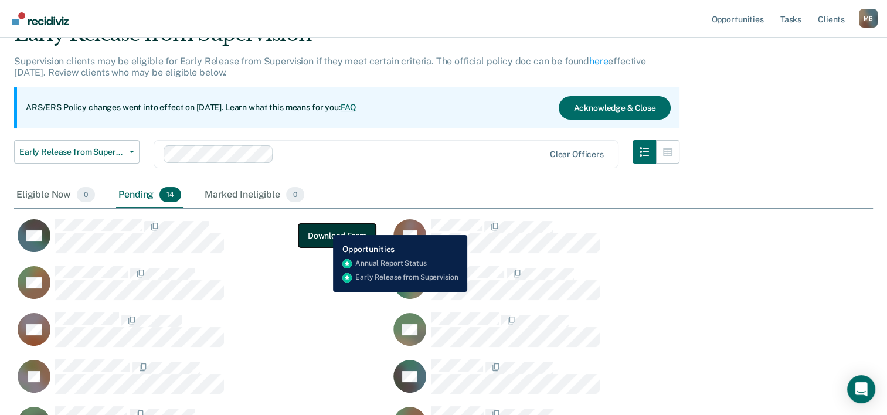
click at [324, 226] on button "Download Form" at bounding box center [336, 235] width 77 height 23
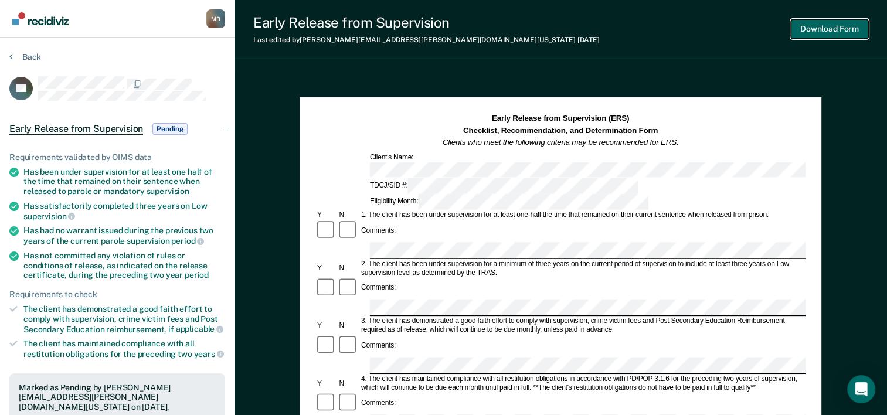
click at [835, 28] on button "Download Form" at bounding box center [829, 28] width 77 height 19
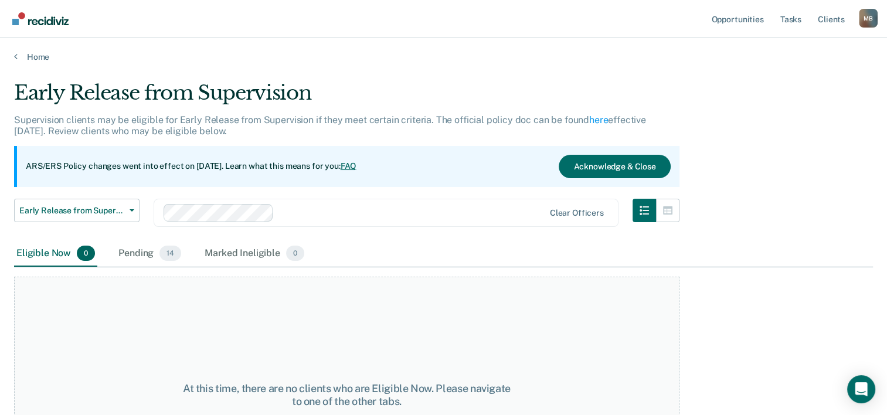
scroll to position [59, 0]
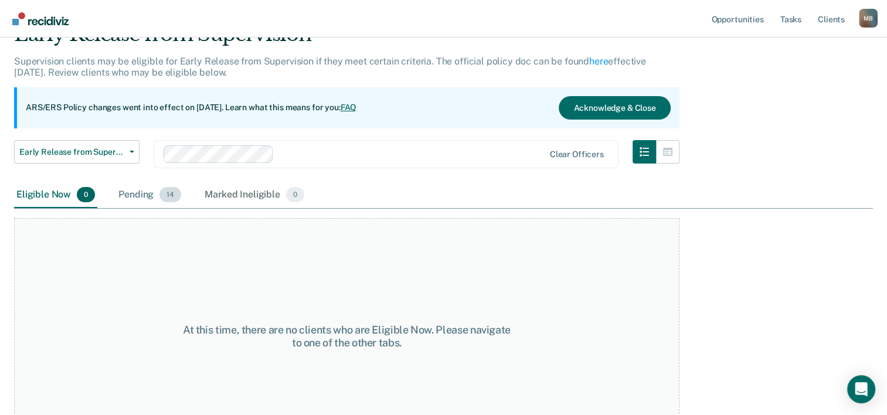
click at [134, 191] on div "Pending 14" at bounding box center [149, 195] width 67 height 26
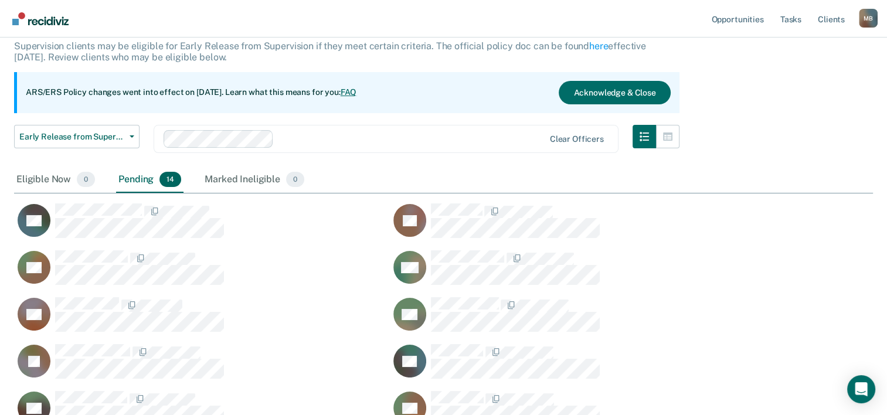
scroll to position [117, 0]
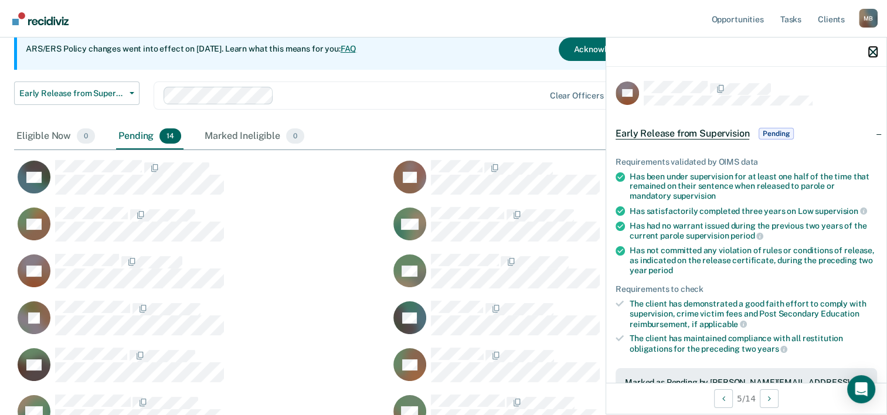
click at [873, 52] on icon "button" at bounding box center [873, 52] width 8 height 8
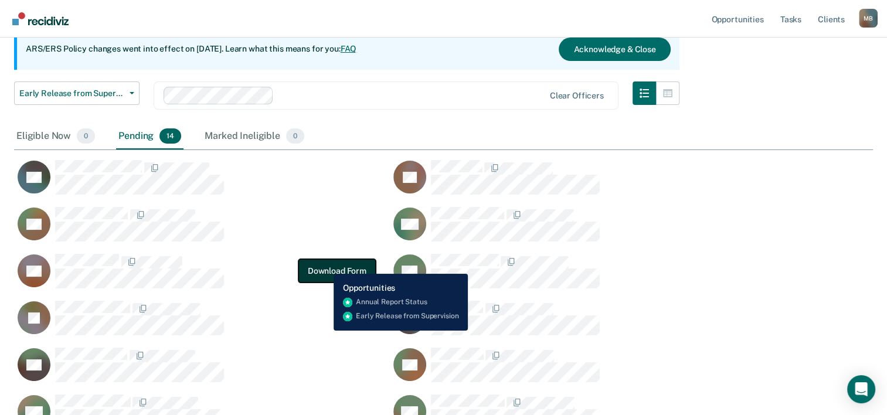
click at [325, 265] on button "Download Form" at bounding box center [336, 270] width 77 height 23
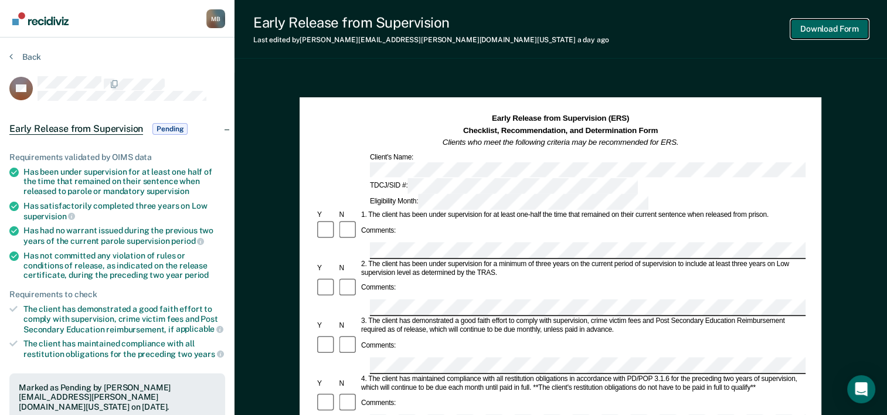
click at [827, 25] on button "Download Form" at bounding box center [829, 28] width 77 height 19
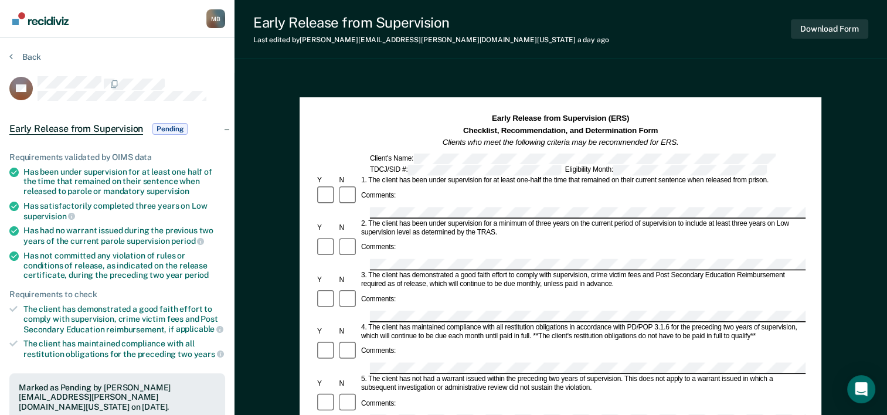
scroll to position [97, 0]
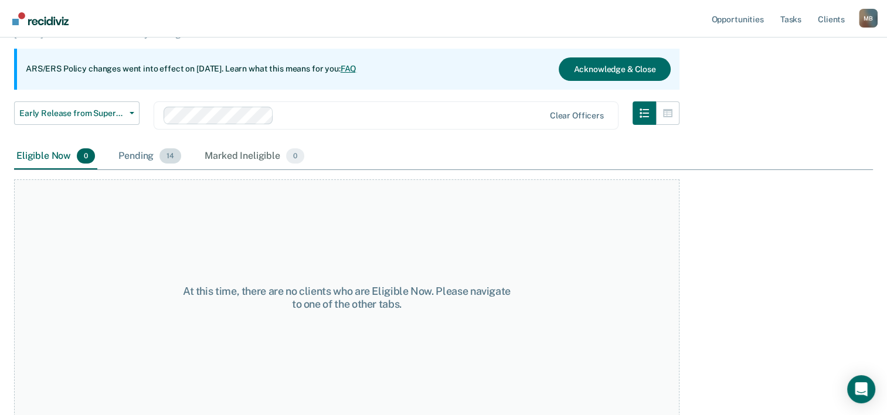
click at [137, 155] on div "Pending 14" at bounding box center [149, 157] width 67 height 26
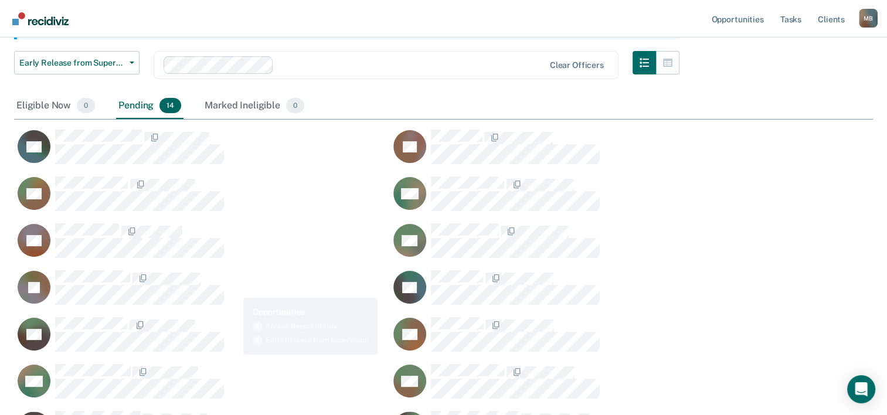
scroll to position [176, 0]
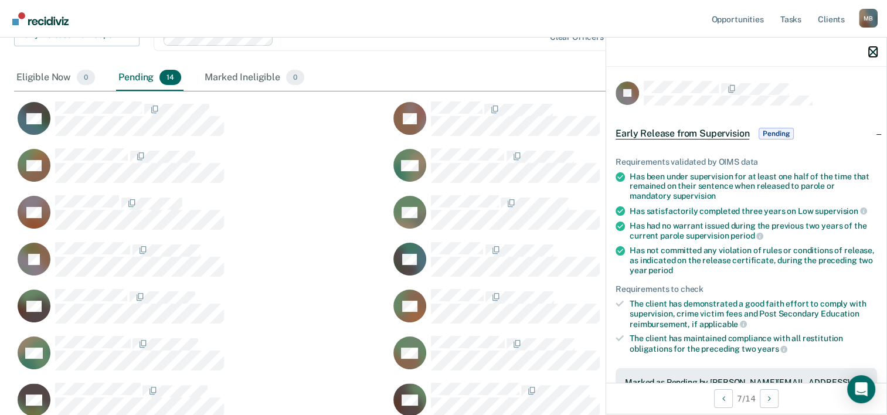
click at [875, 47] on button "button" at bounding box center [873, 52] width 8 height 10
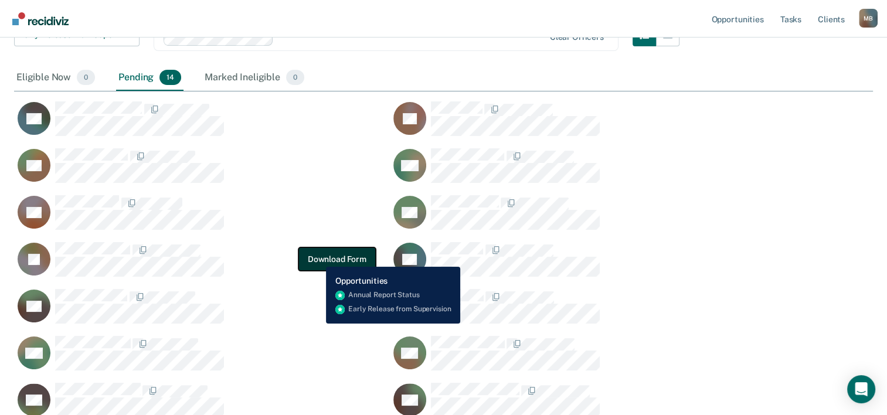
click at [318, 258] on button "Download Form" at bounding box center [336, 258] width 77 height 23
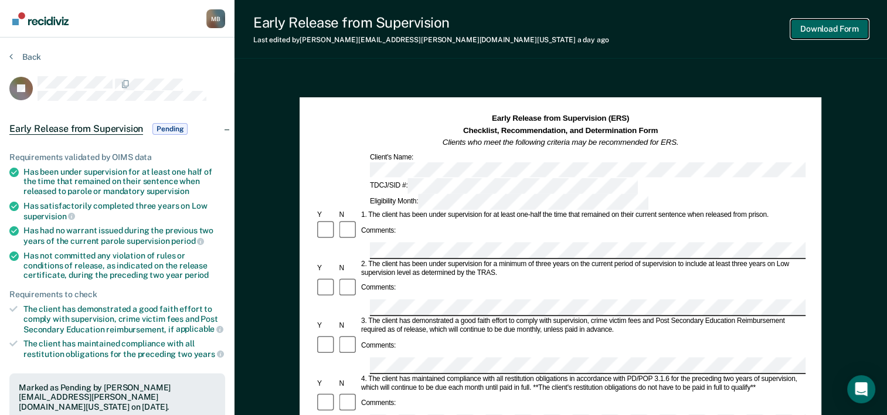
click at [851, 30] on button "Download Form" at bounding box center [829, 28] width 77 height 19
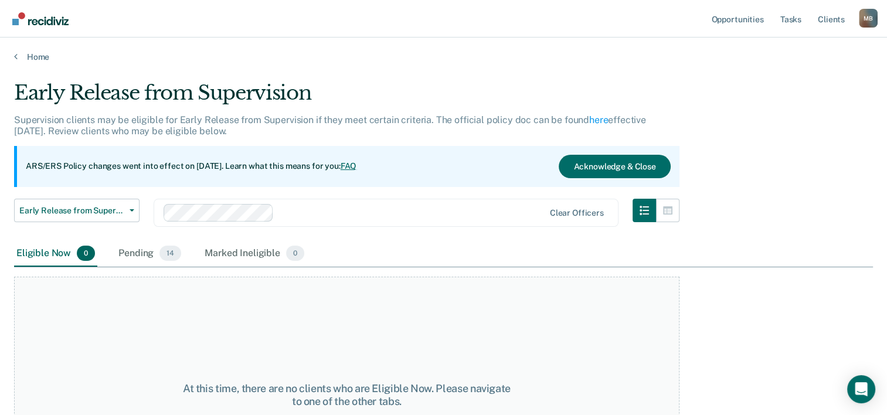
scroll to position [97, 0]
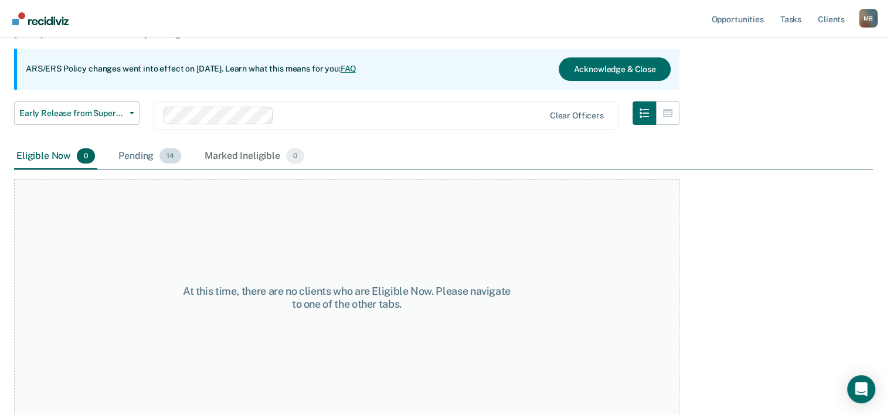
click at [131, 157] on div "Pending 14" at bounding box center [149, 157] width 67 height 26
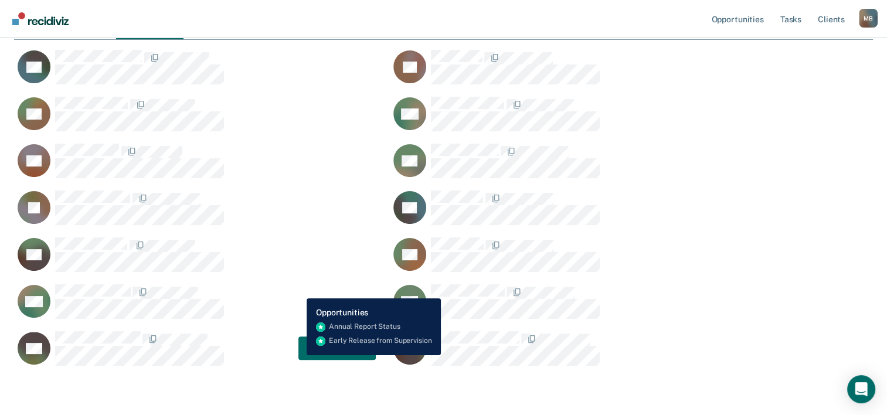
scroll to position [156, 0]
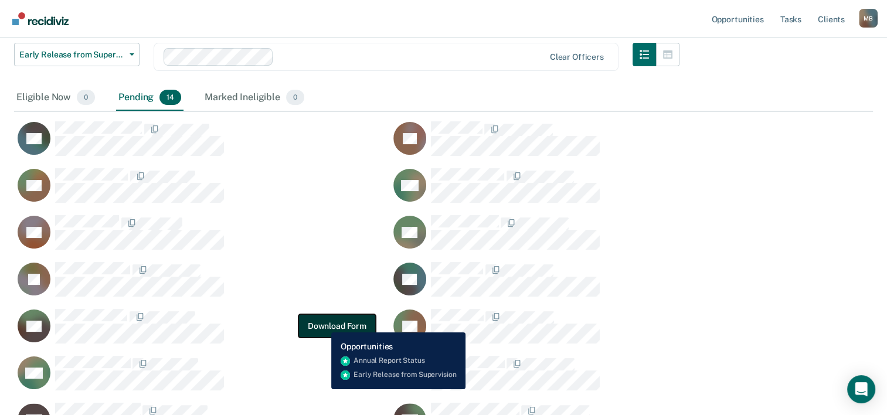
click at [322, 324] on button "Download Form" at bounding box center [336, 325] width 77 height 23
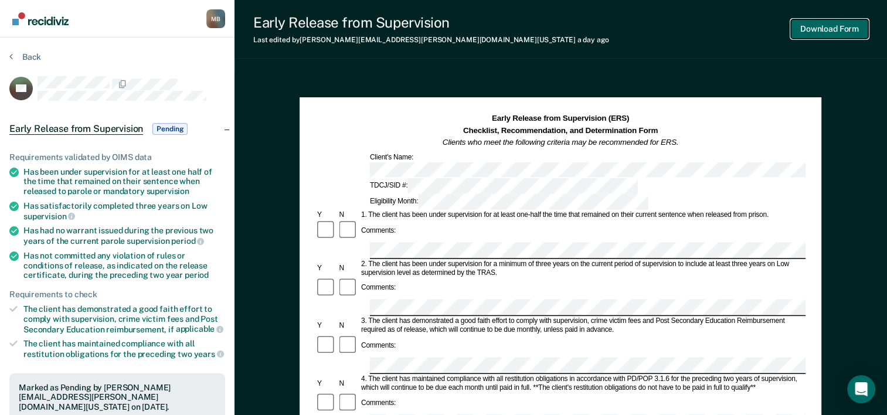
click at [834, 29] on button "Download Form" at bounding box center [829, 28] width 77 height 19
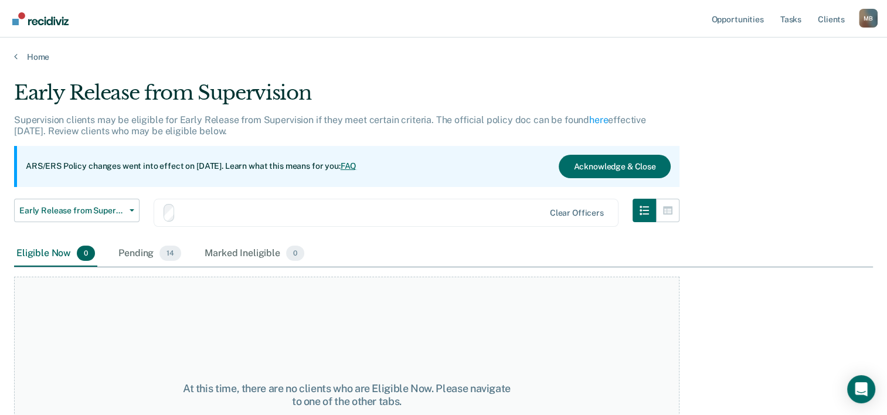
scroll to position [97, 0]
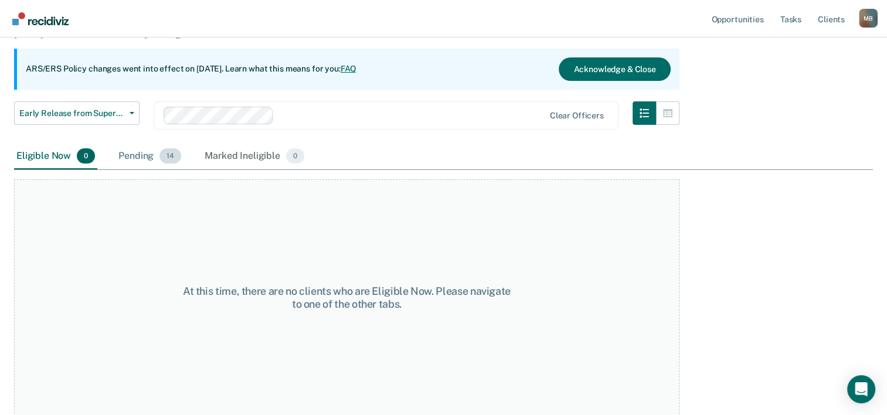
click at [144, 158] on div "Pending 14" at bounding box center [149, 157] width 67 height 26
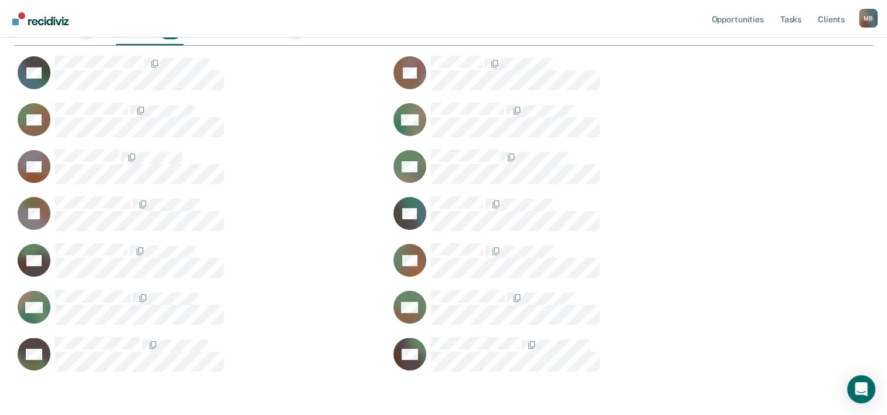
scroll to position [235, 0]
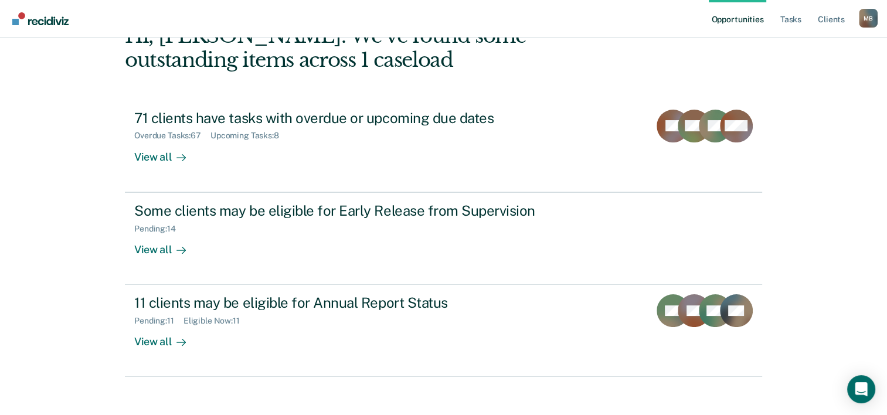
scroll to position [83, 0]
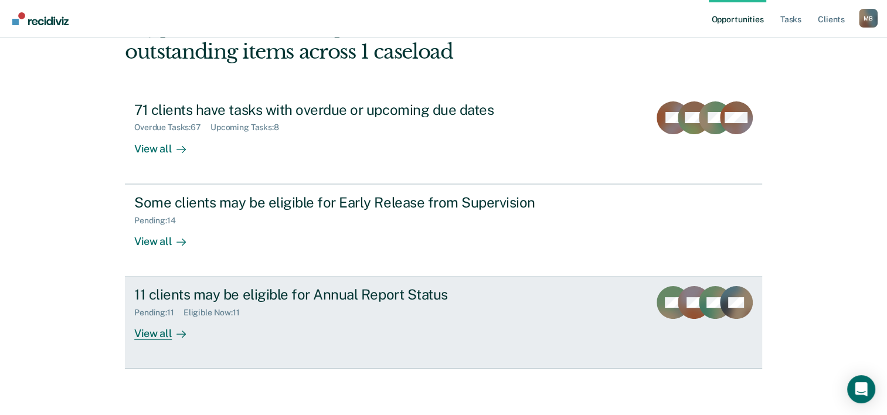
click at [155, 312] on div "Pending : 11" at bounding box center [158, 313] width 49 height 10
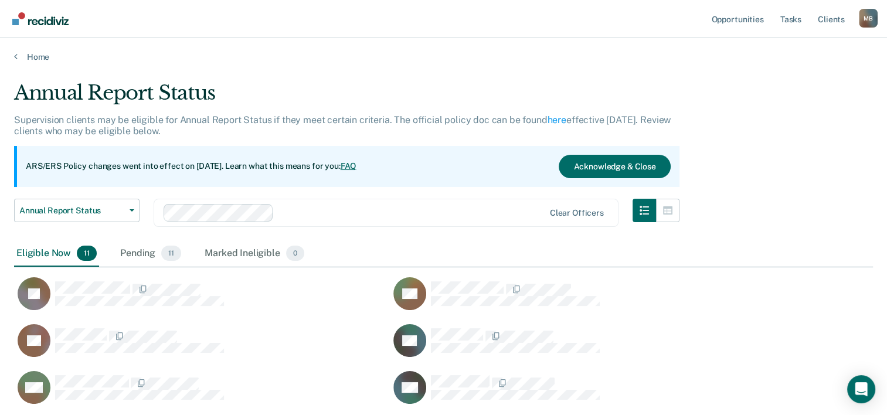
scroll to position [463, 850]
